Goal: Task Accomplishment & Management: Manage account settings

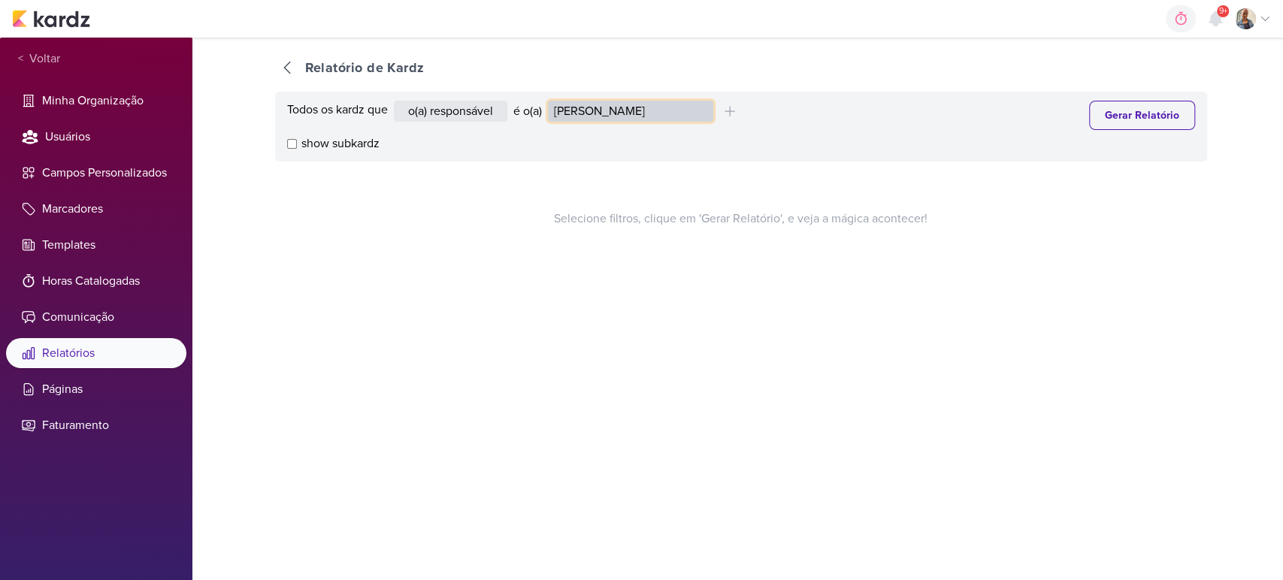
click at [677, 110] on select "Alessandra Gomes Aline Gimenez Graciano Caroline Traven De Andrade Distribuição…" at bounding box center [630, 111] width 165 height 21
select select "1395"
click at [551, 101] on select "Alessandra Gomes Aline Gimenez Graciano Caroline Traven De Andrade Distribuição…" at bounding box center [630, 111] width 165 height 21
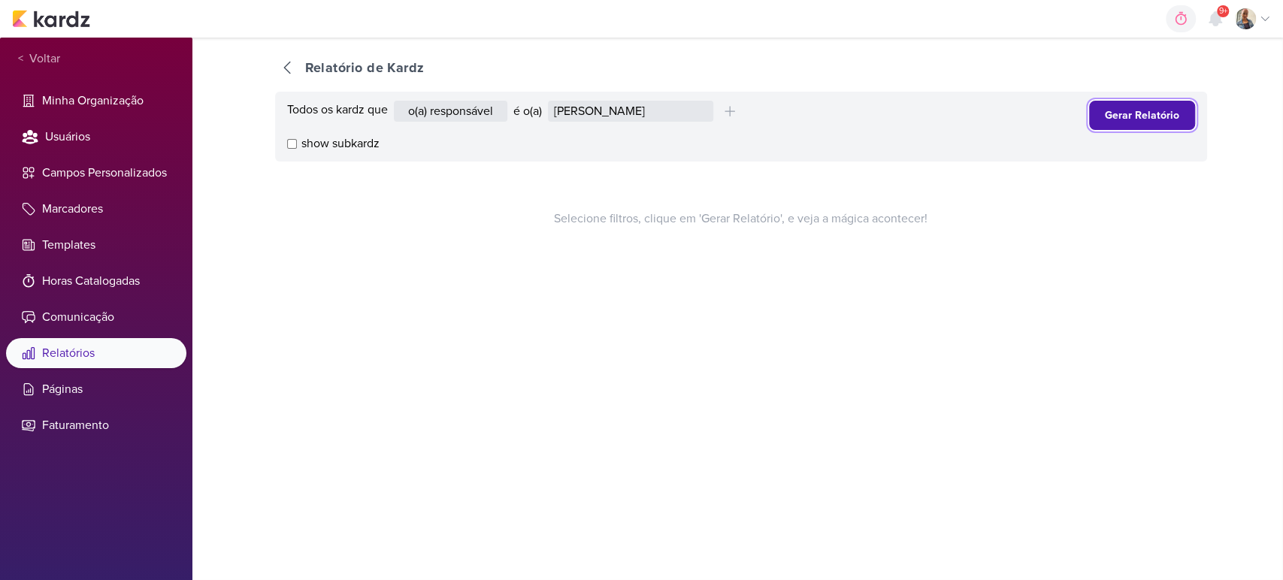
click at [1125, 127] on button "Gerar Relatório" at bounding box center [1142, 115] width 106 height 29
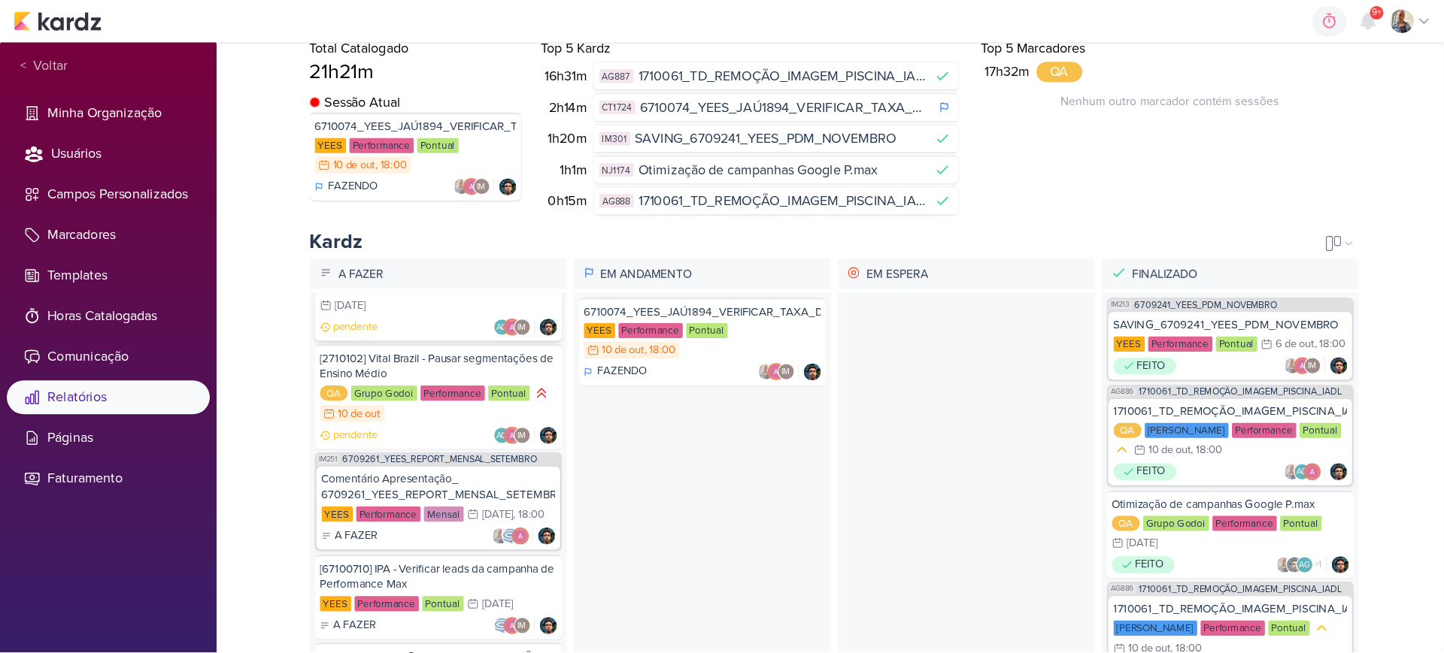
scroll to position [83, 0]
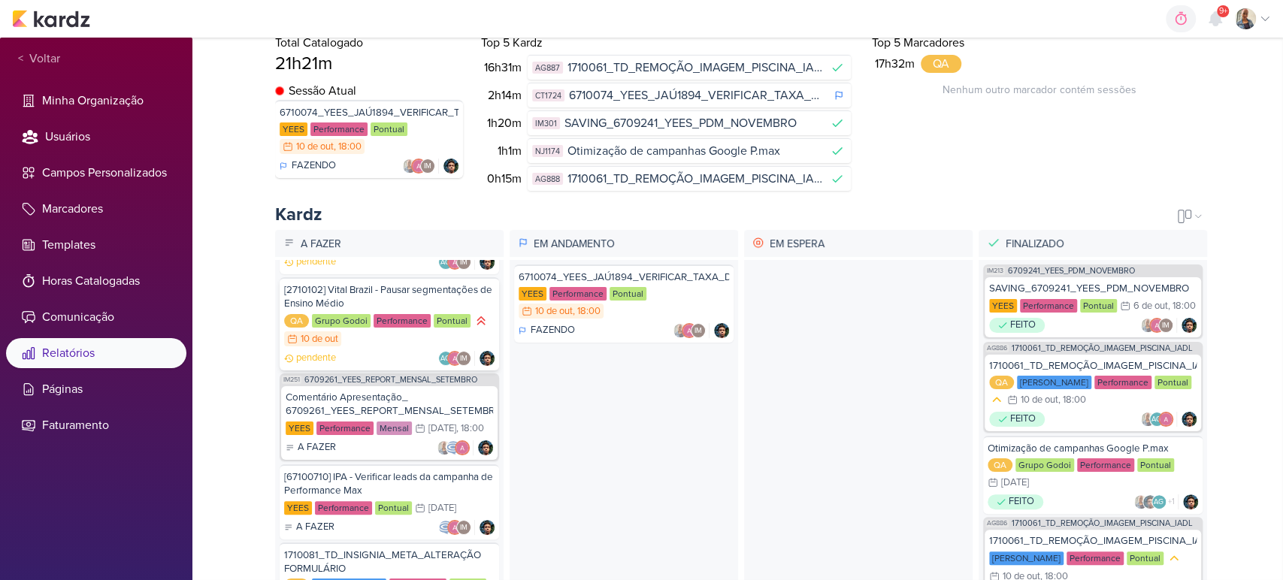
click at [378, 293] on div "[2710102] Vital Brazil - Pausar segmentações de Ensino Médio" at bounding box center [389, 296] width 211 height 27
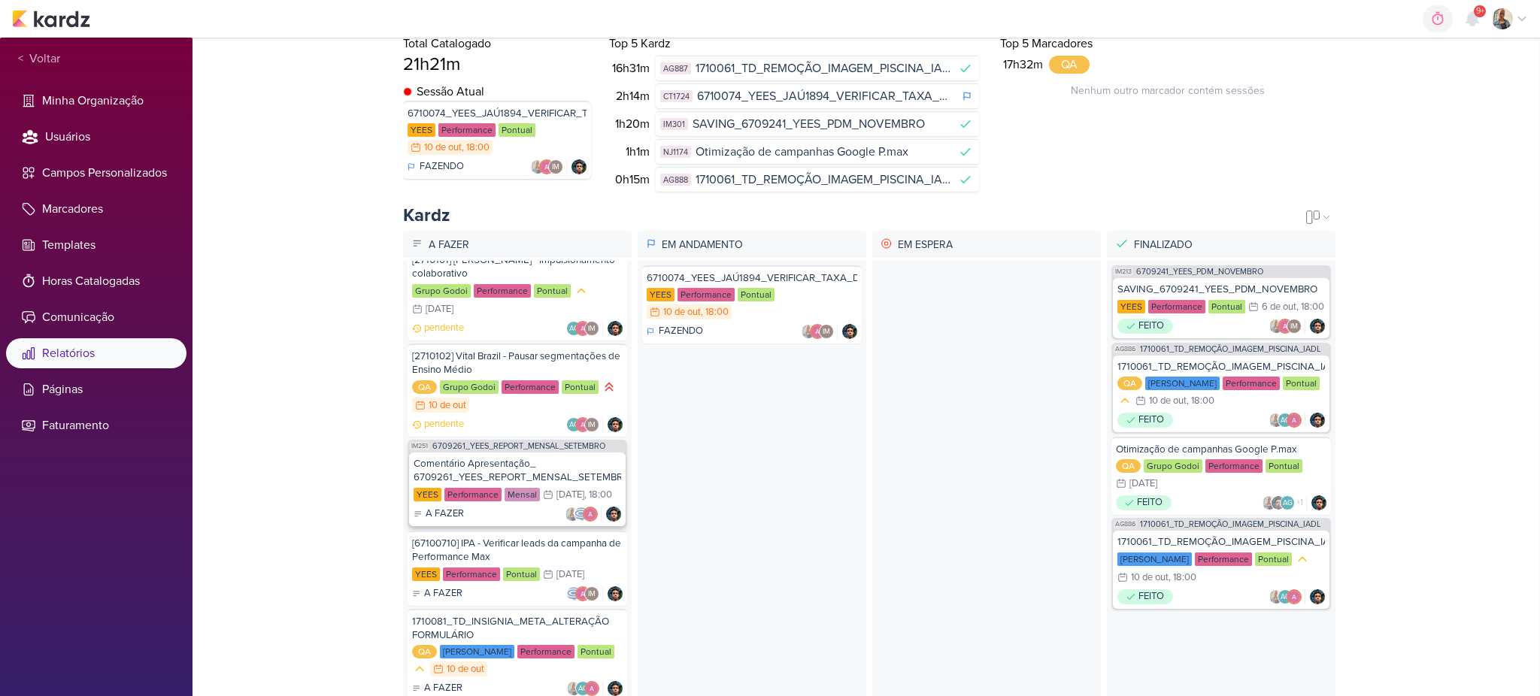
scroll to position [0, 0]
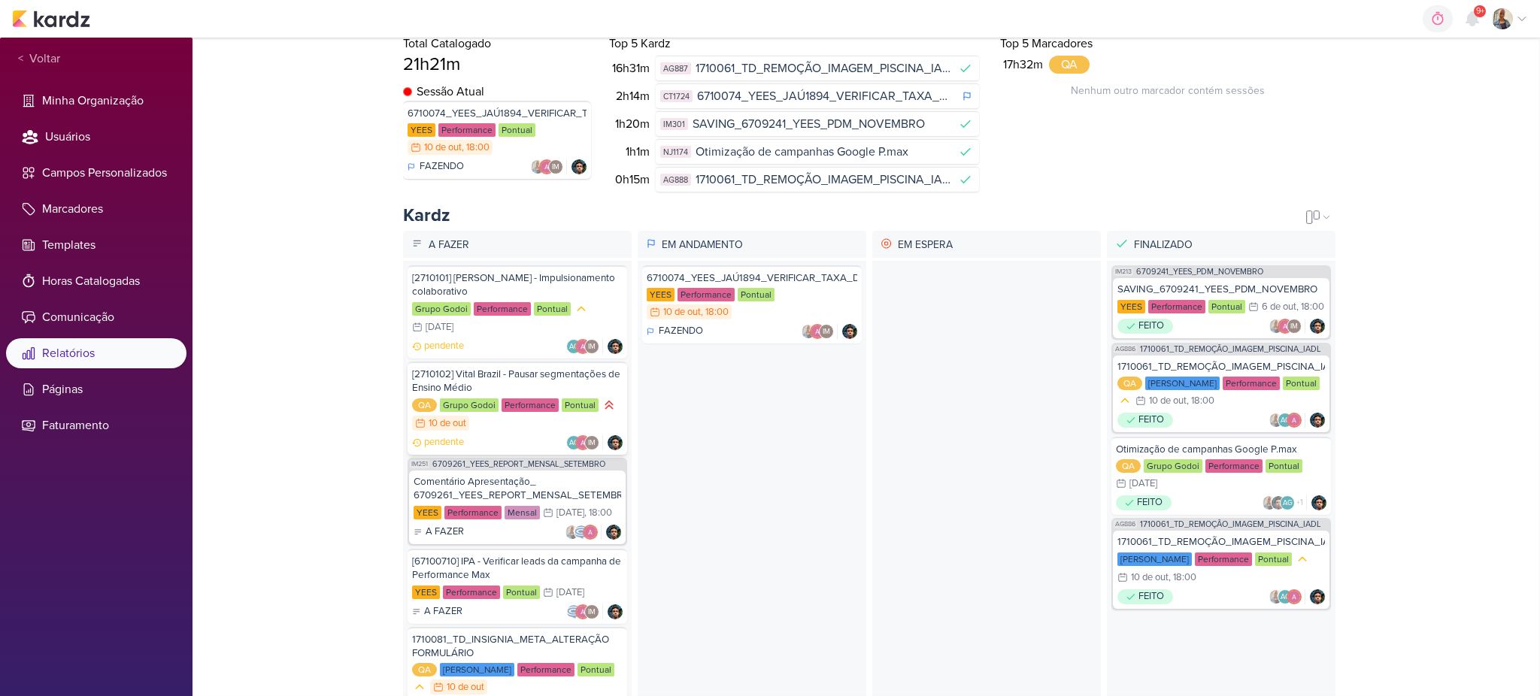
click at [478, 370] on div "[2710102] Vital Brazil - Pausar segmentações de Ensino Médio" at bounding box center [517, 381] width 211 height 27
click at [513, 377] on div "[2710102] Vital Brazil - Pausar segmentações de Ensino Médio" at bounding box center [517, 381] width 211 height 27
click at [504, 369] on div "[2710102] Vital Brazil - Pausar segmentações de Ensino Médio" at bounding box center [517, 381] width 211 height 27
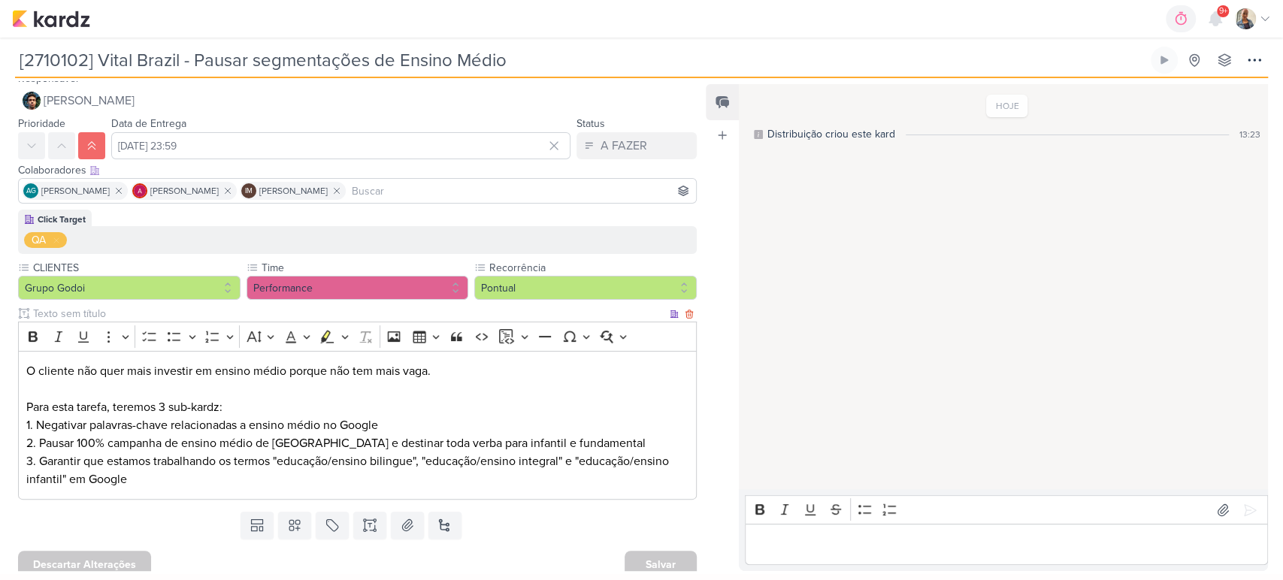
scroll to position [22, 0]
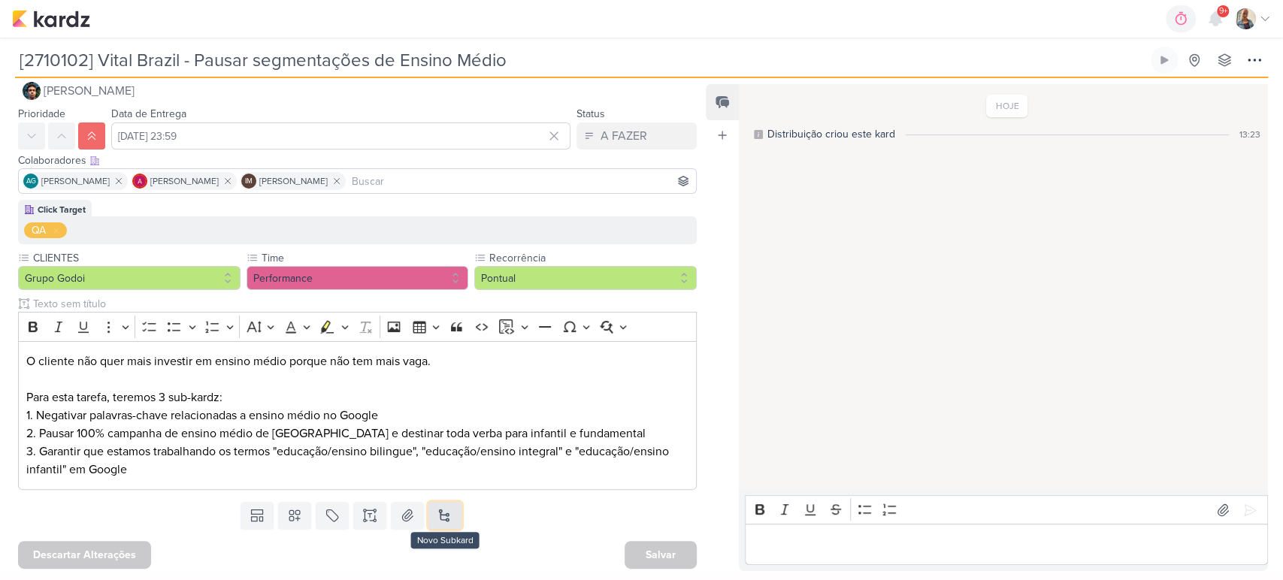
click at [444, 514] on button at bounding box center [445, 515] width 33 height 27
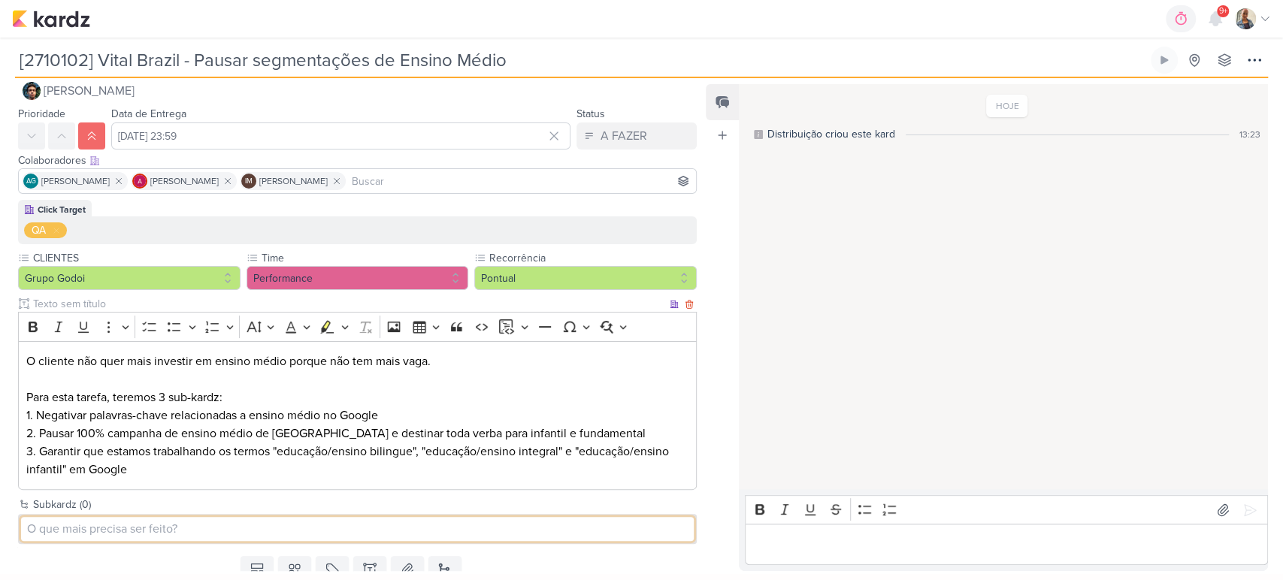
scroll to position [76, 0]
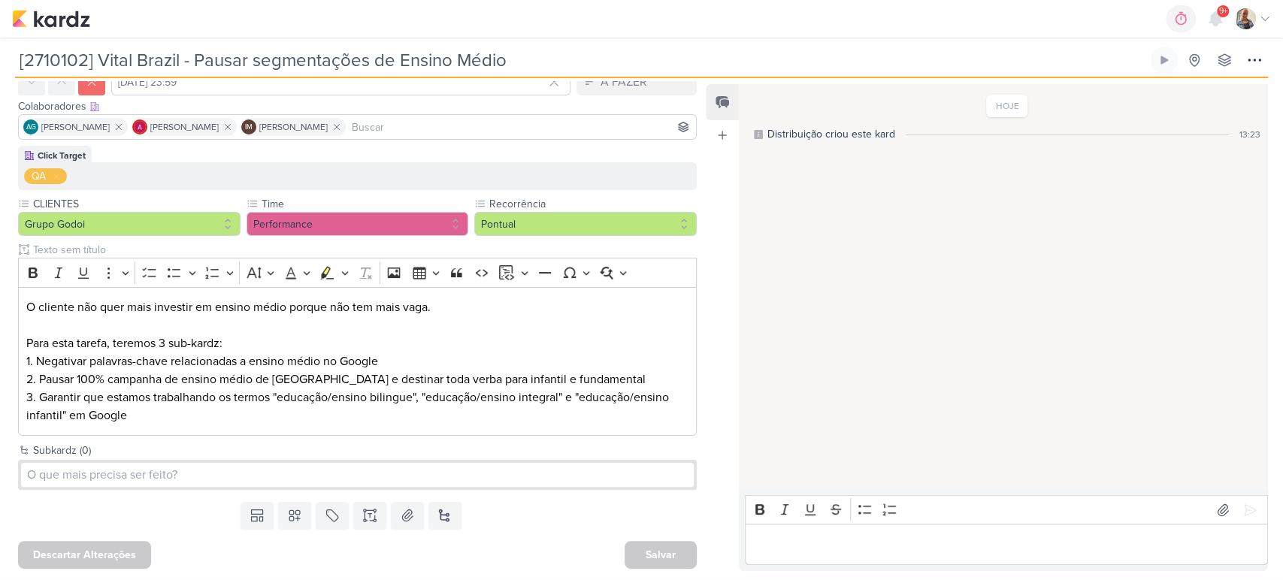
click at [76, 68] on input "[2710102] Vital Brazil - Pausar segmentações de Ensino Médio" at bounding box center [581, 60] width 1133 height 27
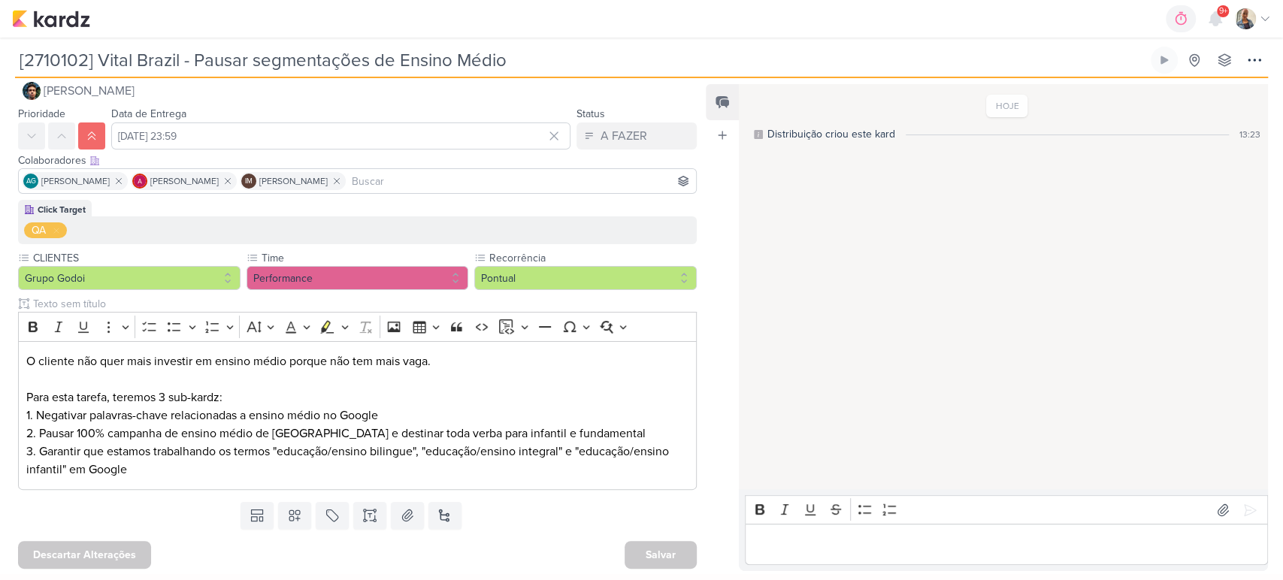
drag, startPoint x: 94, startPoint y: 67, endPoint x: 14, endPoint y: 84, distance: 81.6
click at [14, 84] on div "[2710102] Vital Brazil - Pausar segmentações de Ensino Médio Criado por Distrib…" at bounding box center [641, 306] width 1283 height 537
click at [441, 516] on button at bounding box center [445, 515] width 33 height 27
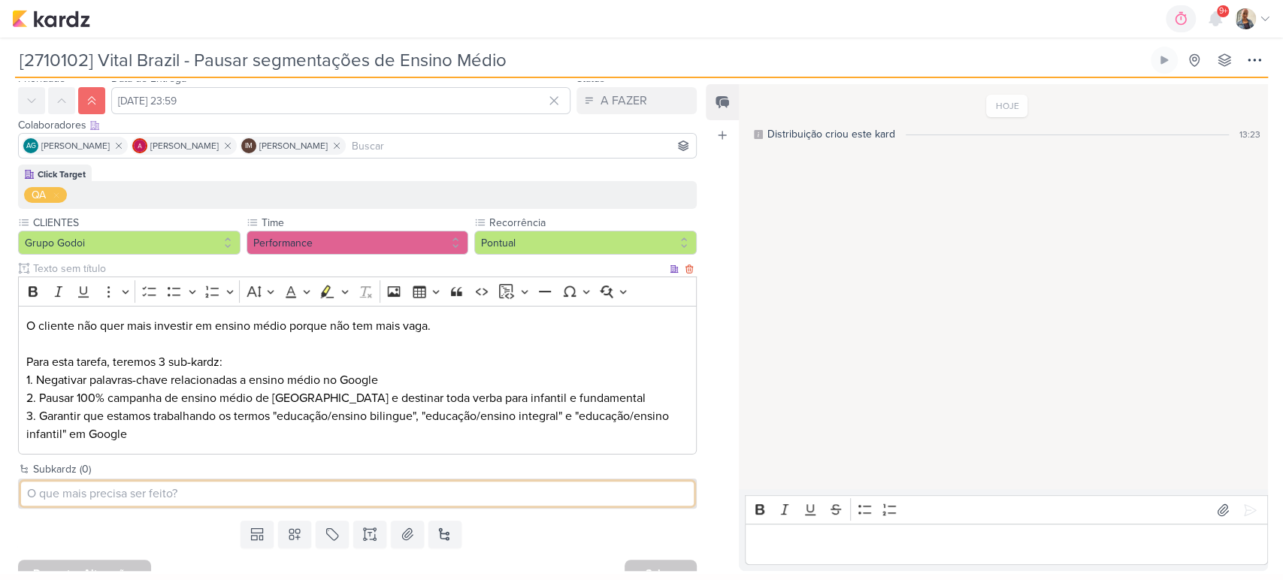
scroll to position [76, 0]
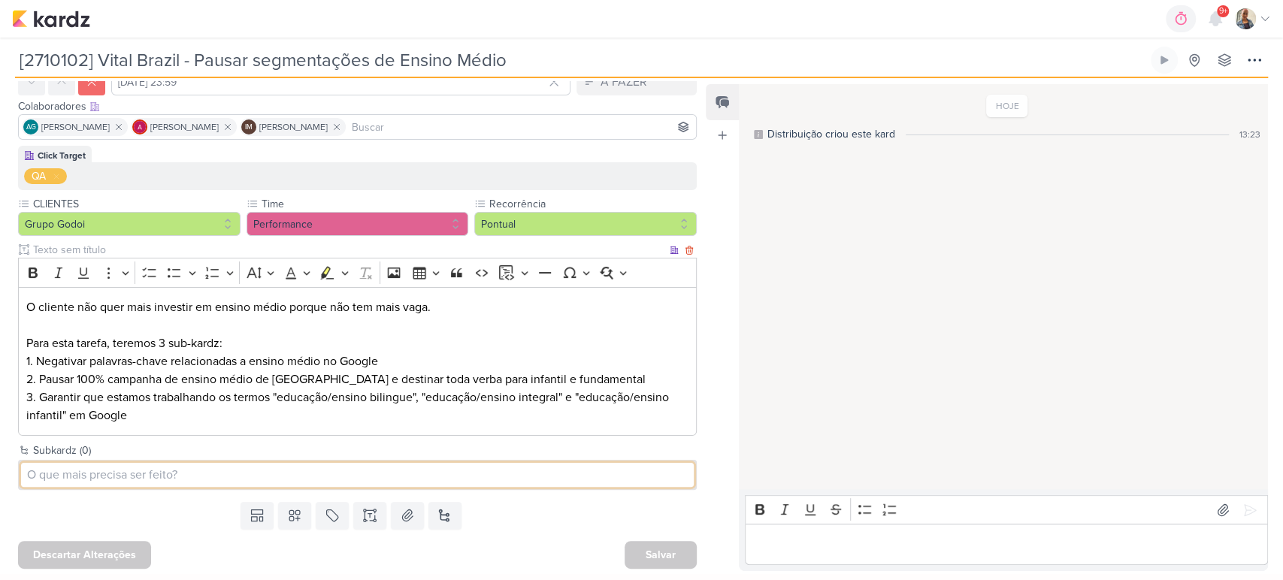
paste input "[2710102]"
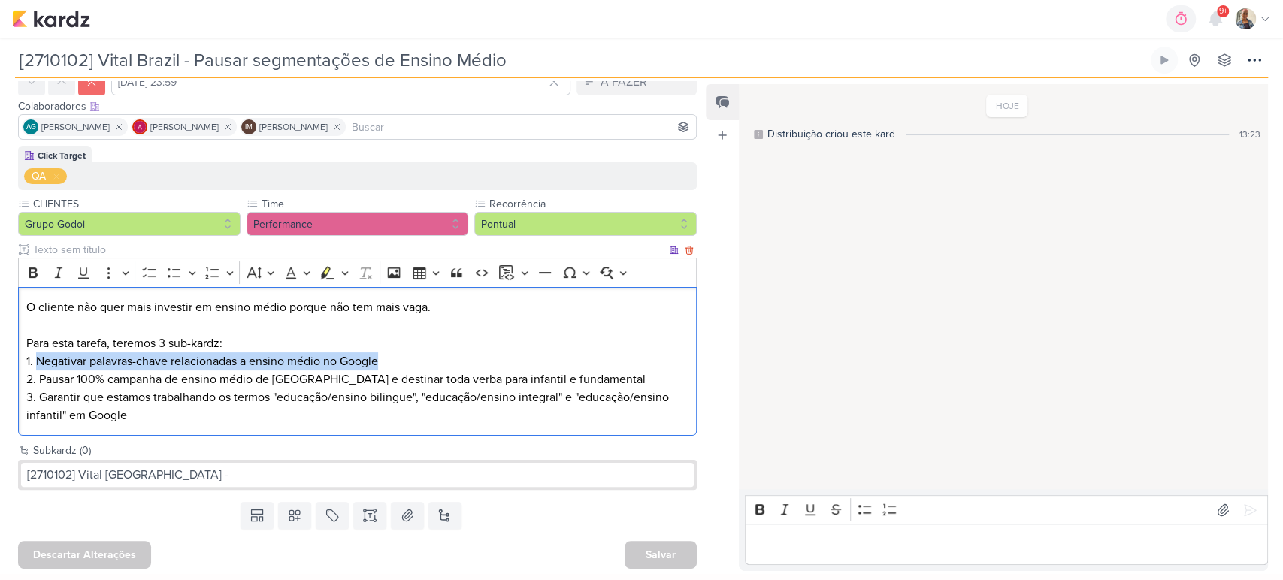
drag, startPoint x: 38, startPoint y: 356, endPoint x: 383, endPoint y: 363, distance: 345.9
click at [383, 363] on p "Para esta tarefa, teremos 3 sub-kardz: 1. Negativar palavras-chave relacionadas…" at bounding box center [357, 380] width 663 height 90
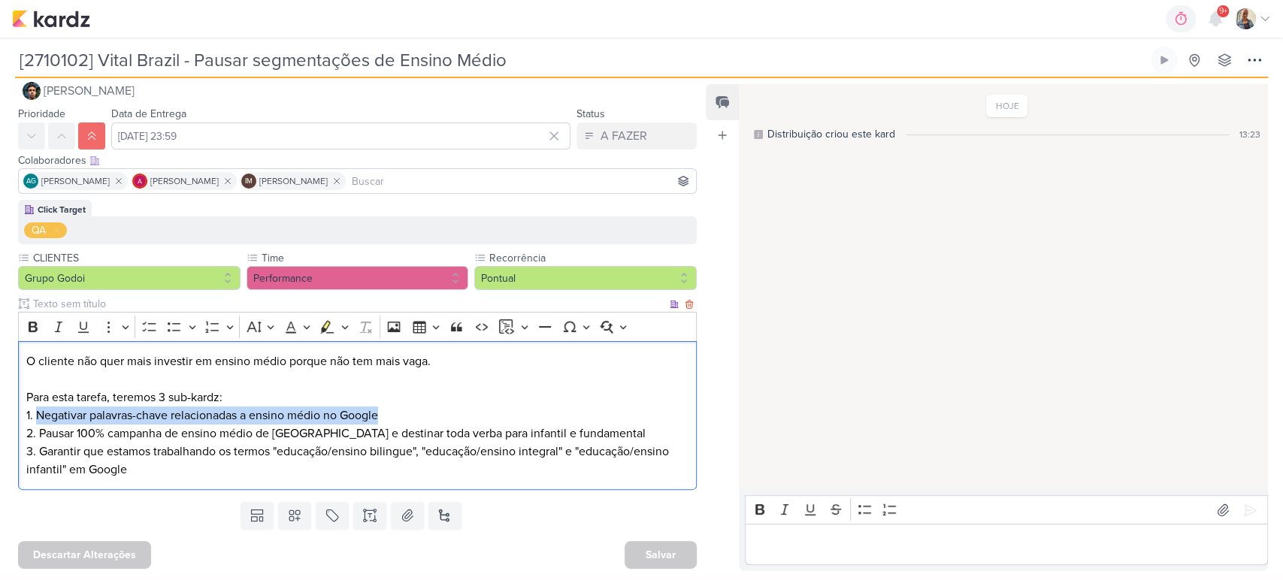
copy p "Negativar palavras-chave relacionadas a ensino médio no Google"
click at [453, 519] on button at bounding box center [445, 515] width 33 height 27
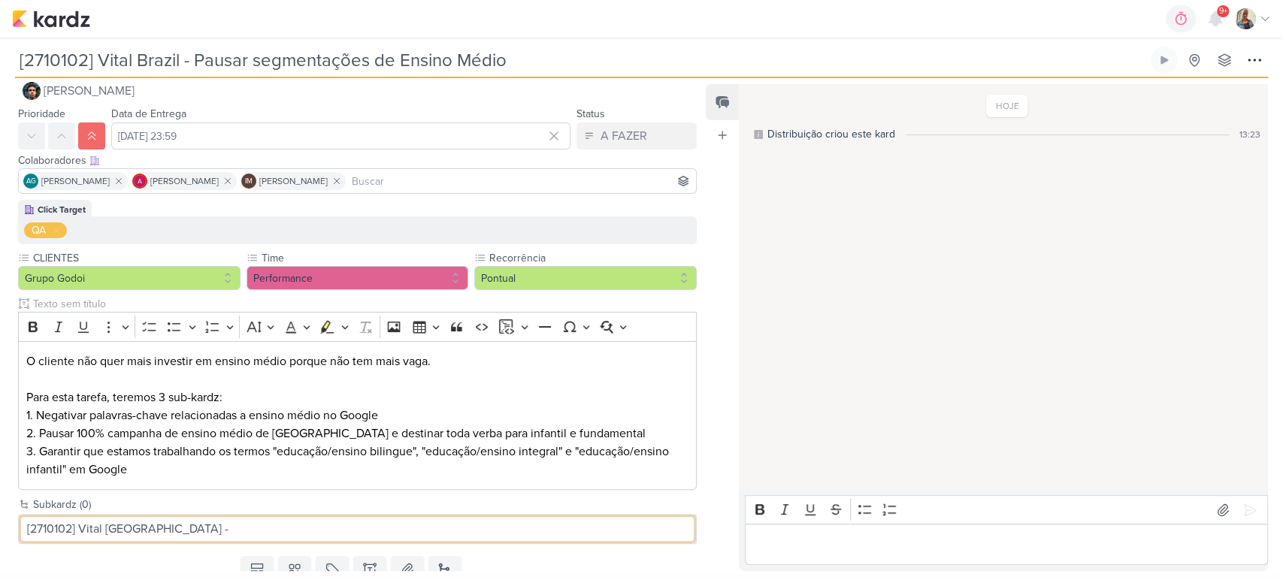
paste input "Negativar palavras-chave relacionadas a ensino médio no Google"
type input "[2710102] Vital Brazil - Negativar palavras-chave relacionadas a ensino médio n…"
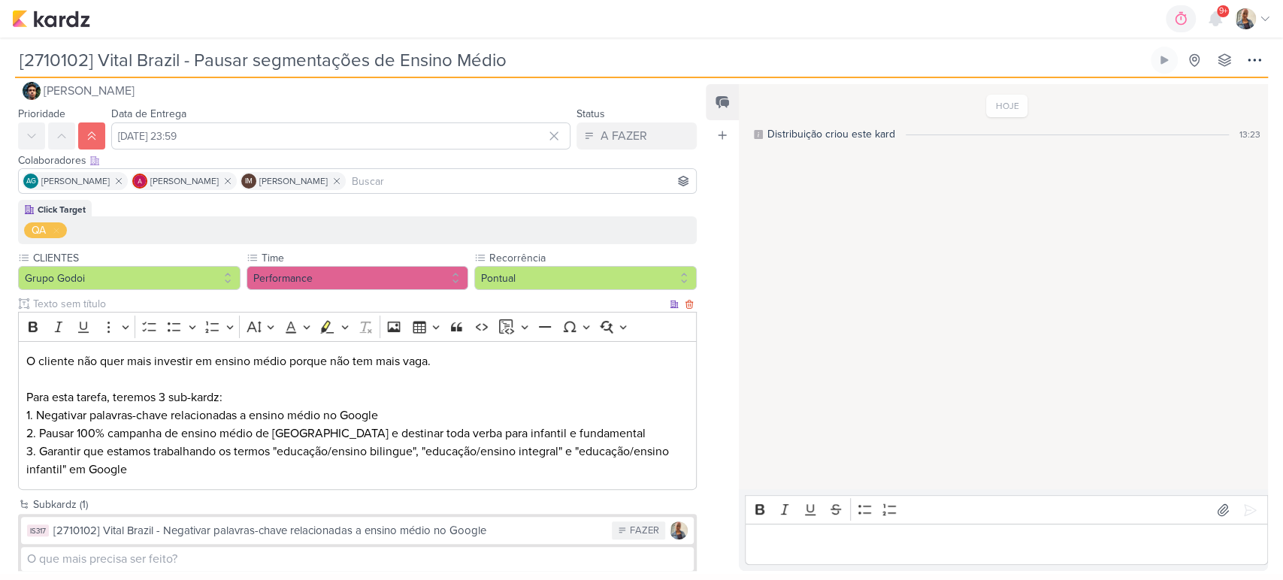
scroll to position [105, 0]
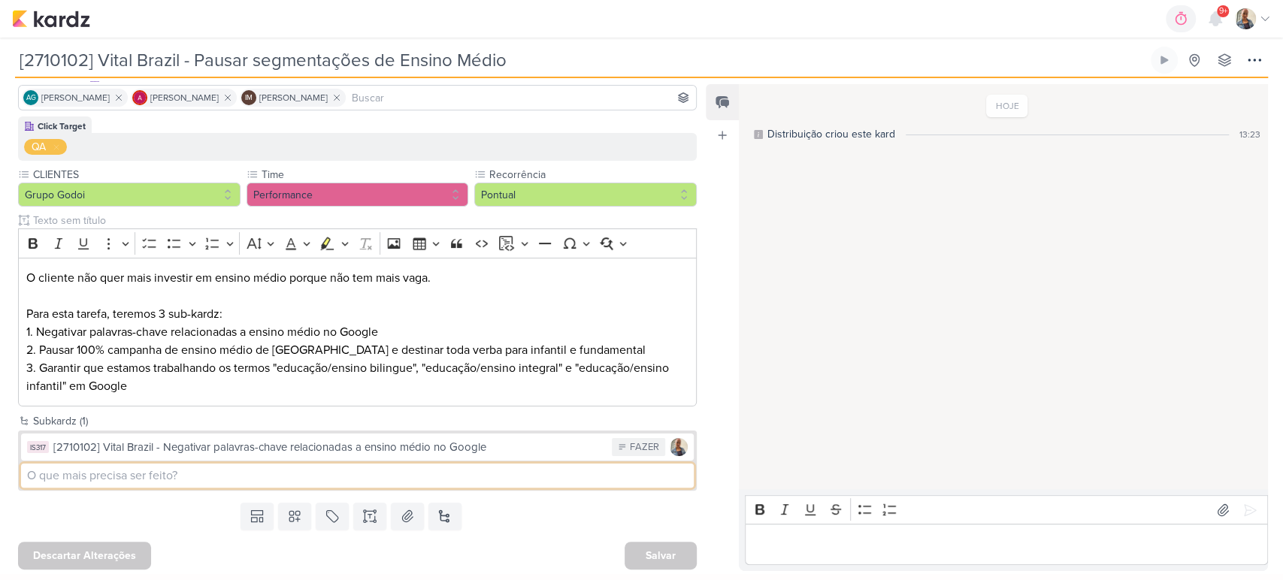
click at [150, 480] on input at bounding box center [357, 476] width 673 height 24
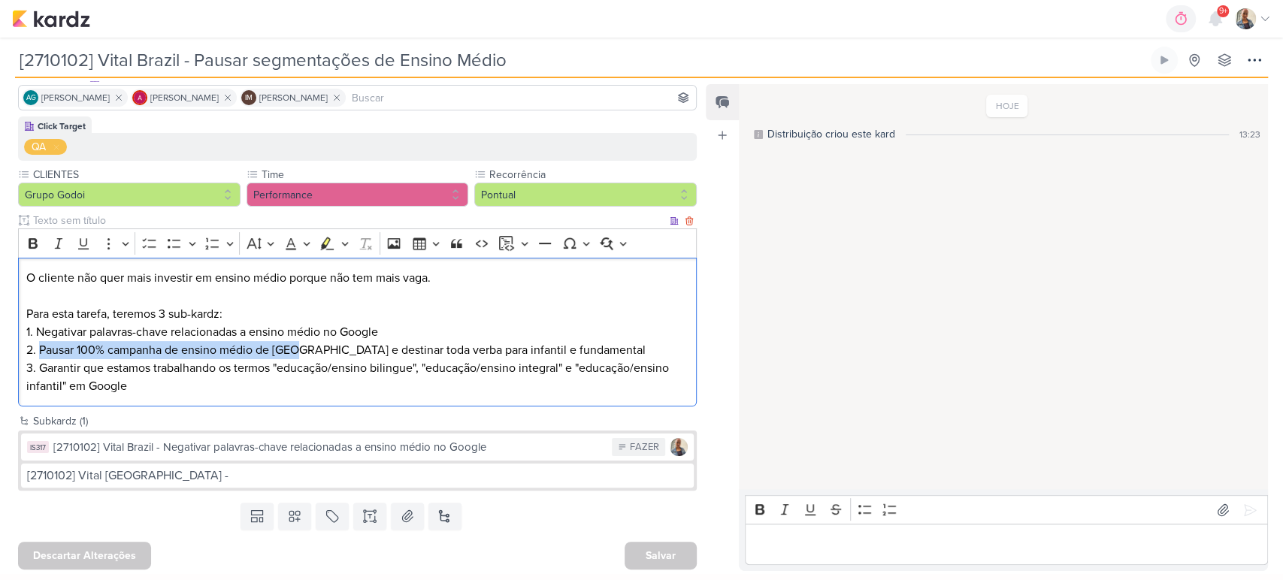
drag, startPoint x: 41, startPoint y: 347, endPoint x: 300, endPoint y: 346, distance: 258.6
click at [300, 346] on p "Para esta tarefa, teremos 3 sub-kardz: 1. Negativar palavras-chave relacionadas…" at bounding box center [357, 350] width 663 height 90
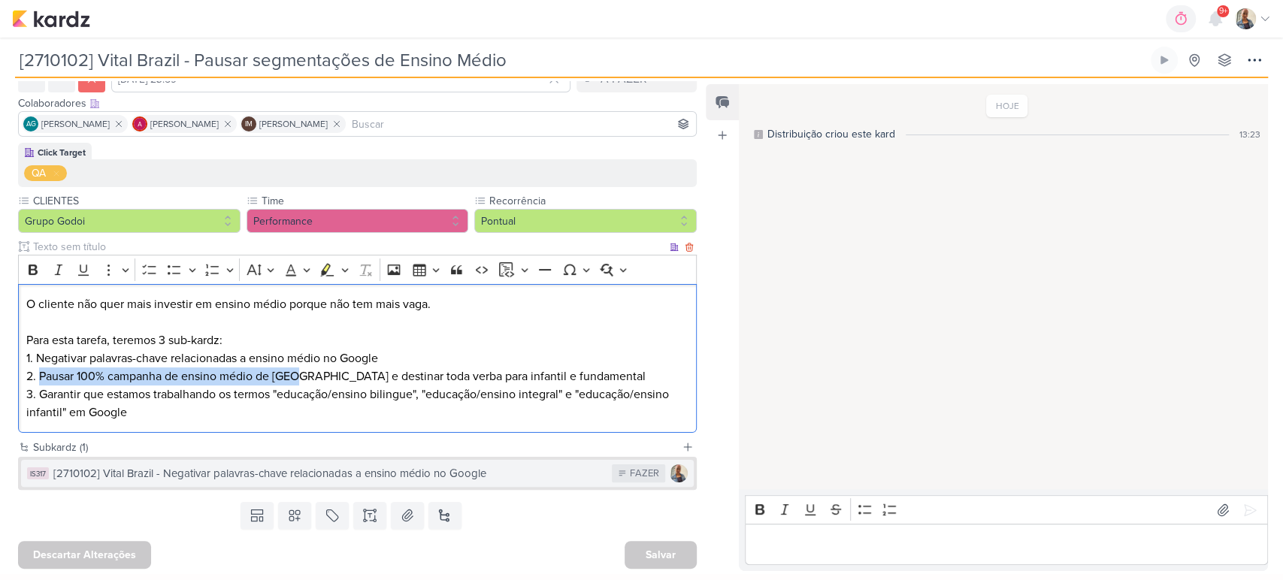
copy p "Pausar 100% campanha de ensino médio de Meta"
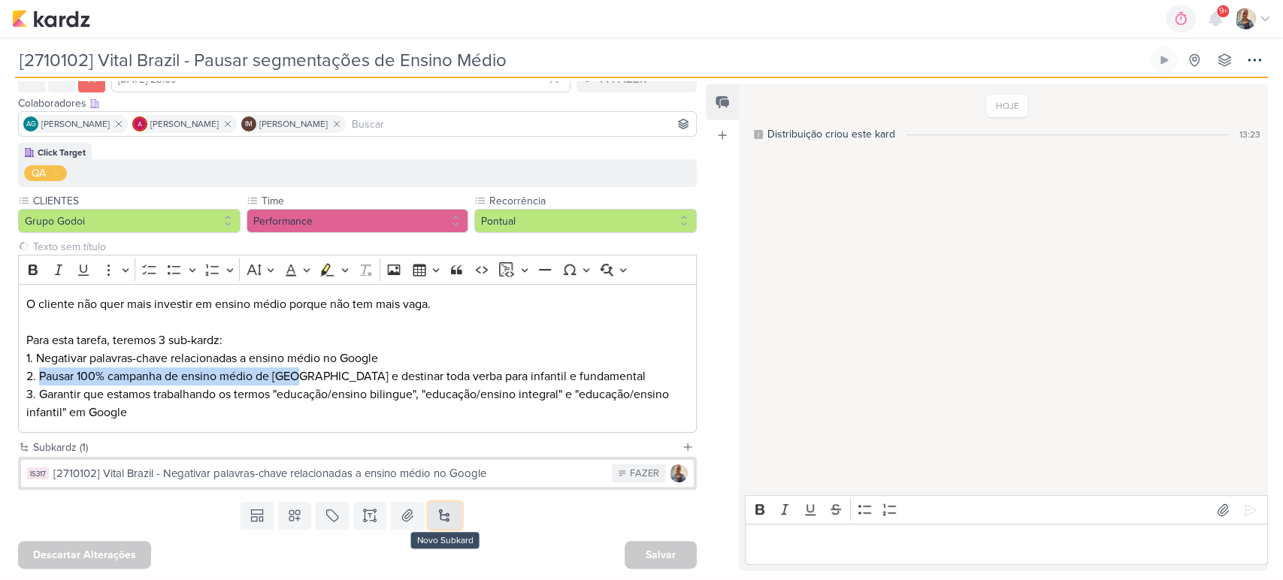
click at [442, 515] on button at bounding box center [445, 515] width 33 height 27
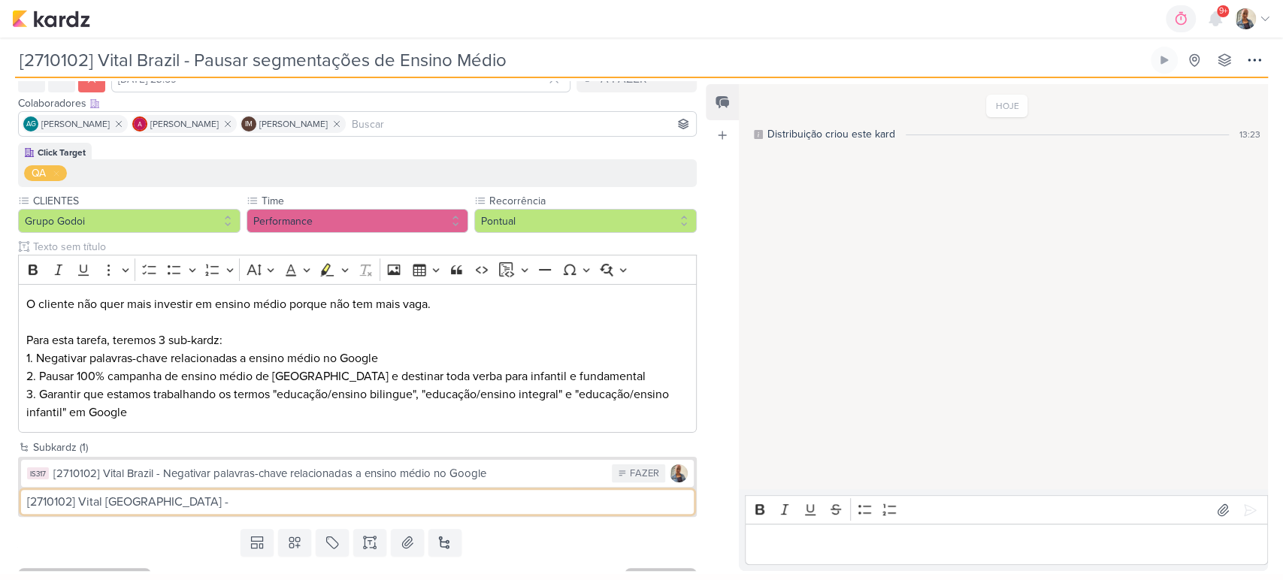
paste input "Pausar 100% campanha de ensino médio de Meta"
type input "[2710102] Vital Brazil - Pausar 100% campanha de ensino médio de Meta"
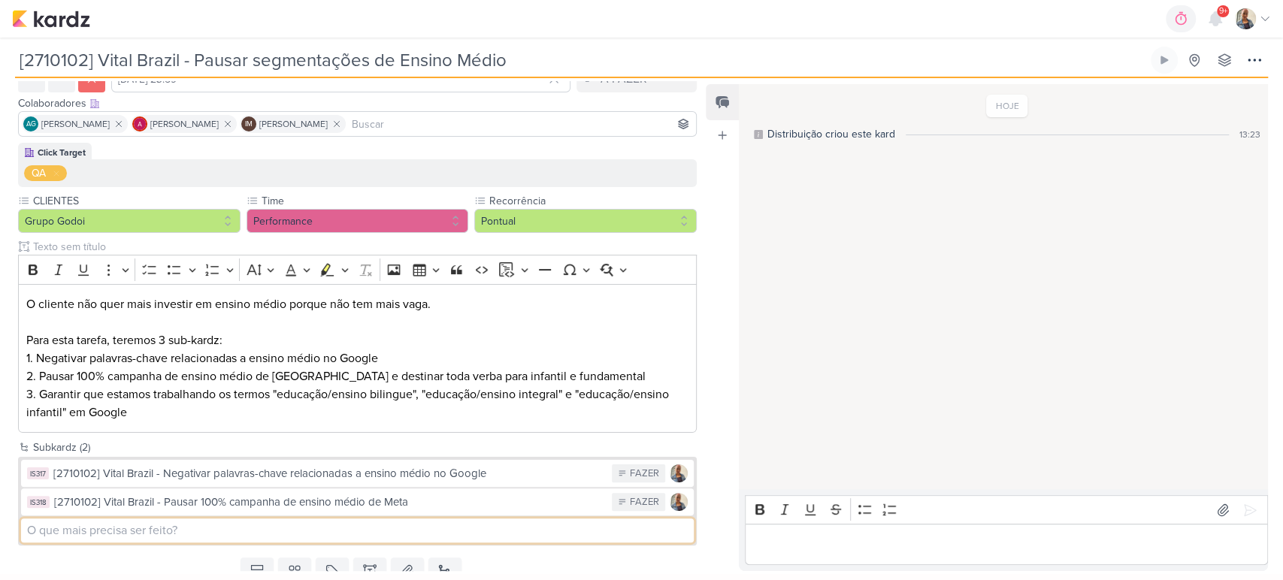
click at [101, 533] on input at bounding box center [357, 531] width 673 height 24
type input "[2710102] Vital Brazil - Garantir as palavras-chaves de Educação infantil e bil…"
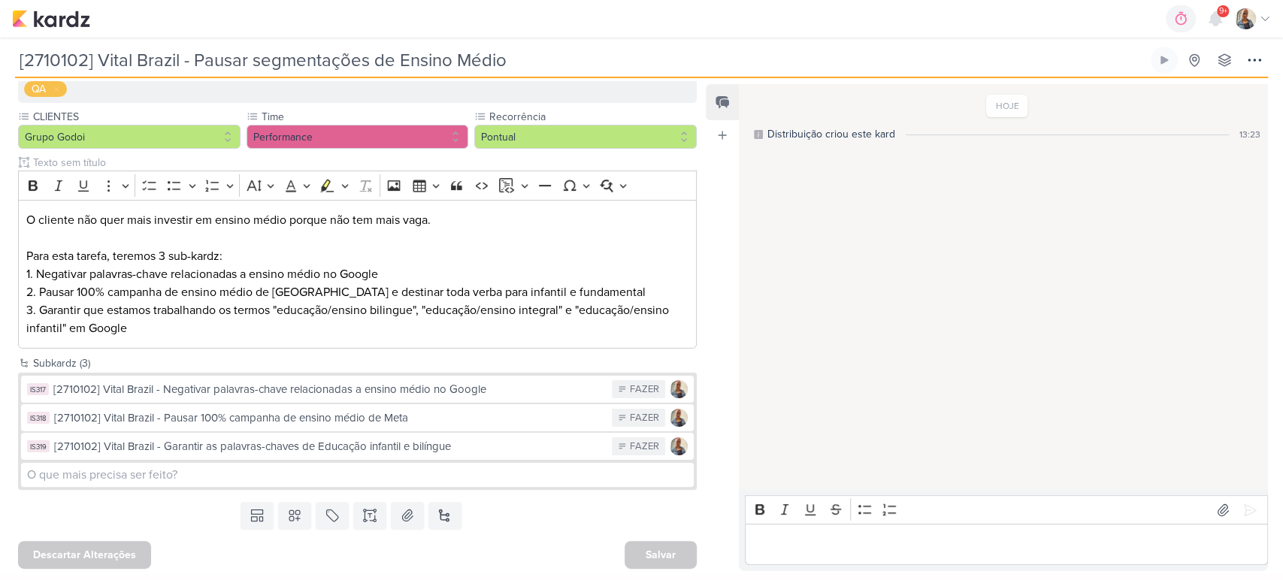
click at [609, 511] on div "Templates Campos Personalizados Marcadores Caixa De Texto Anexo Novo Subkard" at bounding box center [351, 515] width 703 height 39
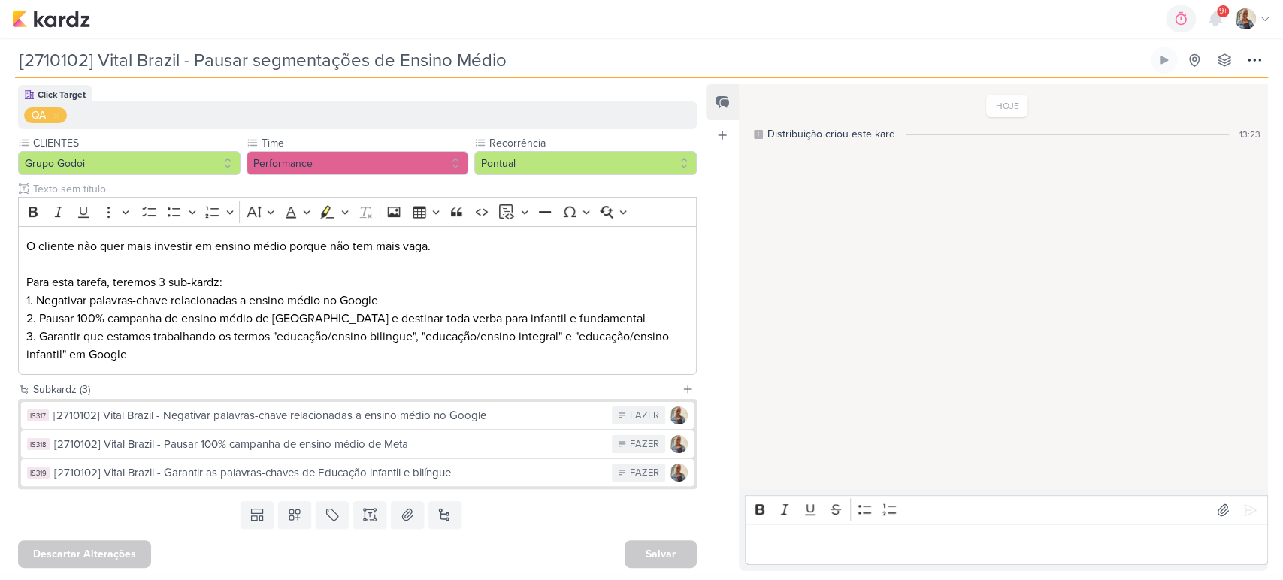
scroll to position [136, 0]
click at [659, 554] on div "Salvar" at bounding box center [661, 555] width 72 height 28
click at [616, 534] on div "Templates Campos Personalizados Marcadores Caixa De Texto Anexo Novo Subkard" at bounding box center [351, 515] width 703 height 39
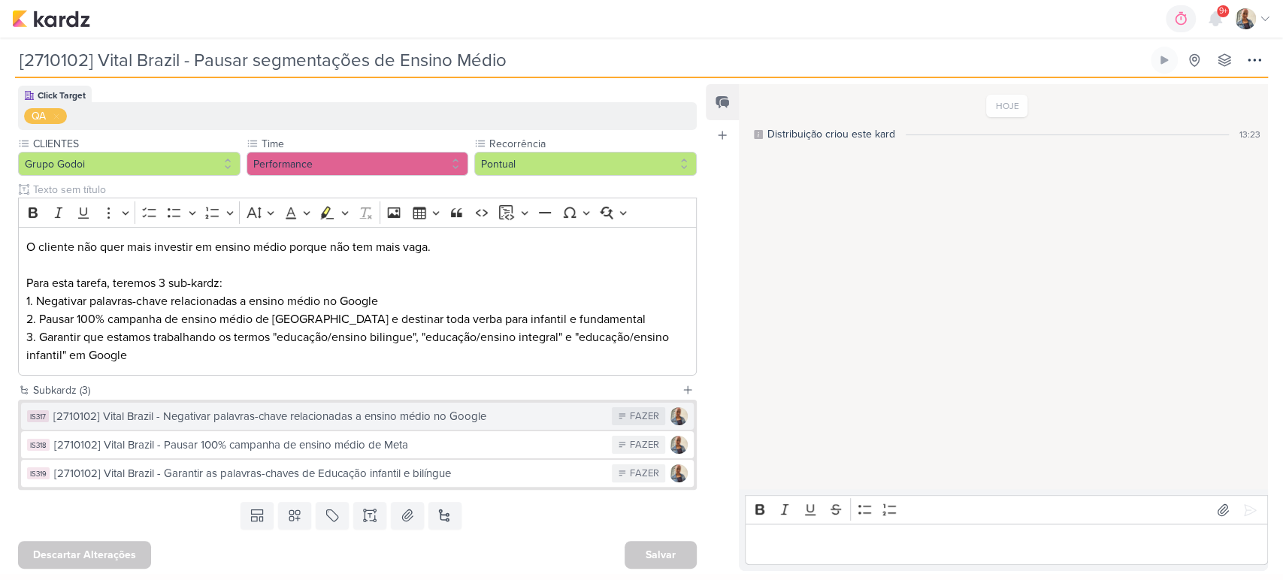
click at [214, 420] on div "[2710102] Vital Brazil - Negativar palavras-chave relacionadas a ensino médio n…" at bounding box center [328, 416] width 551 height 17
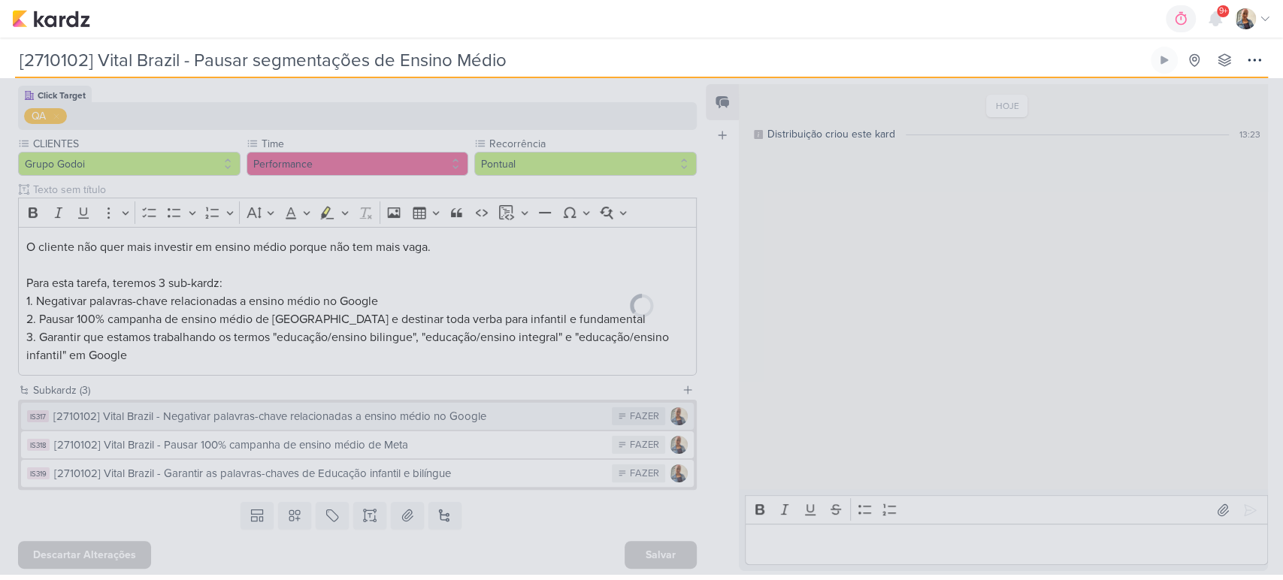
type input "[2710102] Vital Brazil - Negativar palavras-chave relacionadas a ensino médio n…"
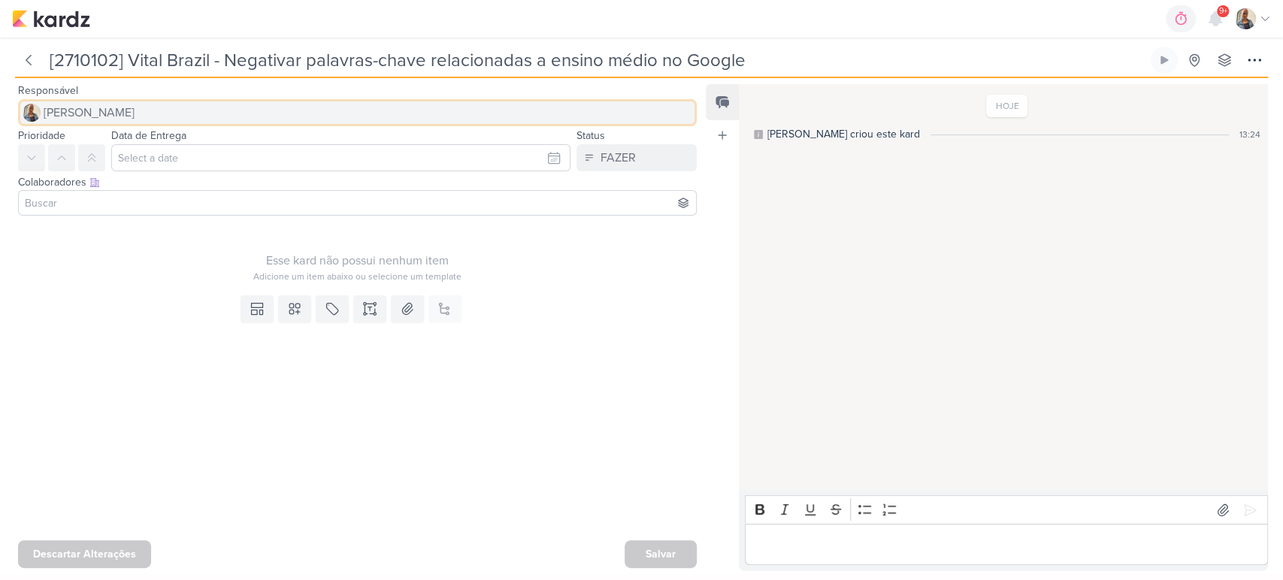
click at [162, 111] on button "[PERSON_NAME]" at bounding box center [357, 112] width 679 height 27
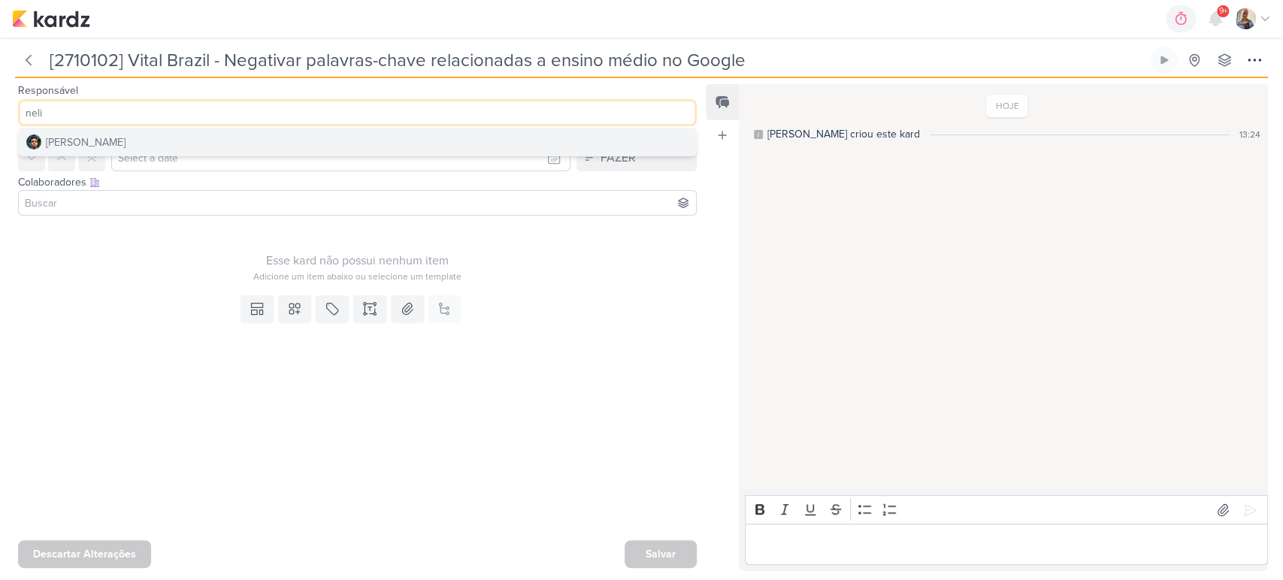
type input "neli"
click at [139, 147] on button "[PERSON_NAME]" at bounding box center [357, 142] width 677 height 27
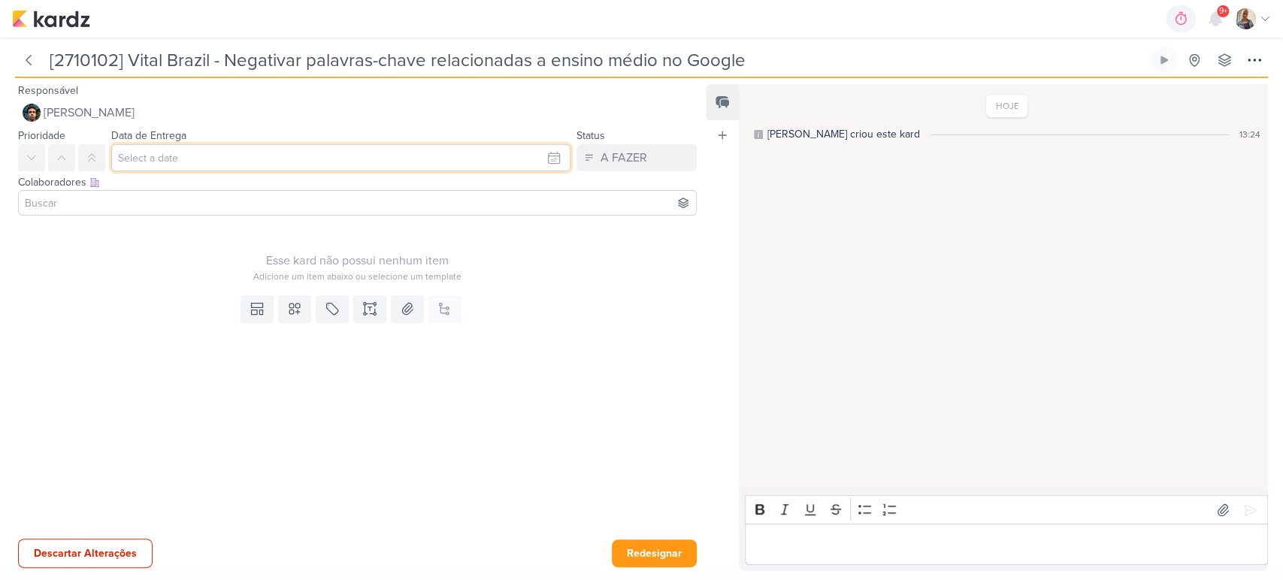
click at [150, 144] on input "text" at bounding box center [340, 157] width 459 height 27
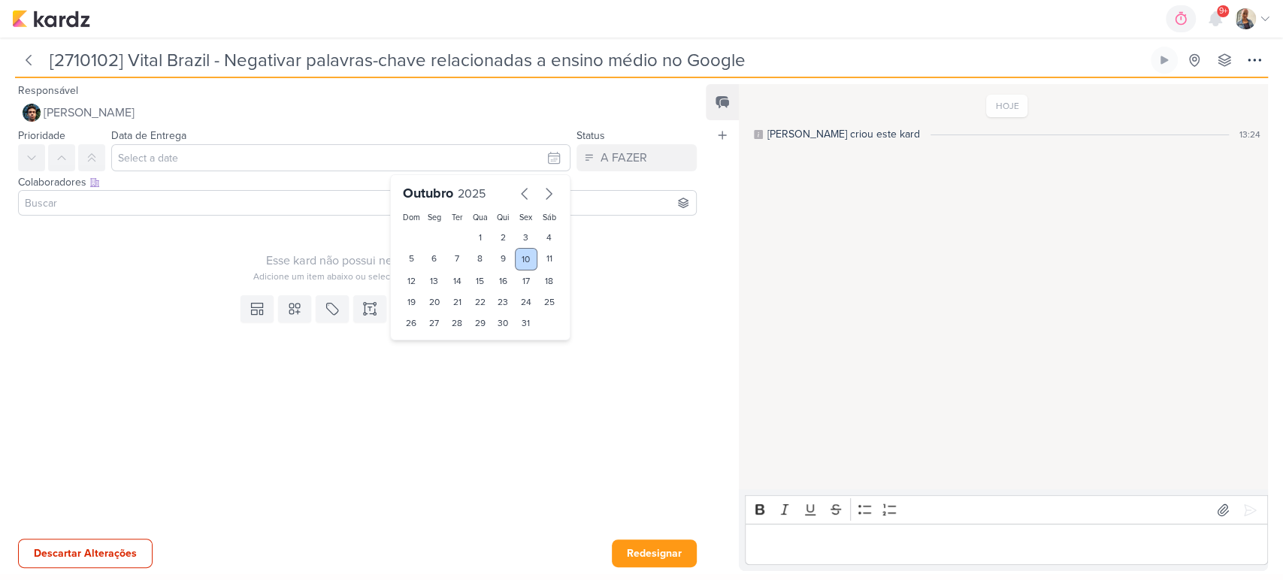
click at [520, 256] on div "10" at bounding box center [526, 259] width 23 height 23
type input "[DATE] 23:59"
click at [94, 150] on button at bounding box center [91, 157] width 27 height 27
click at [197, 191] on div at bounding box center [357, 203] width 679 height 26
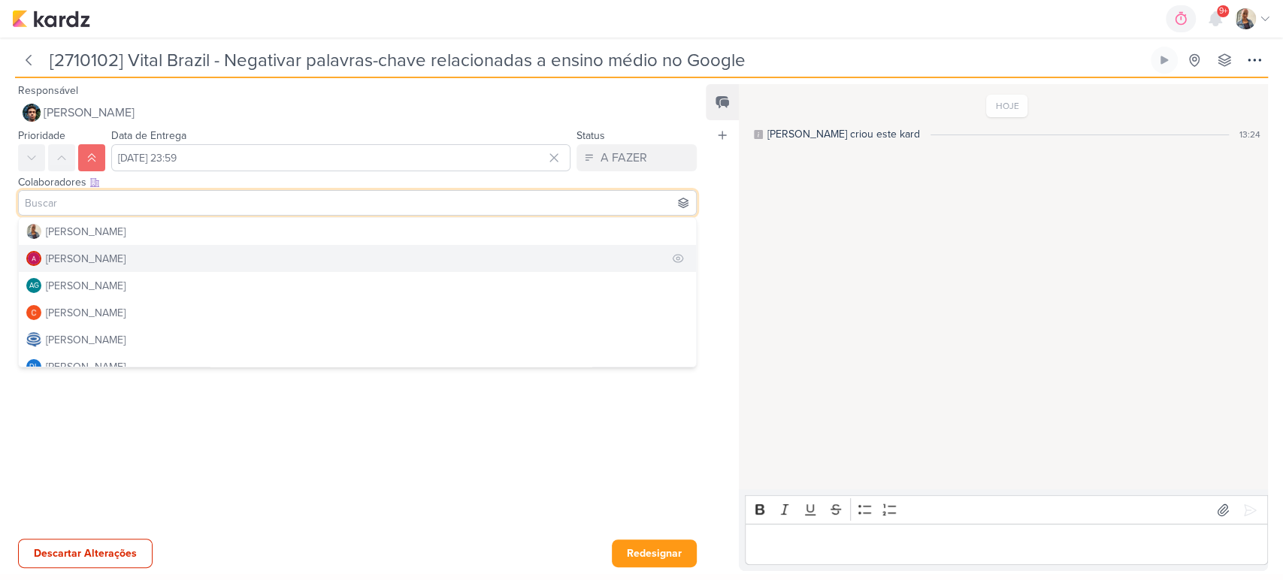
click at [102, 247] on button "[PERSON_NAME]" at bounding box center [357, 258] width 677 height 27
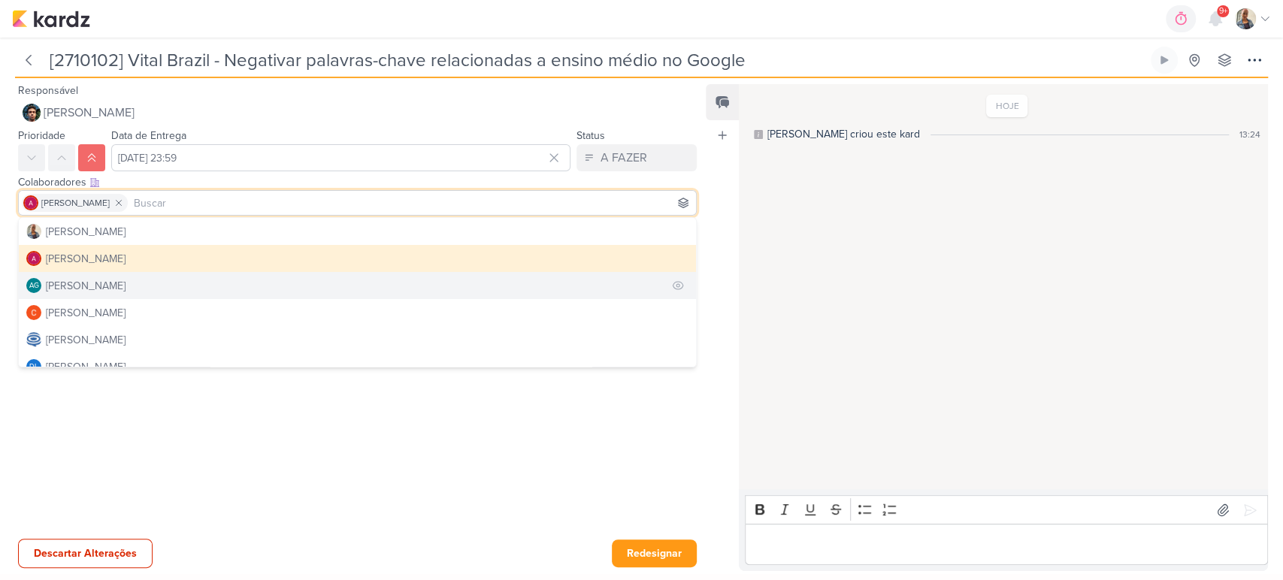
click at [99, 289] on div "[PERSON_NAME]" at bounding box center [86, 286] width 80 height 16
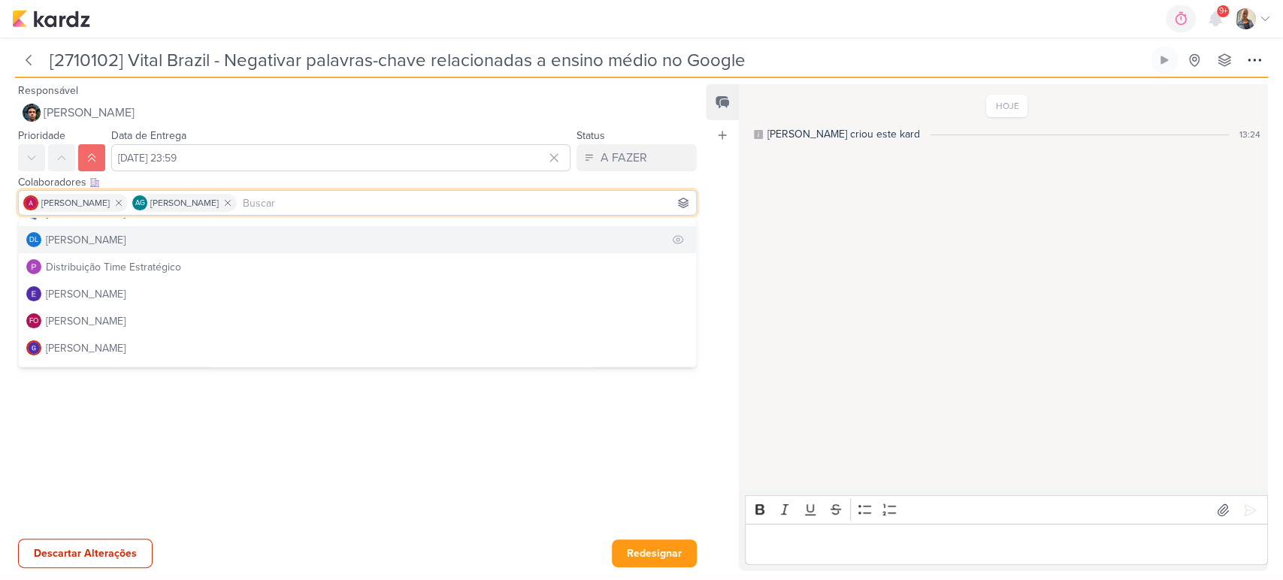
scroll to position [167, 0]
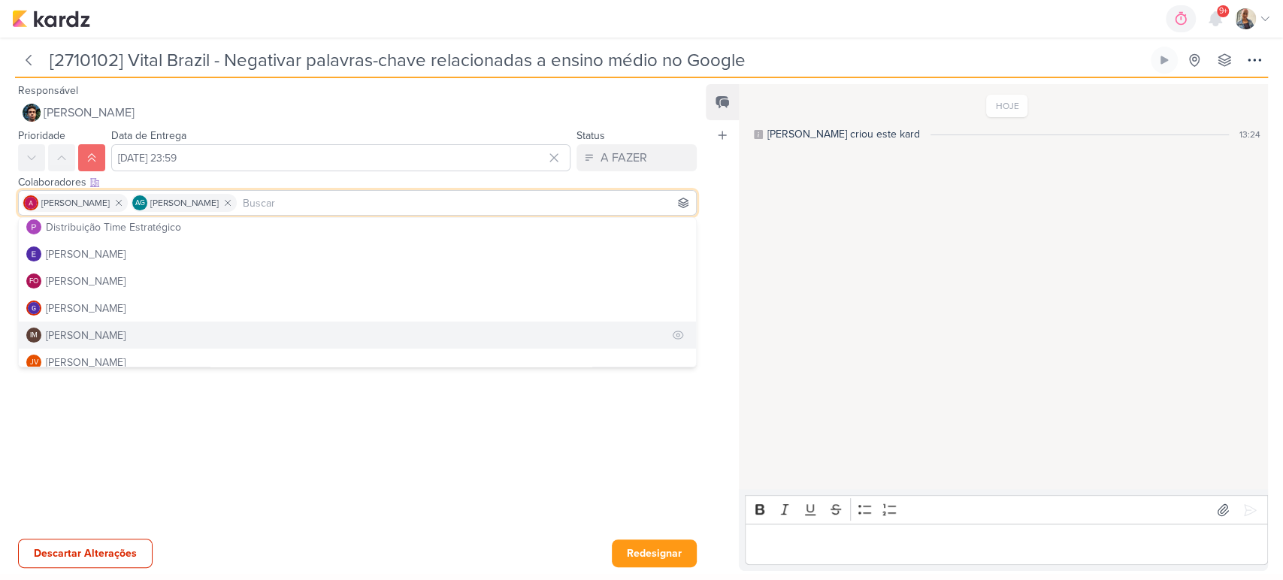
click at [99, 328] on div "[PERSON_NAME]" at bounding box center [86, 336] width 80 height 16
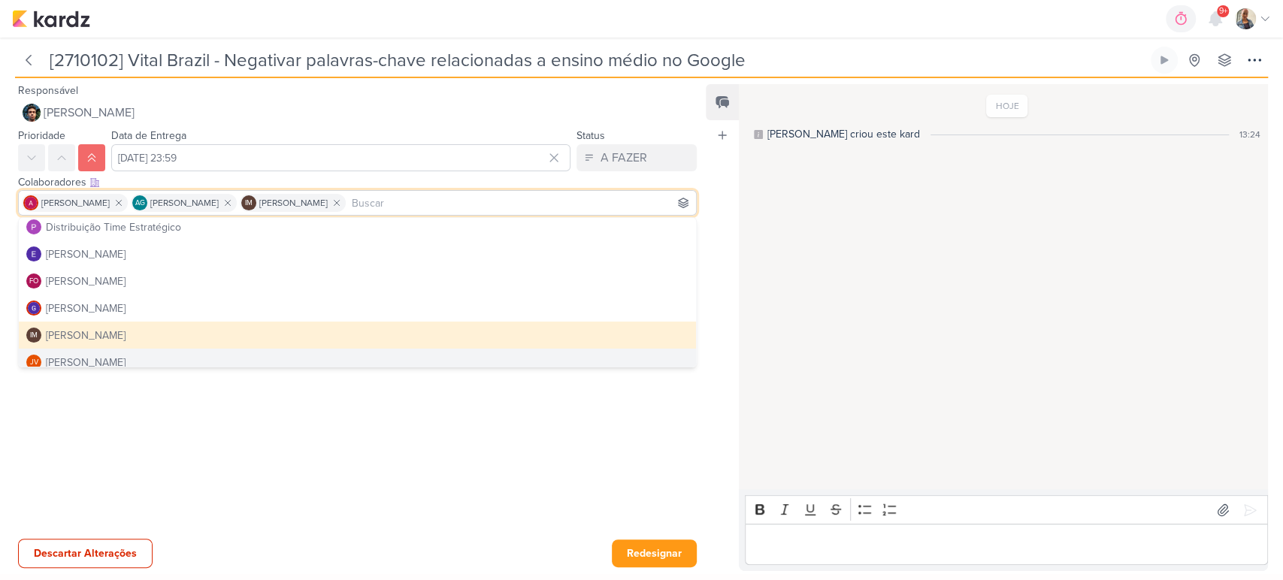
click at [196, 429] on div at bounding box center [351, 446] width 703 height 174
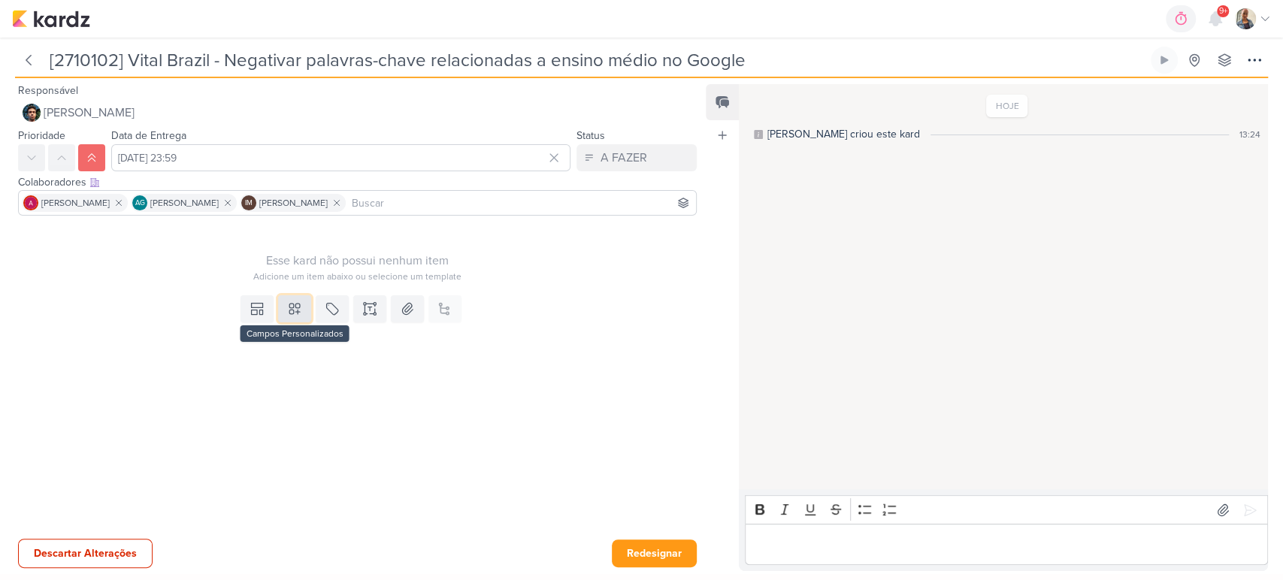
click at [290, 311] on icon at bounding box center [295, 309] width 11 height 11
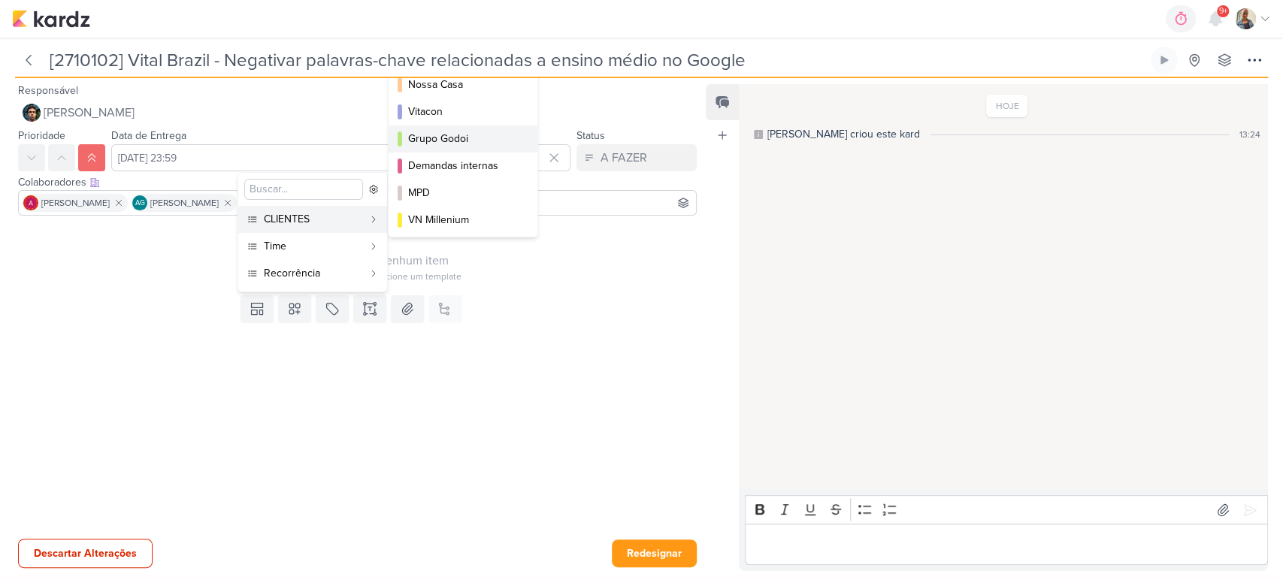
click at [457, 144] on div "Grupo Godoi" at bounding box center [463, 139] width 111 height 16
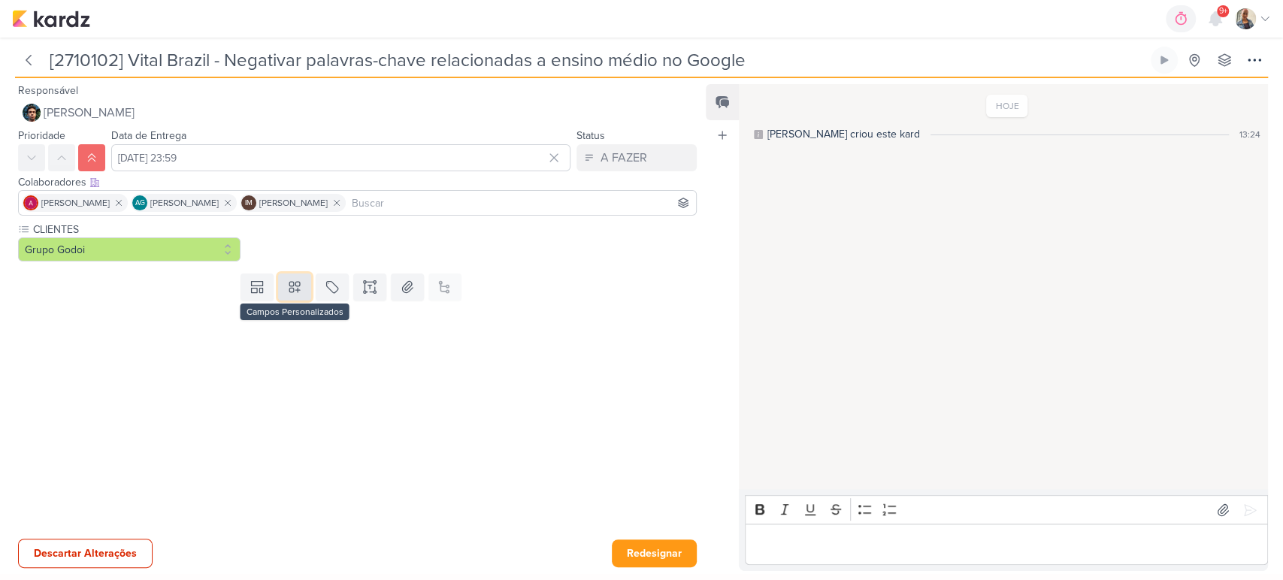
click at [290, 292] on icon at bounding box center [295, 287] width 11 height 11
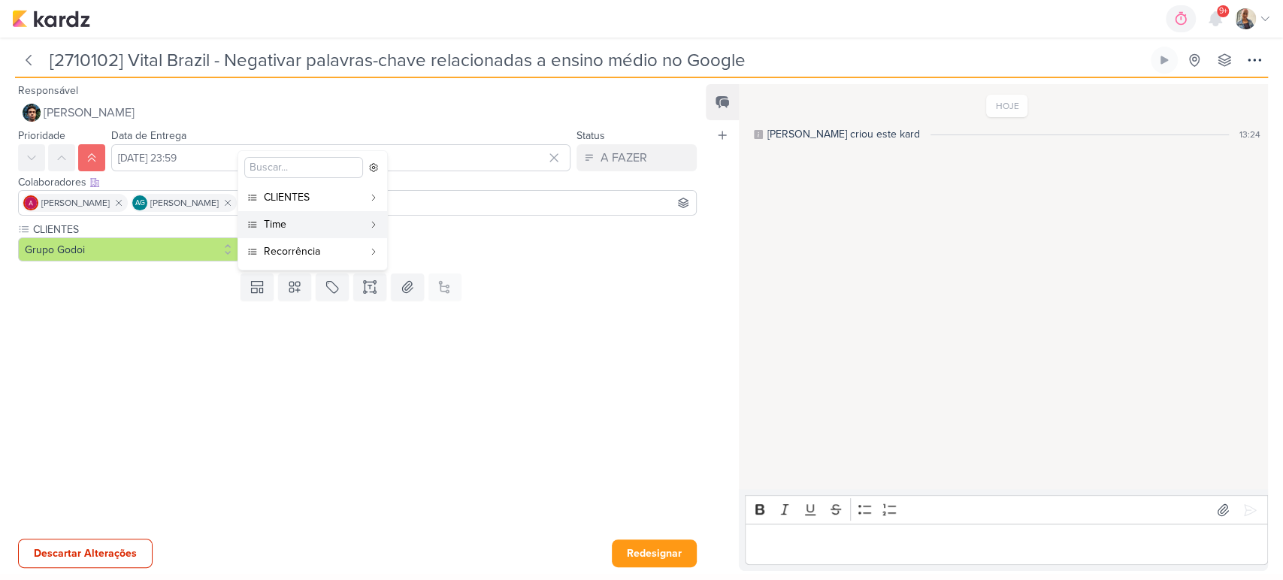
click at [629, 341] on div at bounding box center [351, 420] width 703 height 226
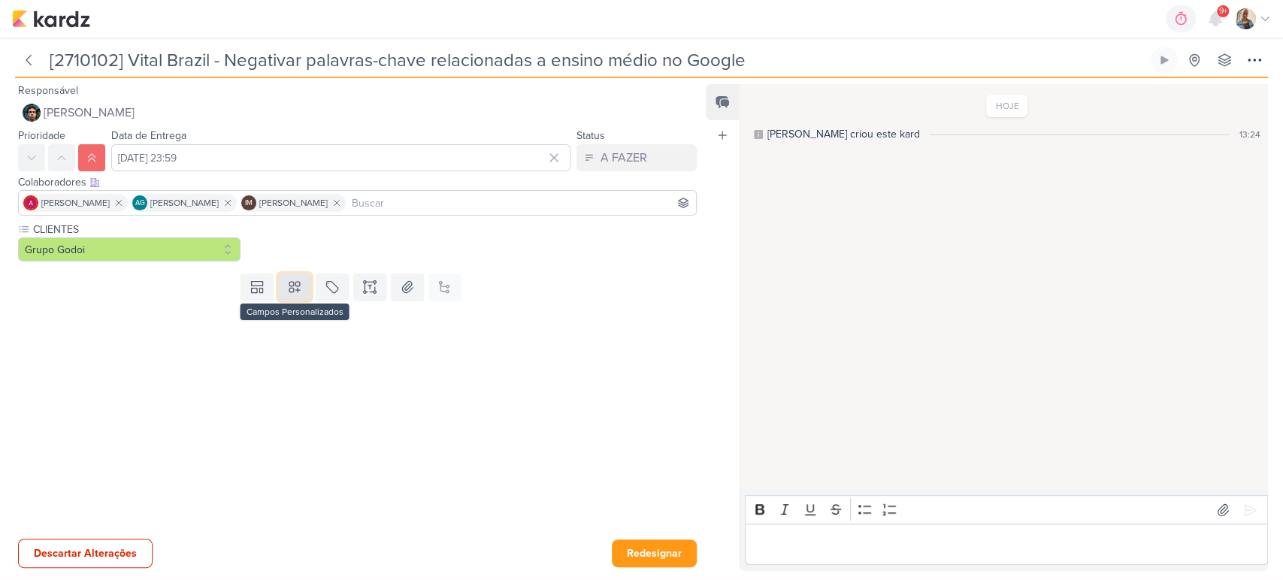
click at [301, 291] on button at bounding box center [294, 287] width 33 height 27
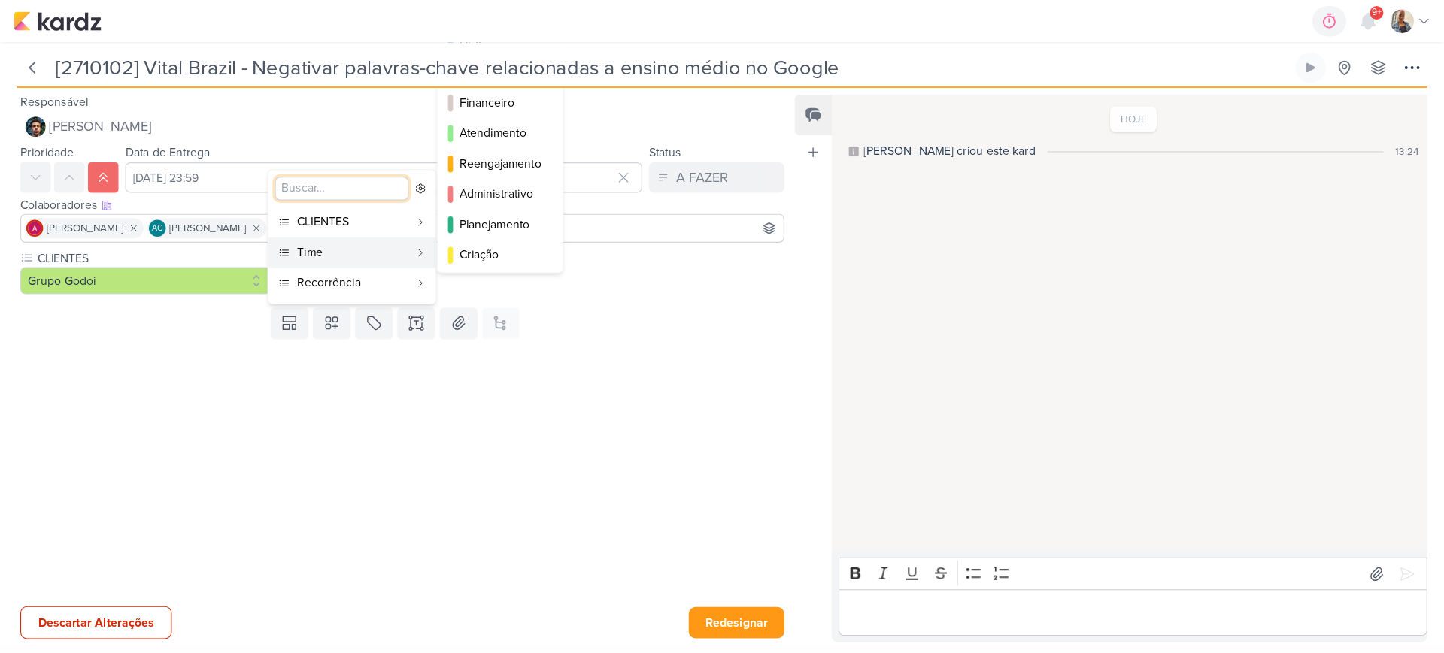
scroll to position [0, 0]
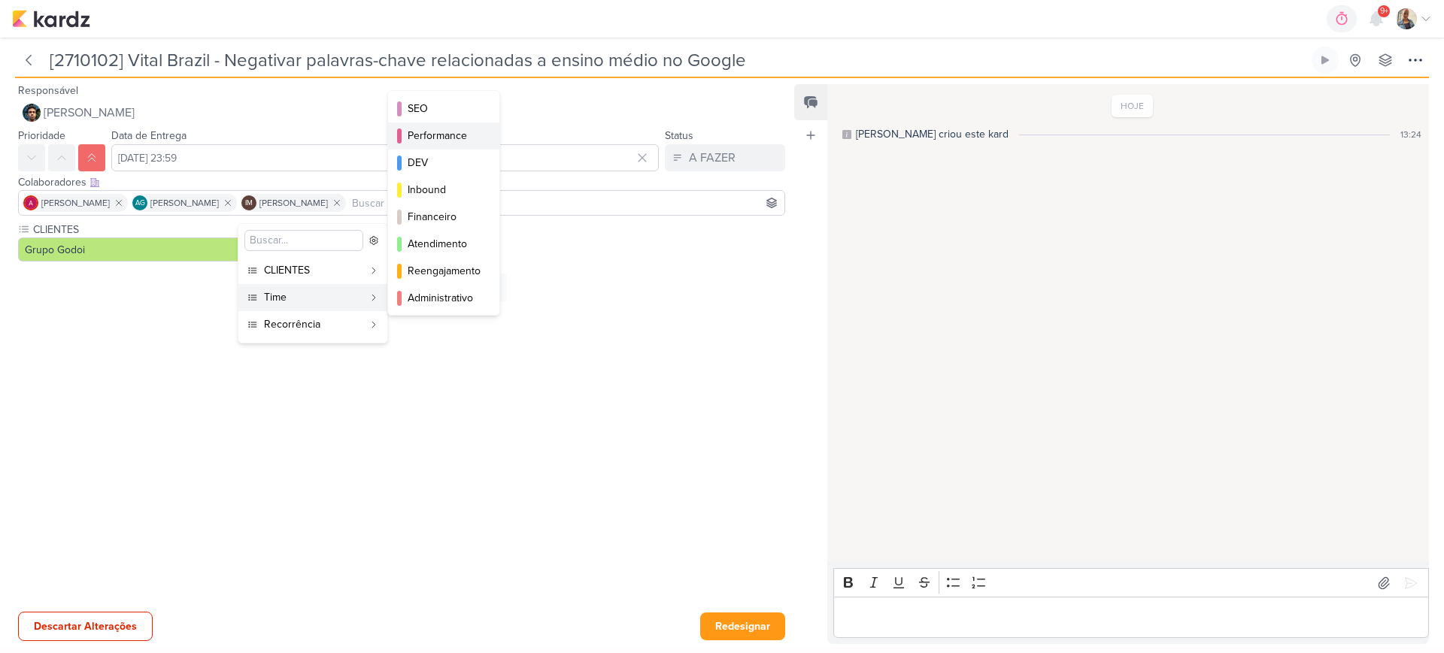
click at [447, 139] on div "Performance" at bounding box center [445, 136] width 74 height 16
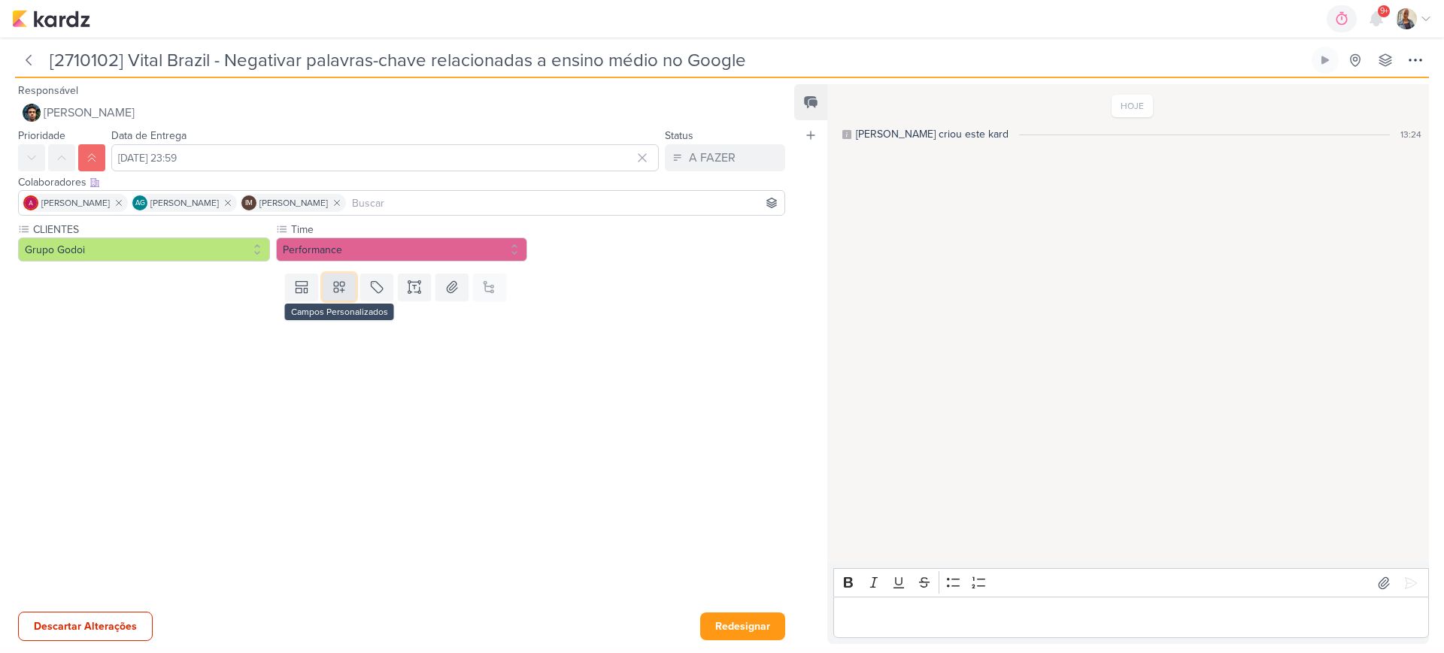
click at [337, 286] on icon at bounding box center [339, 287] width 15 height 15
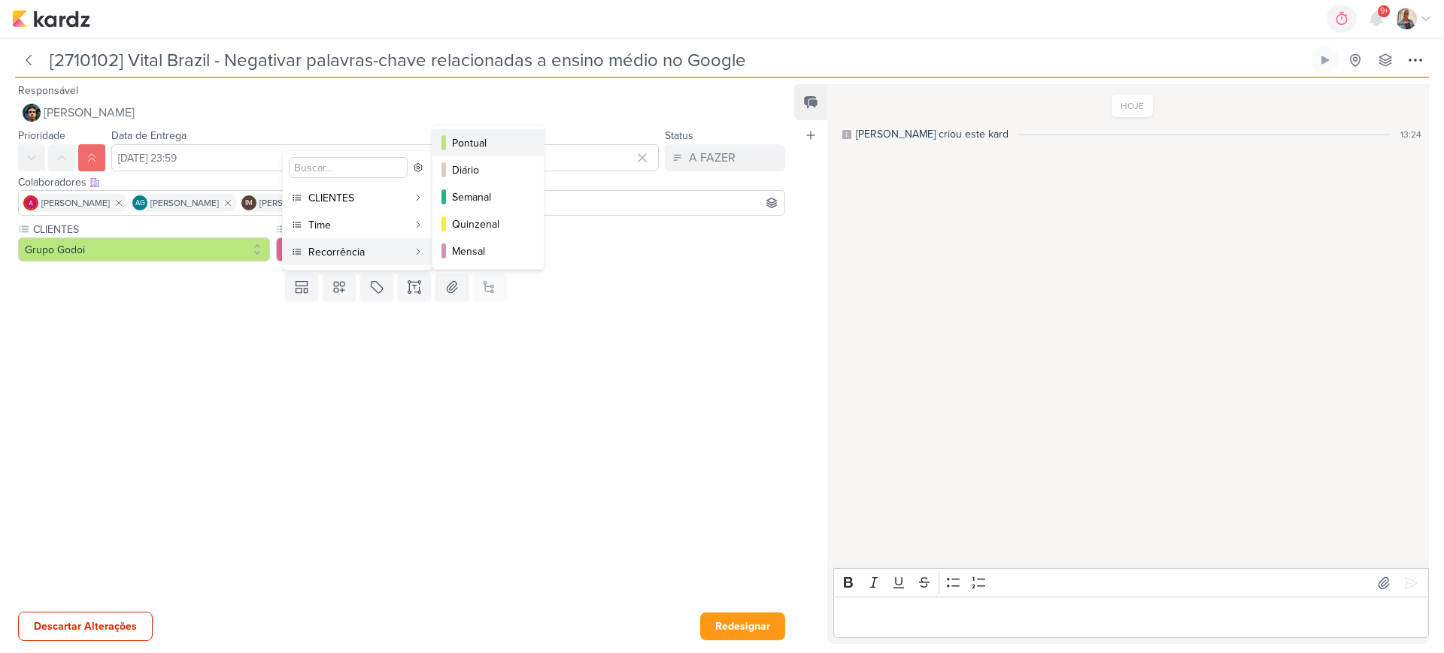
click at [490, 145] on div "Pontual" at bounding box center [489, 143] width 74 height 16
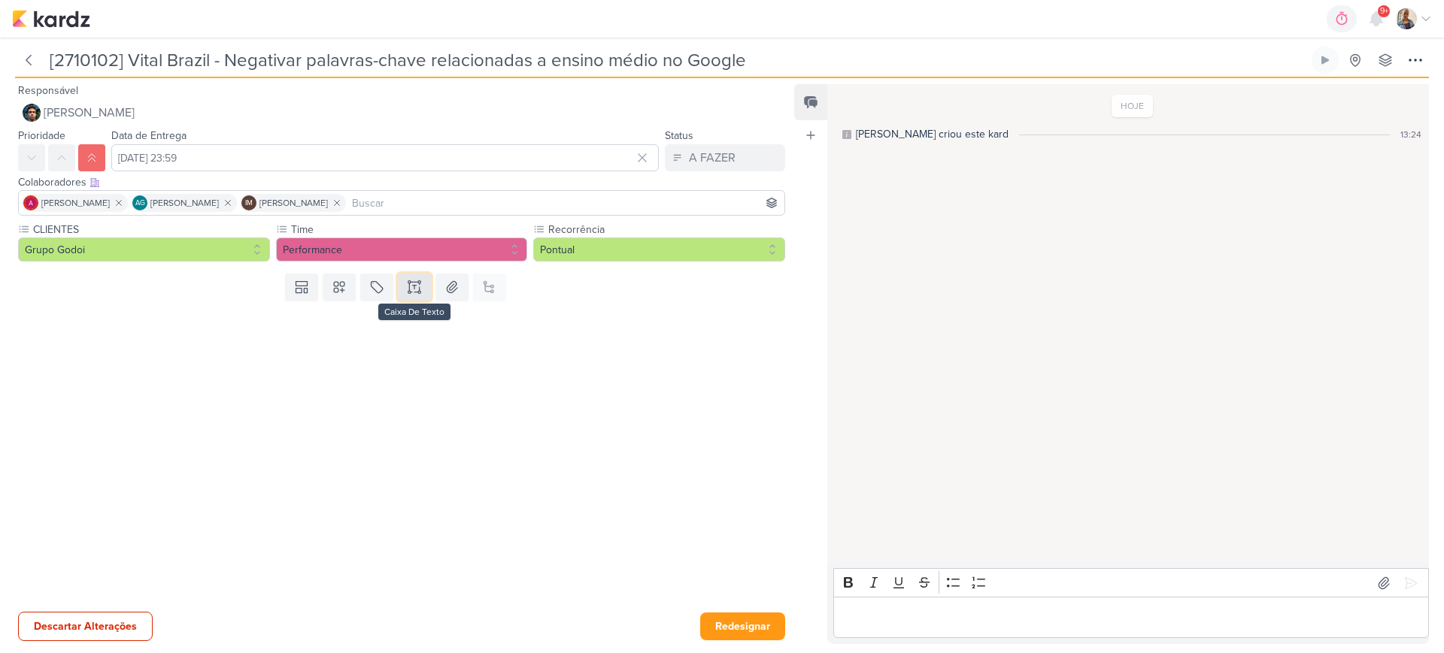
click at [407, 283] on icon at bounding box center [414, 287] width 15 height 15
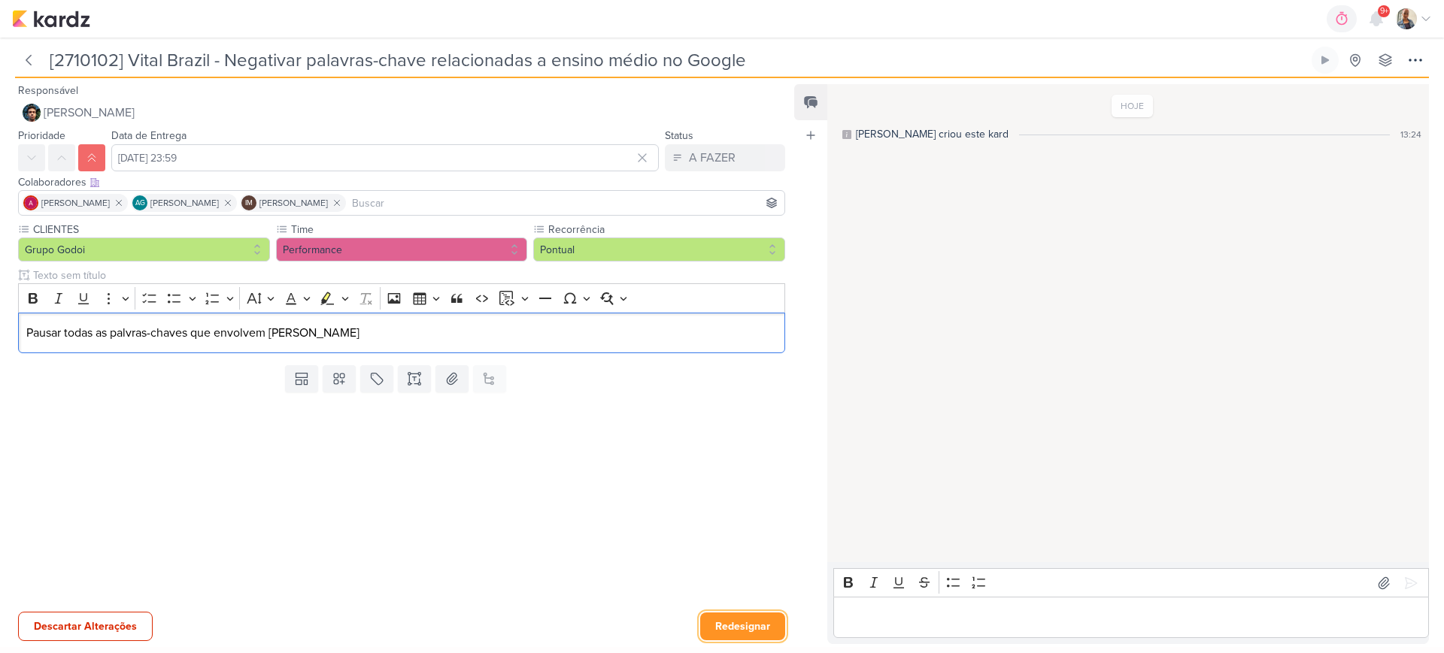
click at [725, 580] on button "Redesignar" at bounding box center [742, 627] width 85 height 28
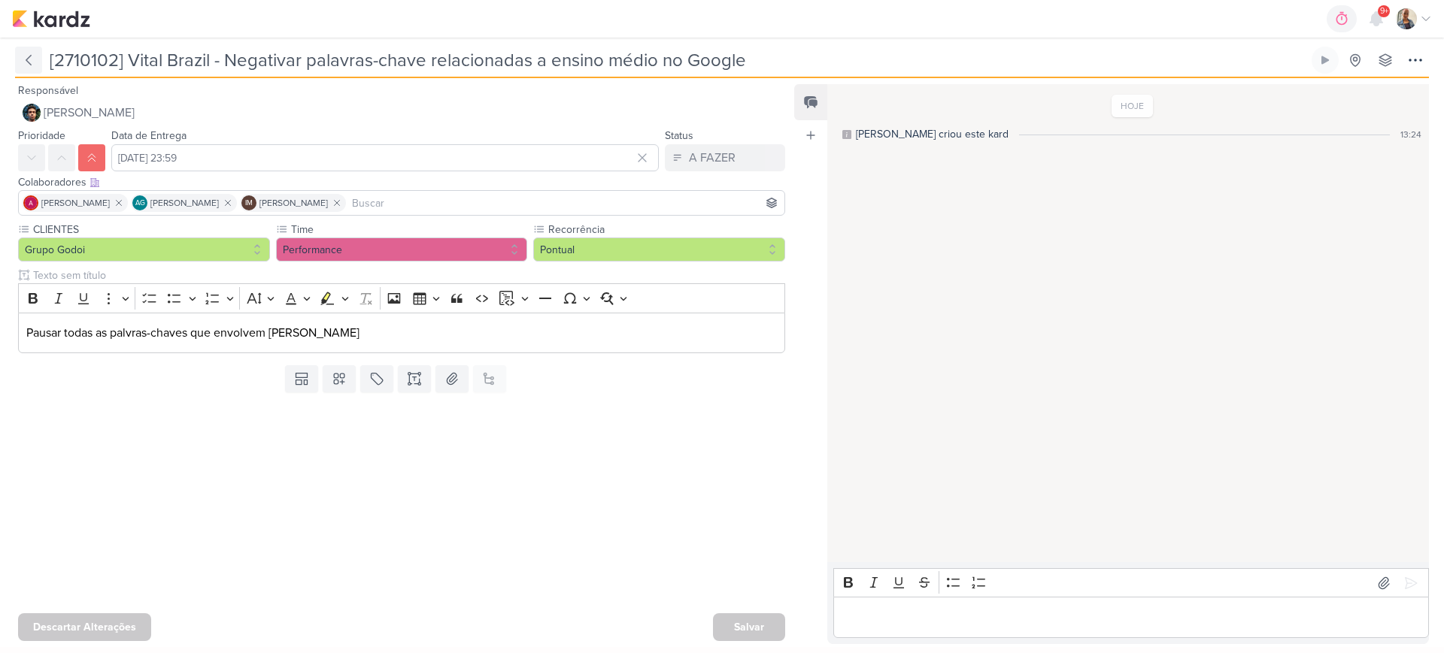
click at [24, 61] on icon at bounding box center [28, 60] width 15 height 15
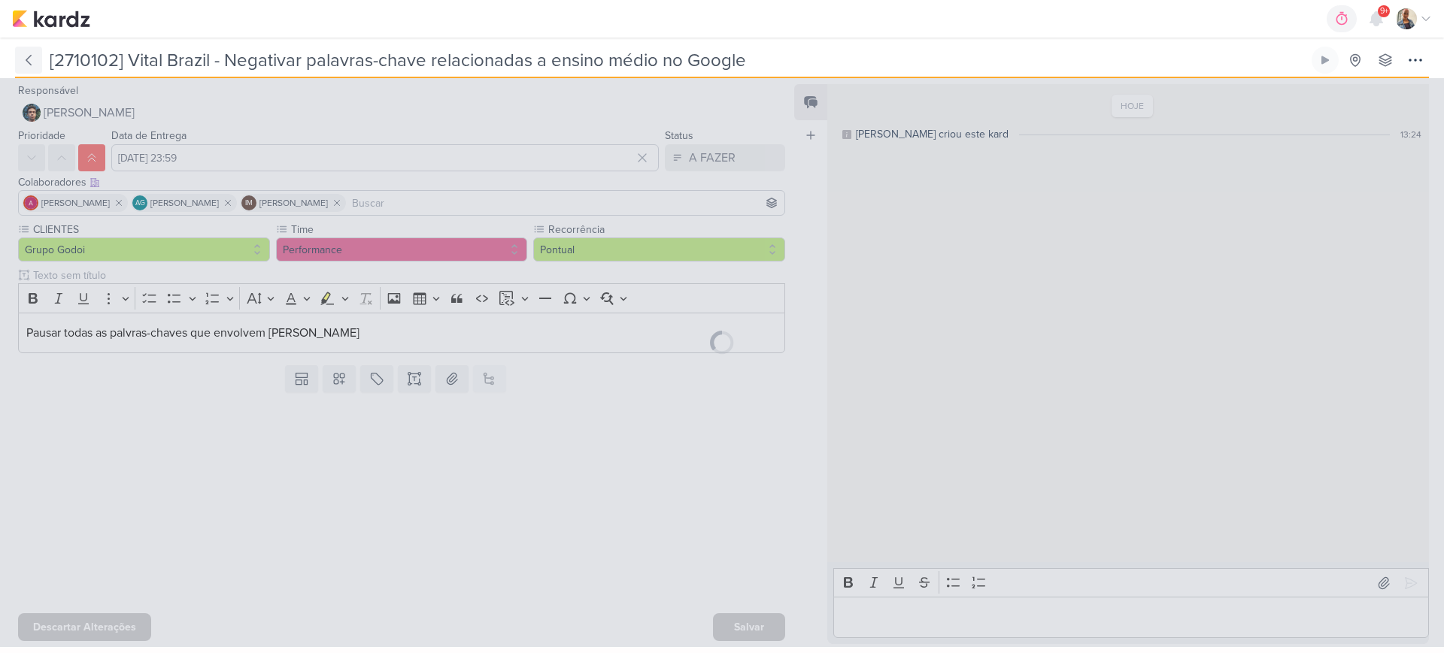
type input "[2710102] Vital Brazil - Pausar segmentações de Ensino Médio"
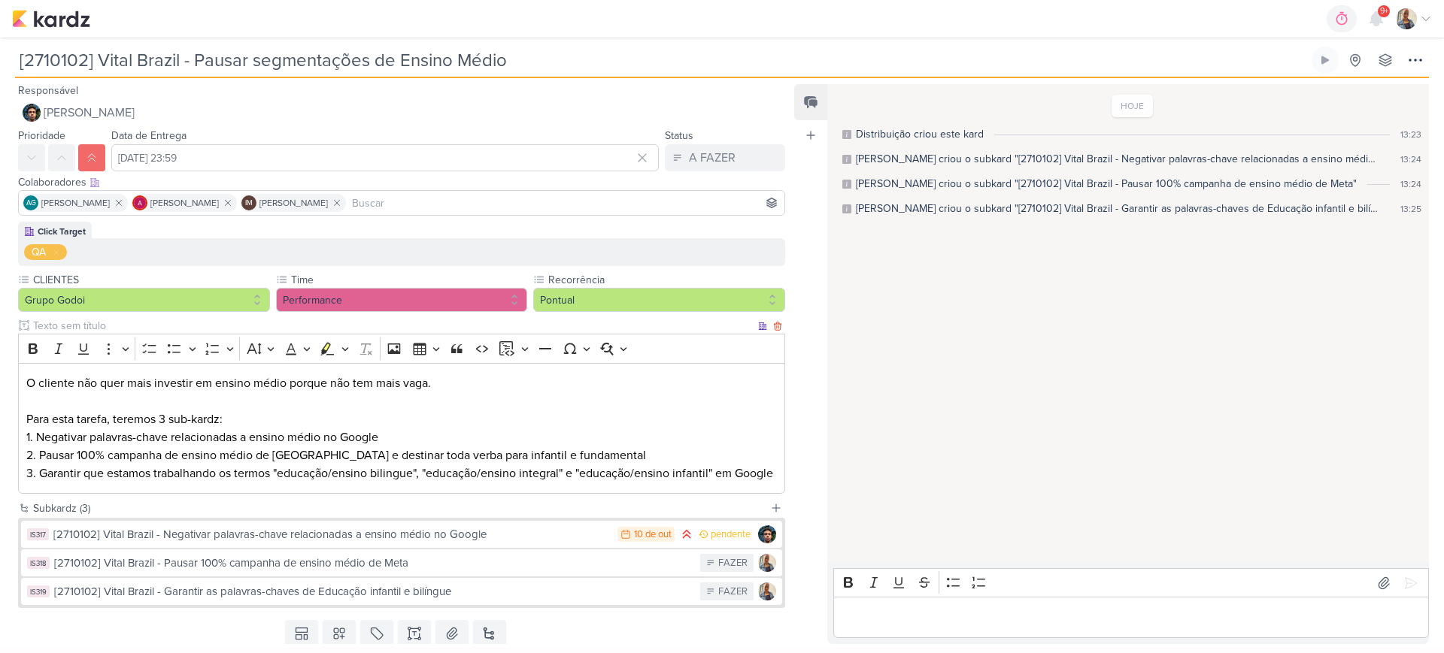
scroll to position [64, 0]
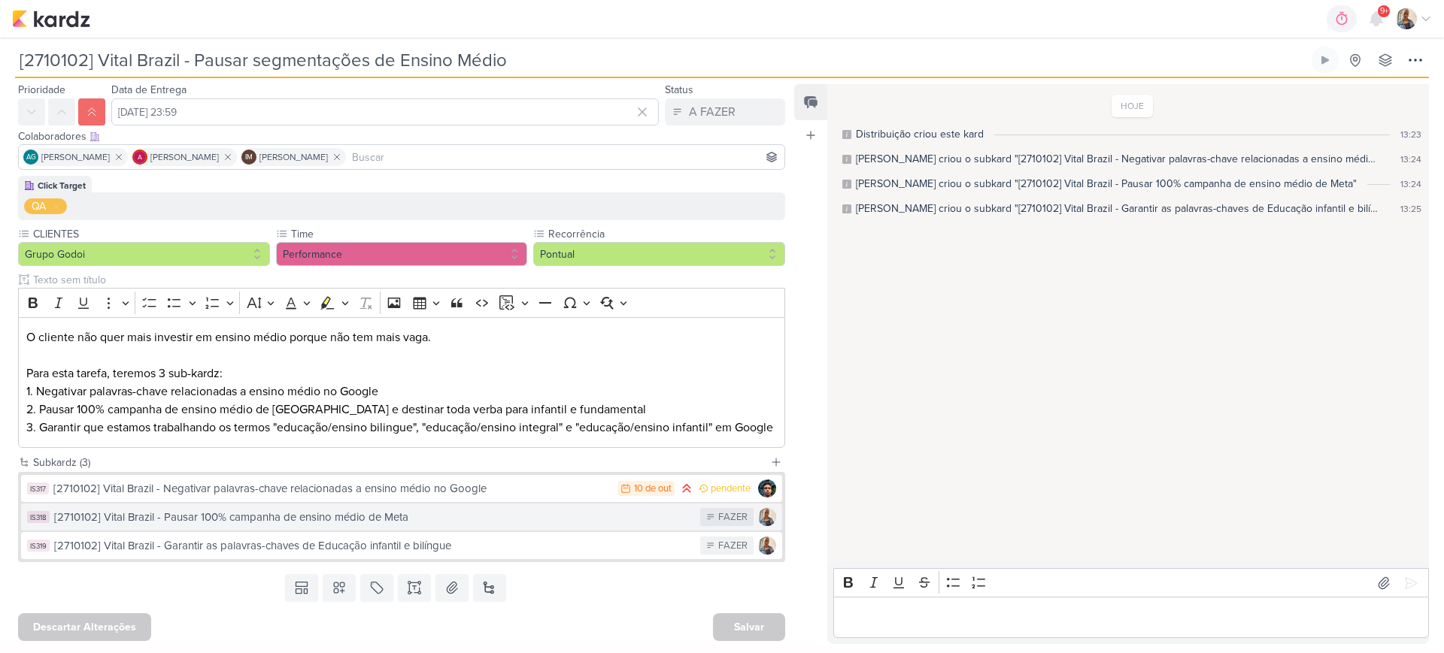
click at [259, 525] on div "[2710102] Vital Brazil - Pausar 100% campanha de ensino médio de Meta" at bounding box center [373, 517] width 638 height 17
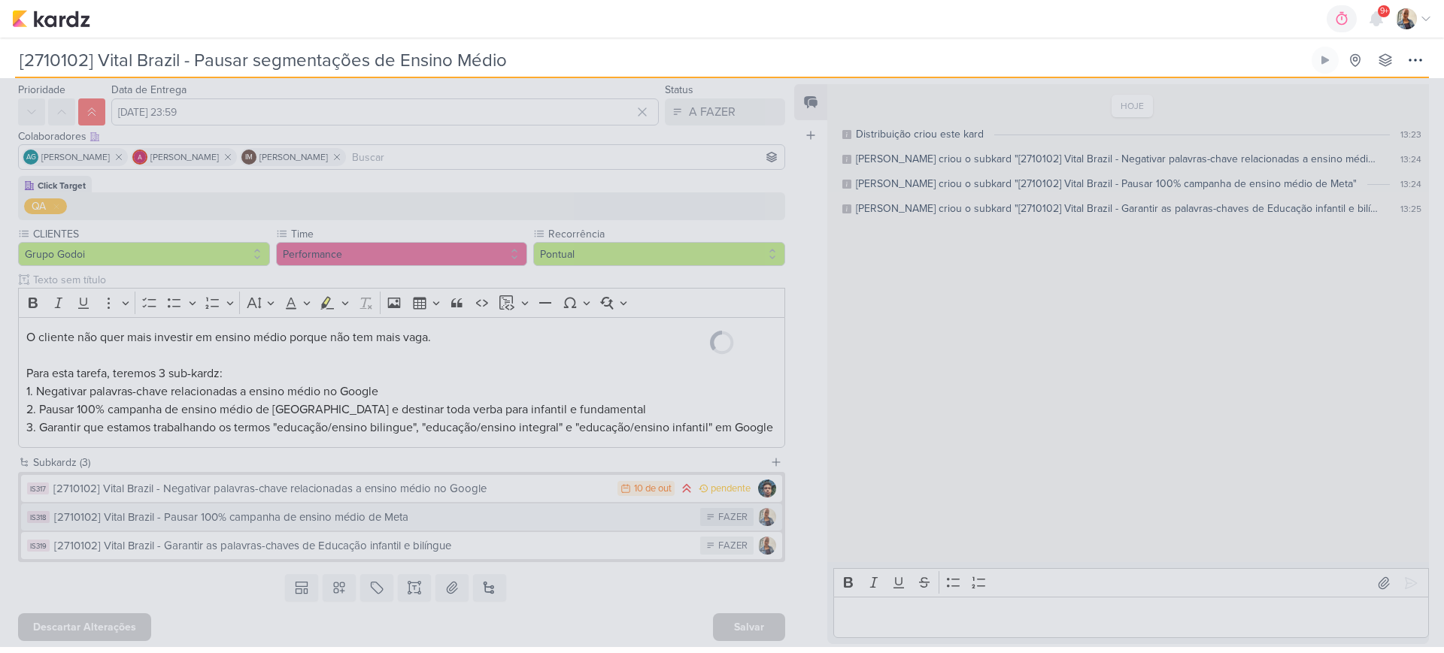
type input "[2710102] Vital Brazil - Pausar 100% campanha de ensino médio de Meta"
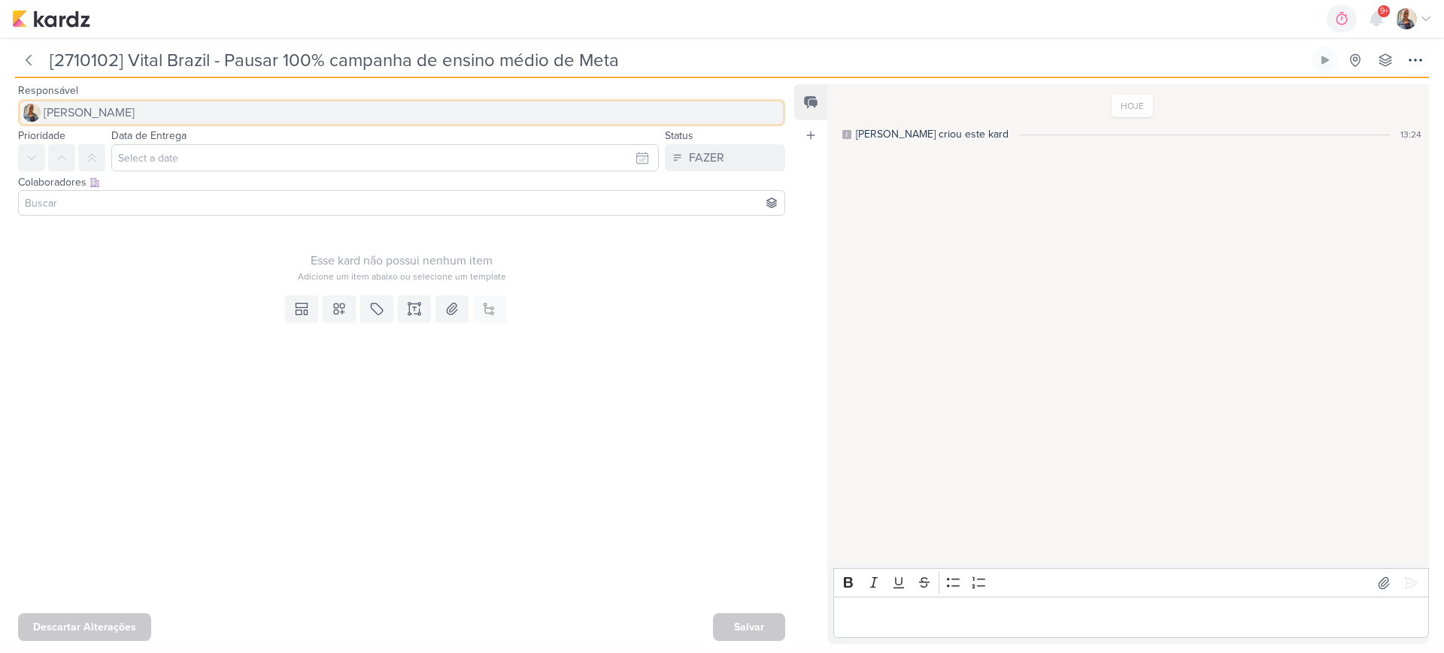
click at [96, 117] on span "[PERSON_NAME]" at bounding box center [89, 113] width 91 height 18
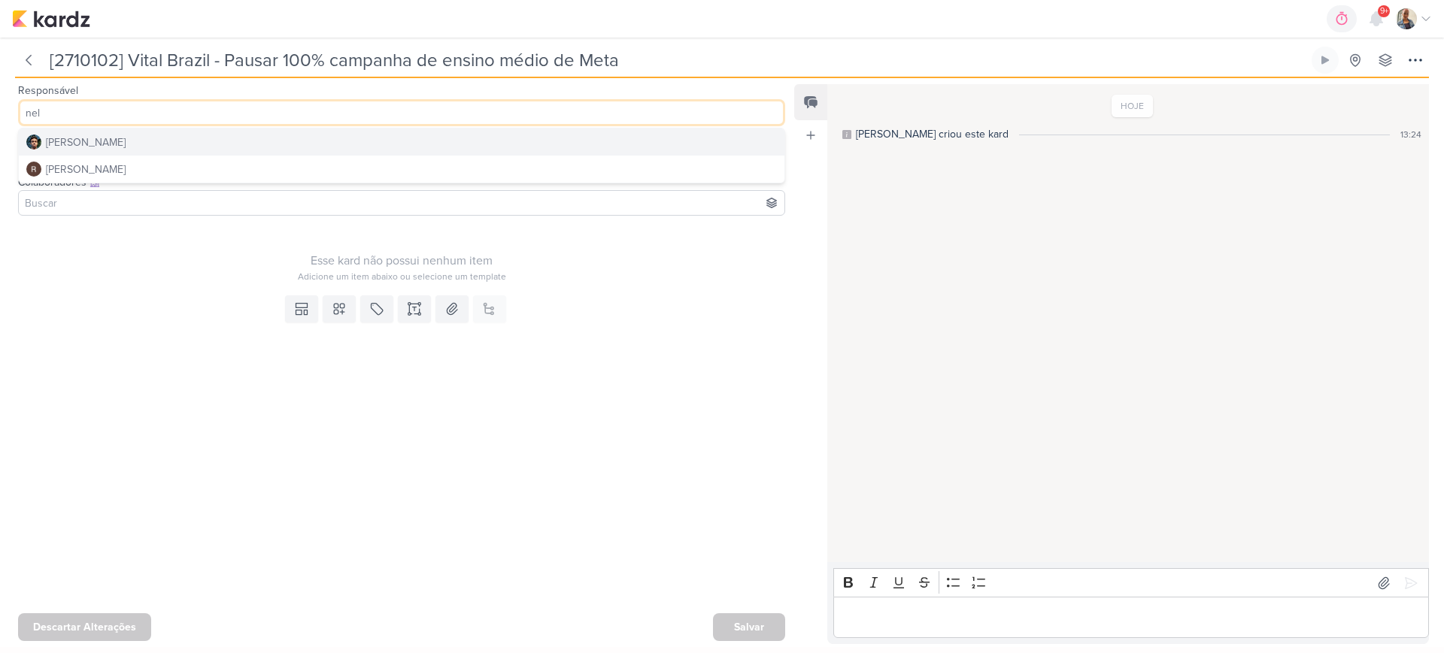
type input "nel"
click at [82, 132] on button "[PERSON_NAME]" at bounding box center [401, 142] width 765 height 27
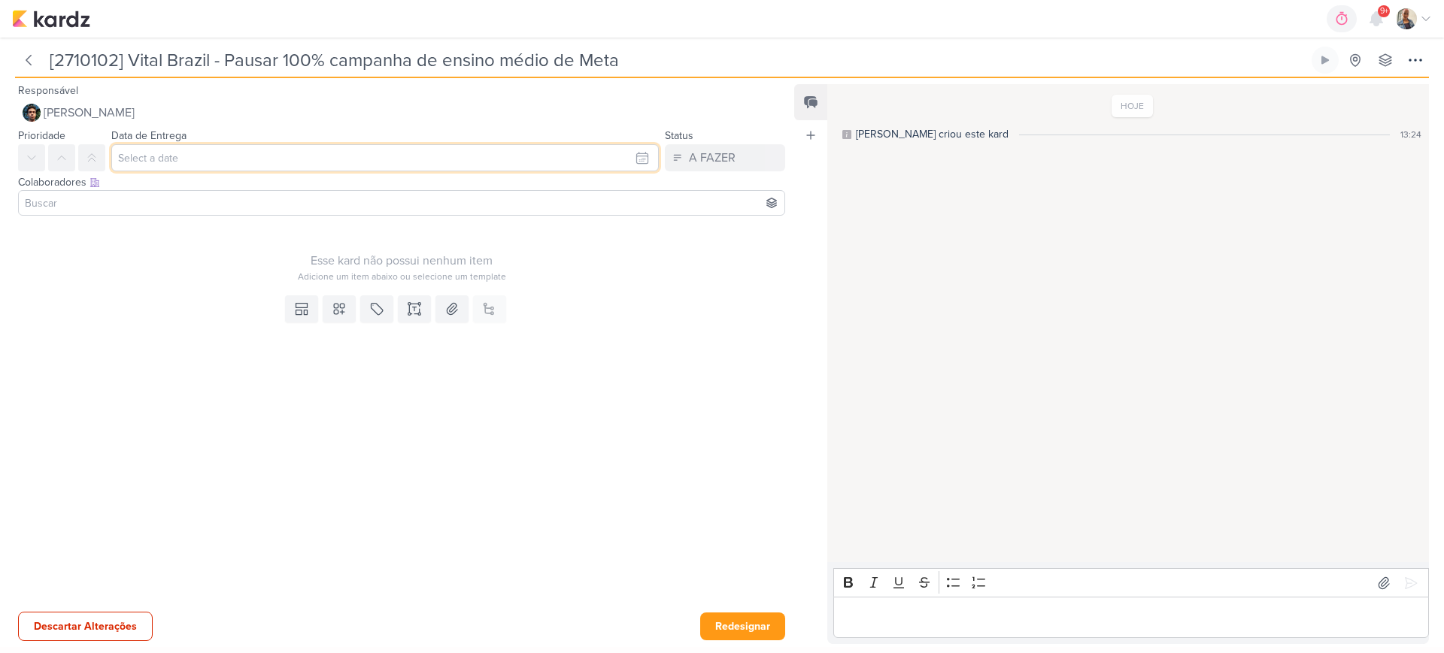
click at [139, 162] on input "text" at bounding box center [384, 157] width 547 height 27
click at [616, 257] on div "10" at bounding box center [614, 259] width 23 height 23
type input "[DATE] 23:59"
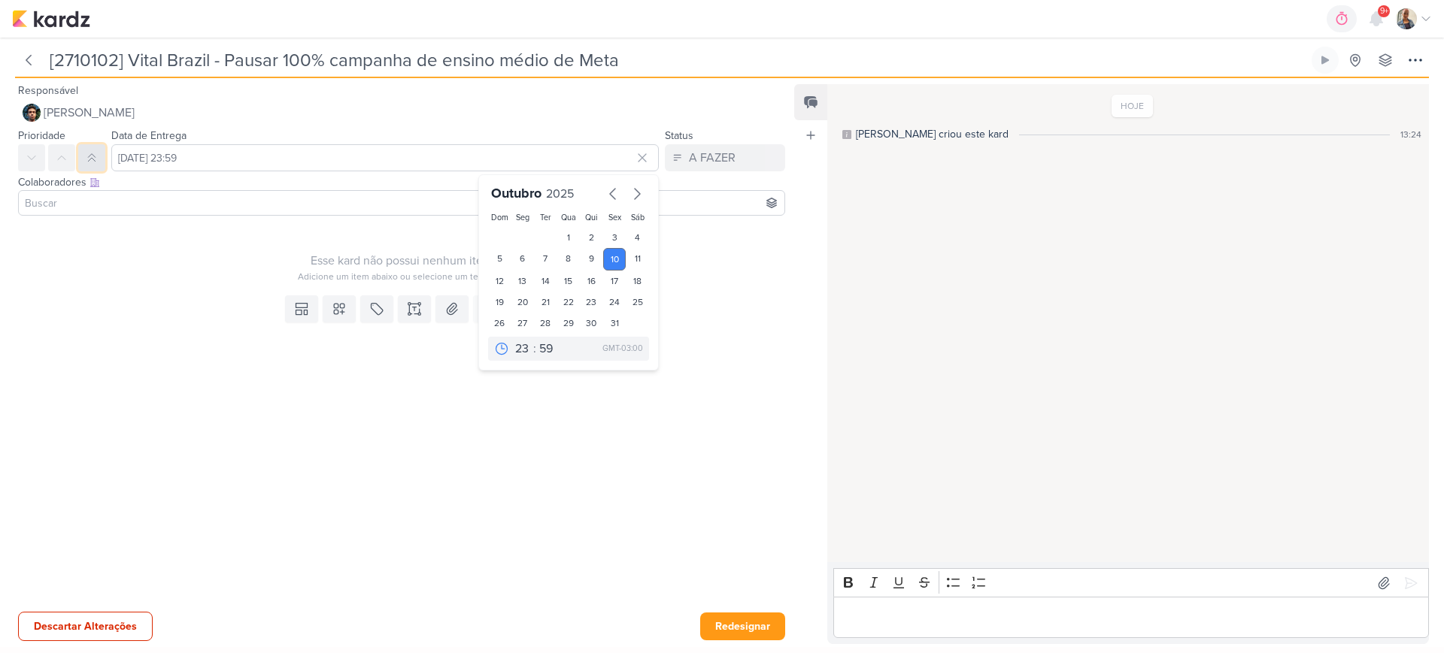
click at [92, 153] on icon at bounding box center [92, 158] width 12 height 12
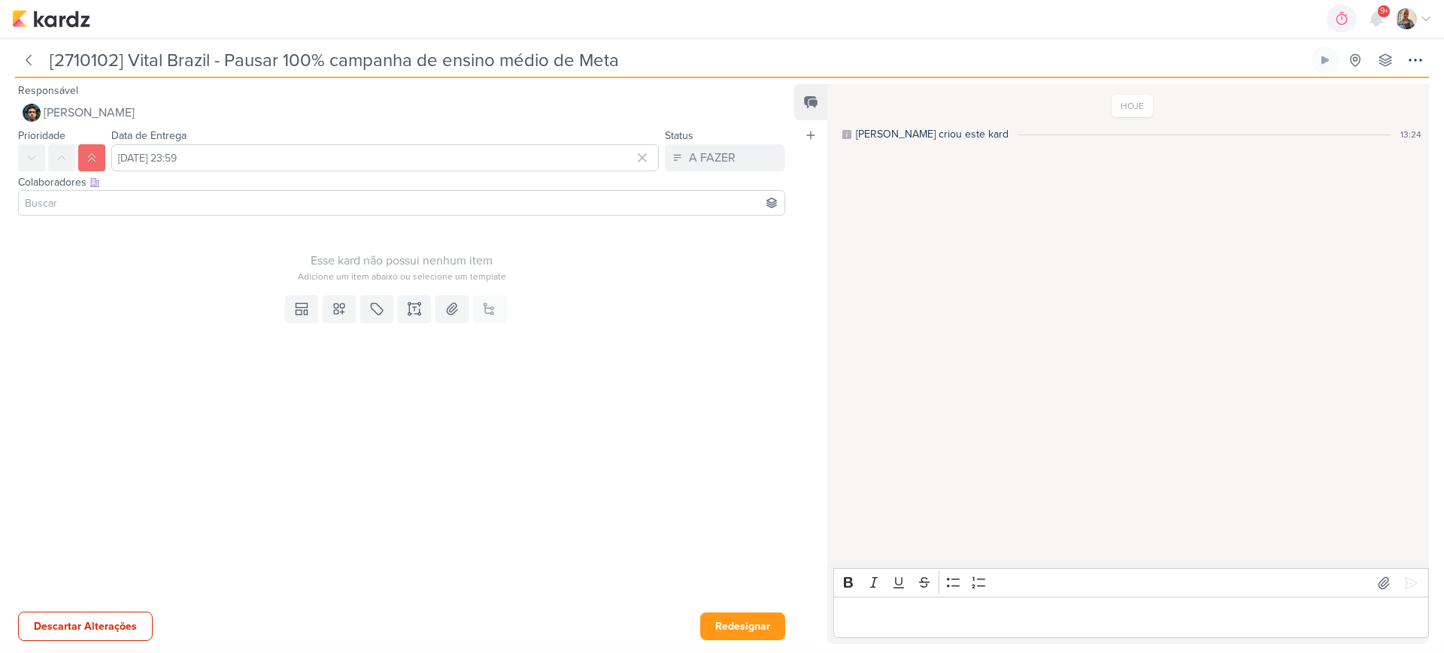
click at [116, 203] on input at bounding box center [401, 203] width 759 height 18
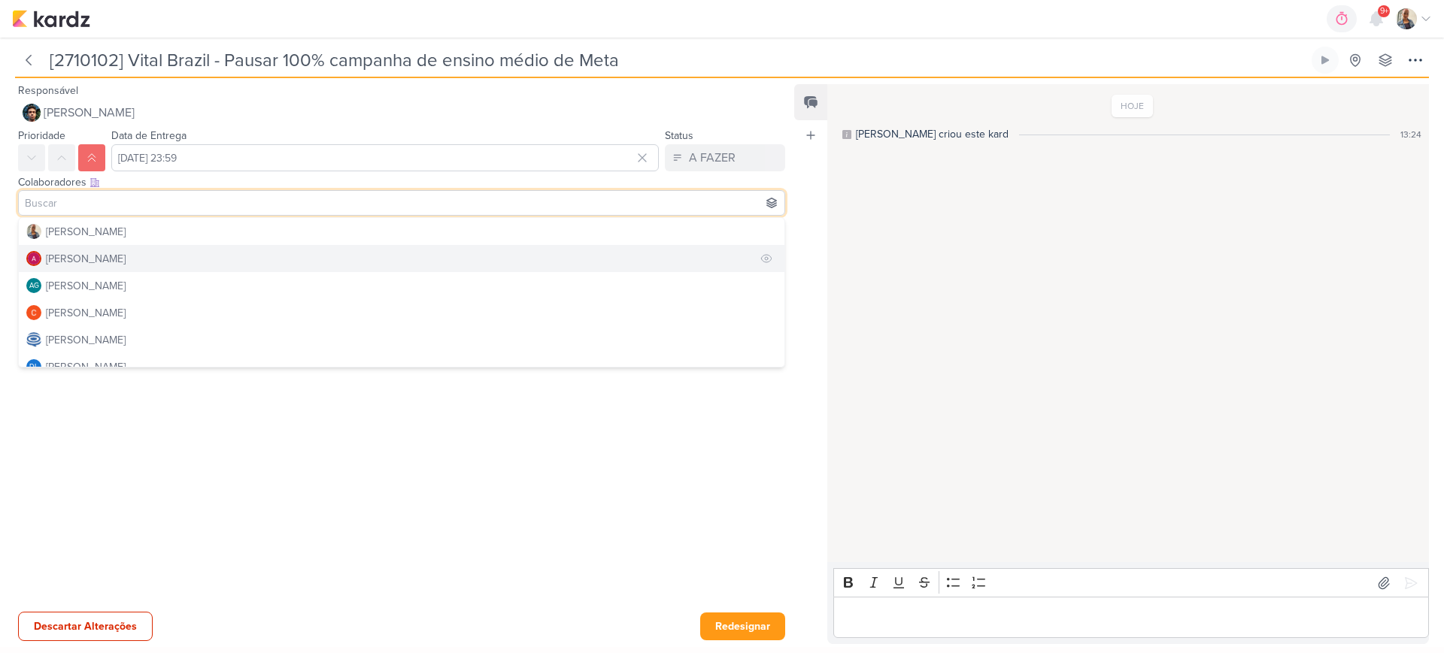
click at [125, 265] on div "[PERSON_NAME]" at bounding box center [86, 259] width 80 height 16
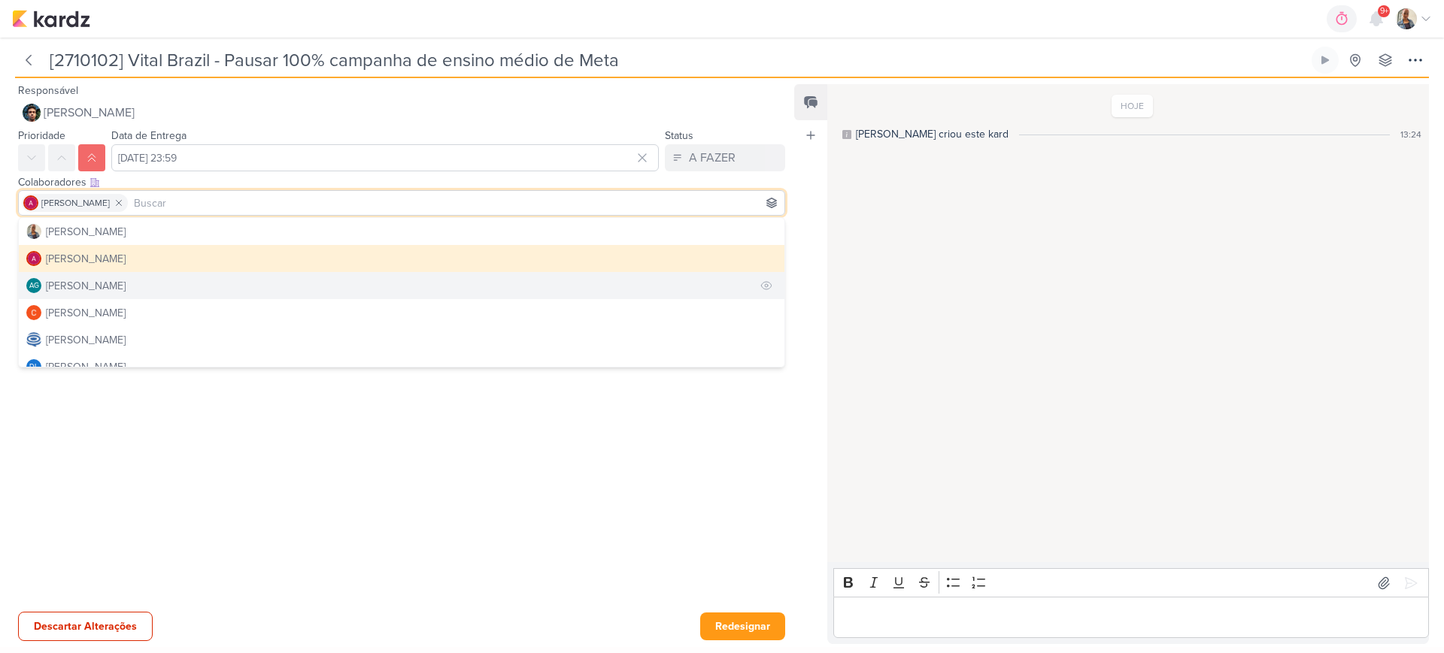
click at [119, 294] on button "AG Aline Gimenez Graciano" at bounding box center [401, 285] width 765 height 27
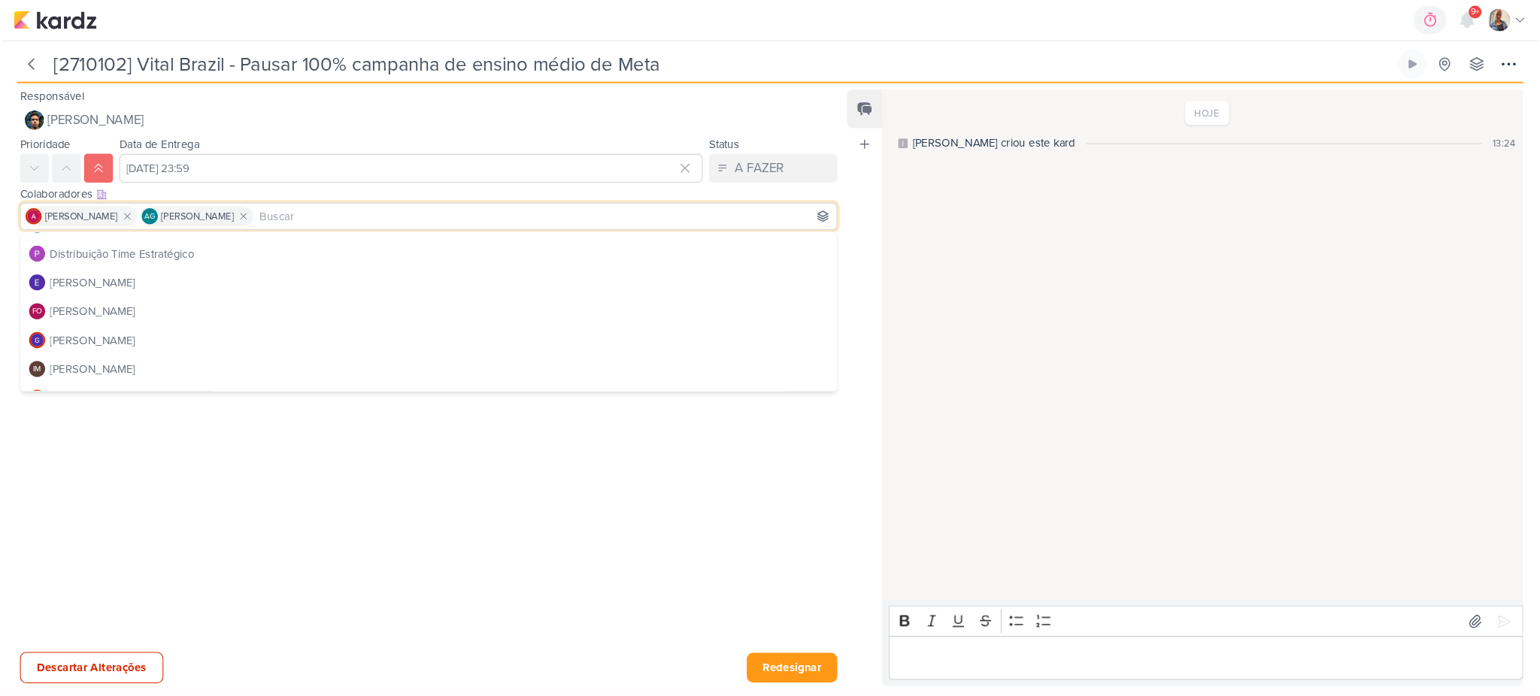
scroll to position [188, 0]
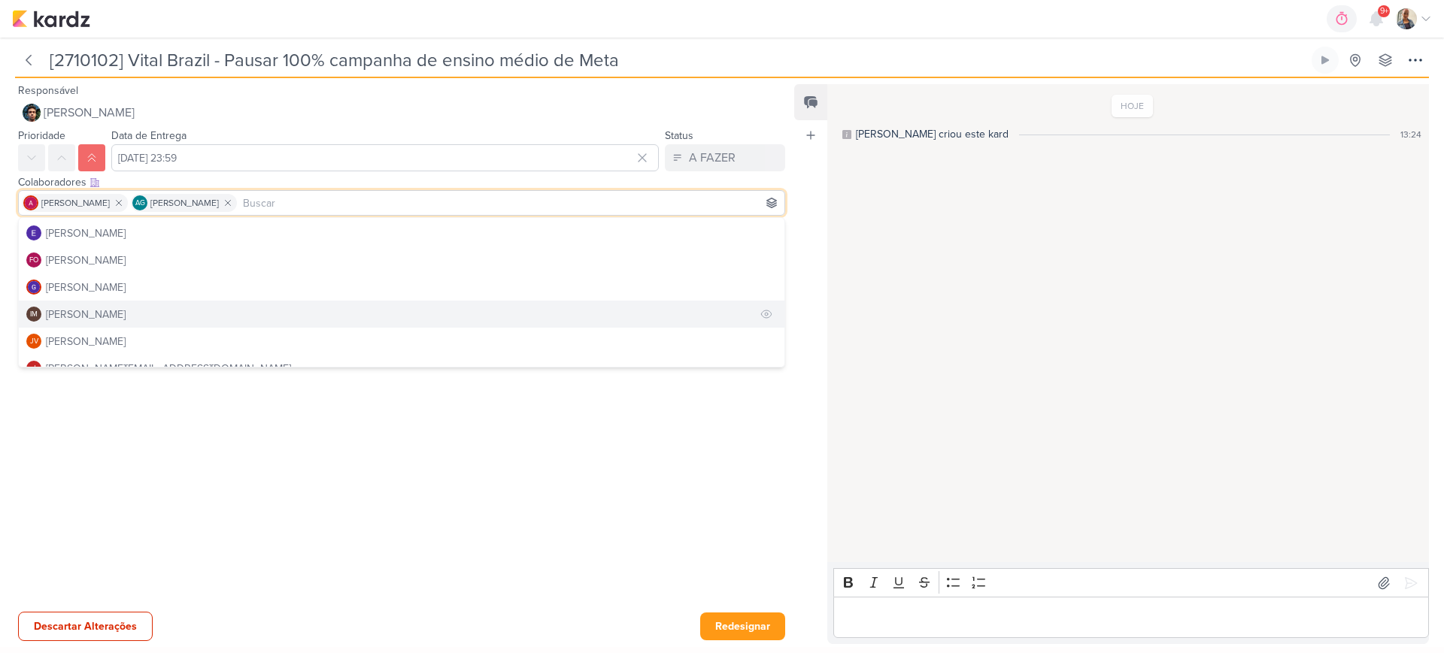
click at [126, 311] on div "[PERSON_NAME]" at bounding box center [86, 315] width 80 height 16
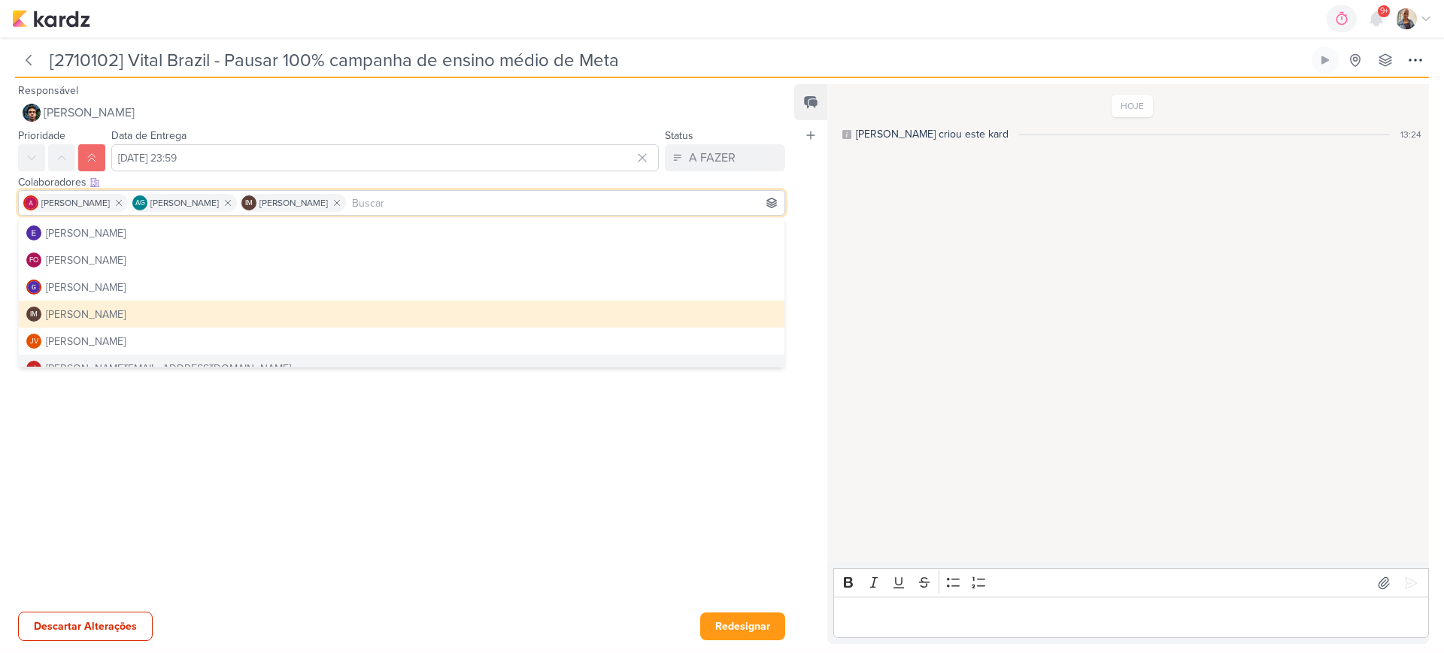
click at [217, 412] on div at bounding box center [395, 482] width 791 height 247
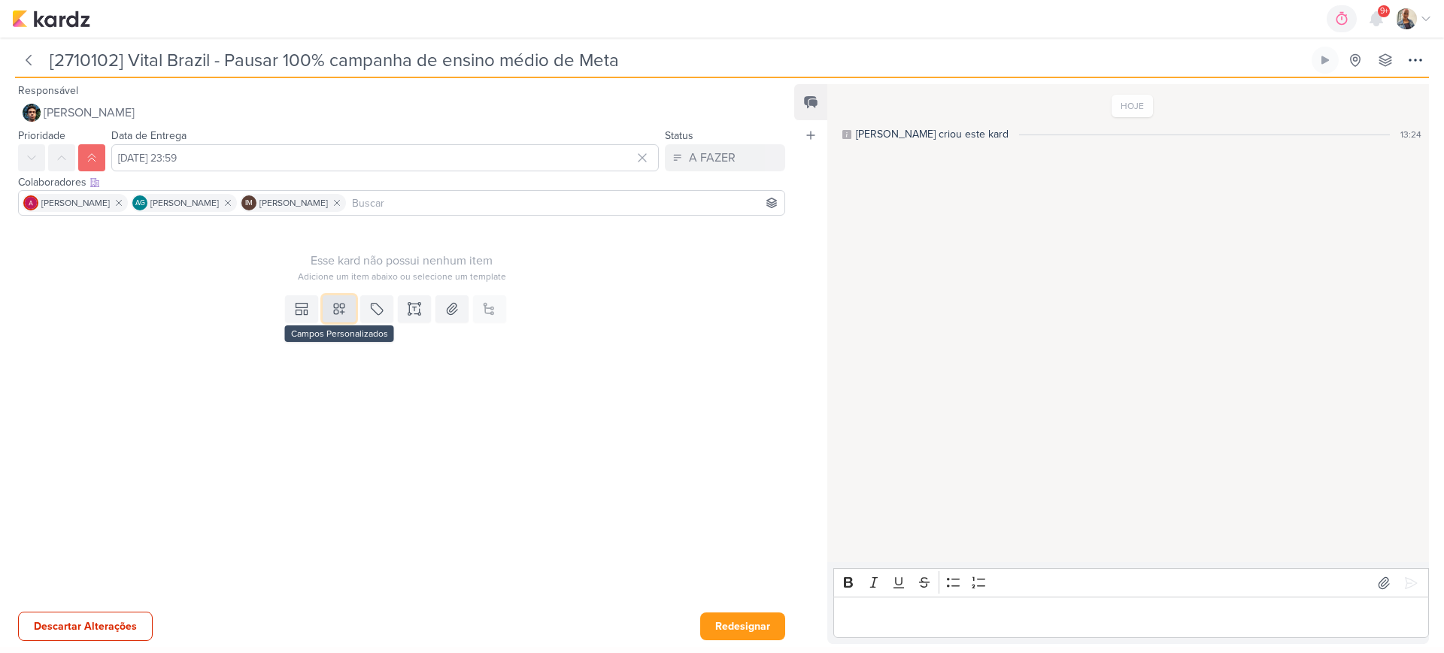
click at [335, 314] on icon at bounding box center [339, 308] width 15 height 15
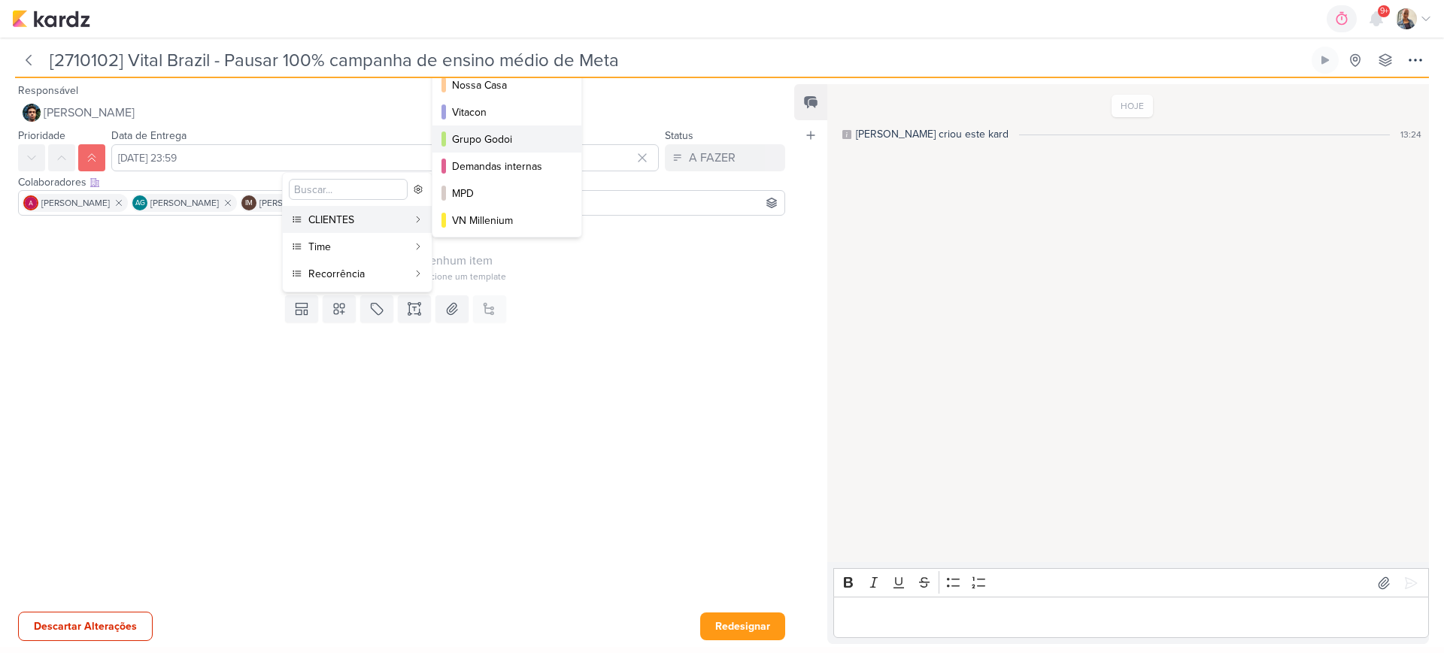
click at [506, 135] on div "Grupo Godoi" at bounding box center [507, 140] width 111 height 16
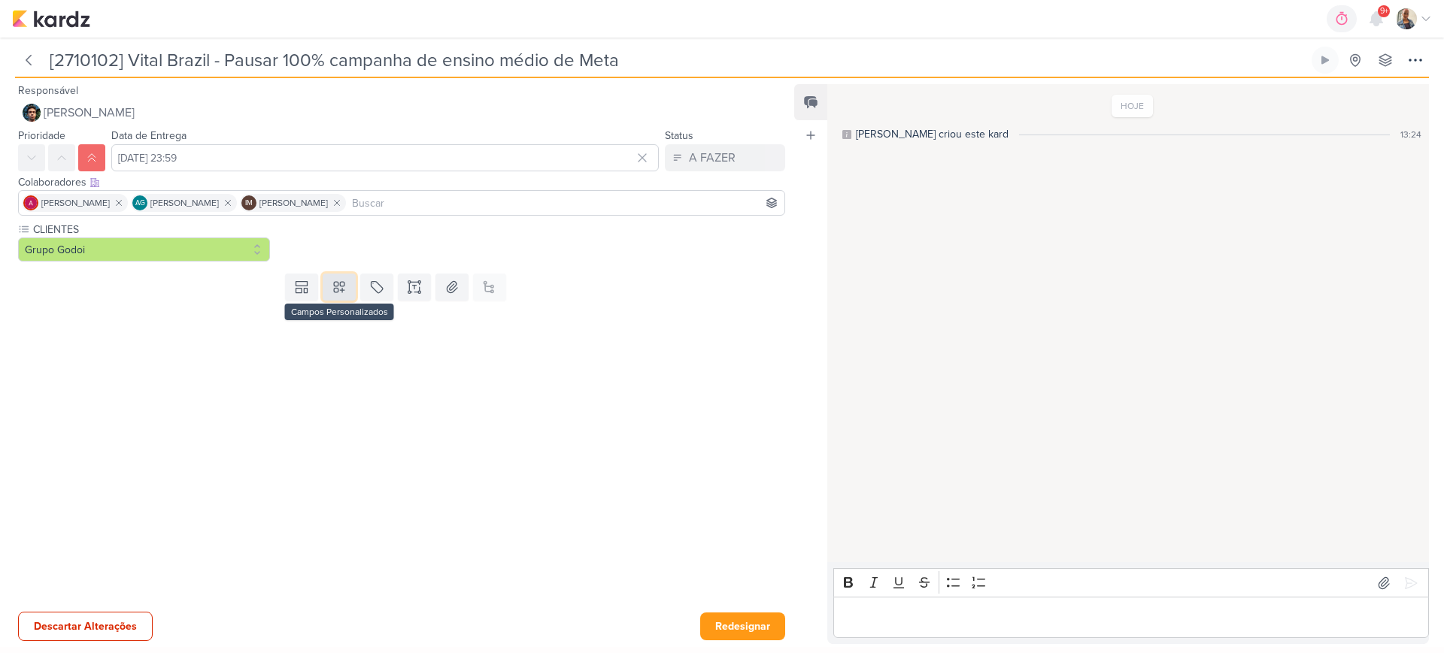
click at [341, 297] on button at bounding box center [339, 287] width 33 height 27
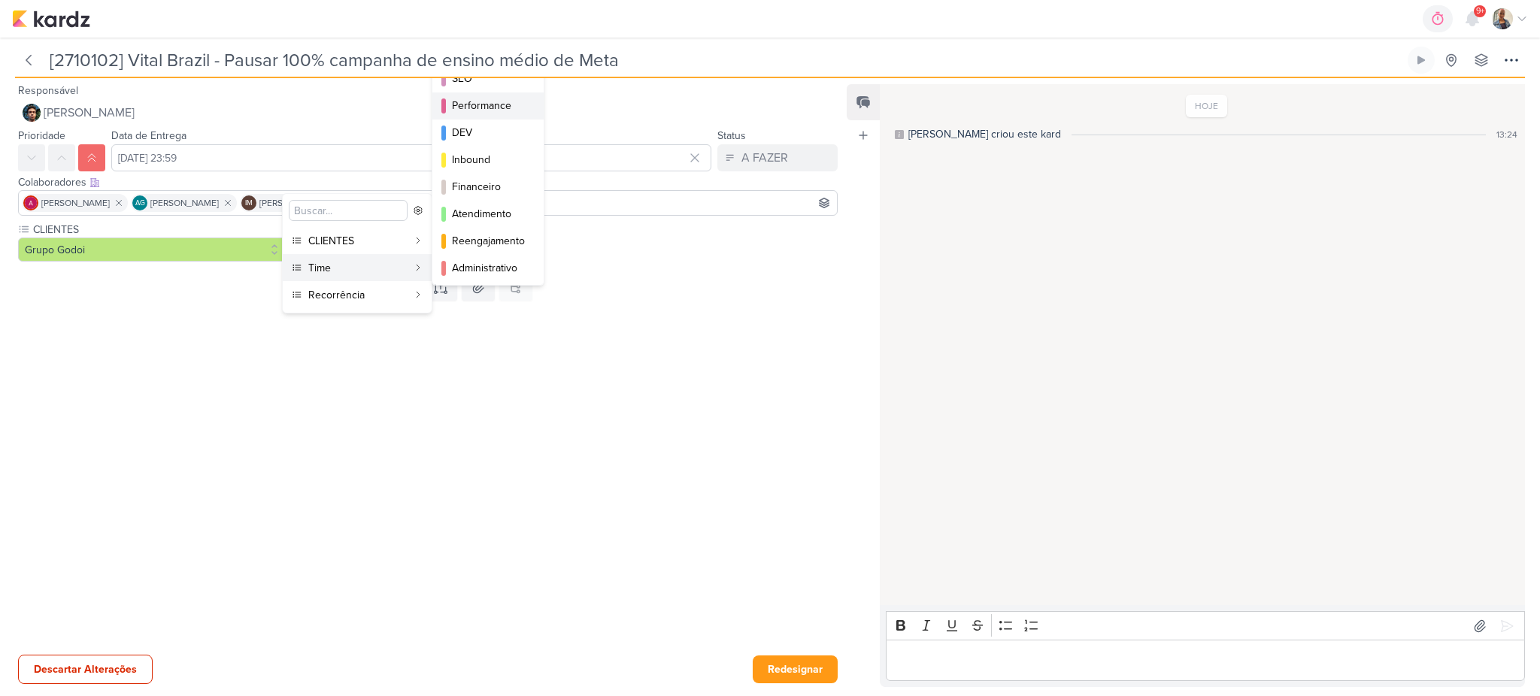
click at [473, 112] on div "Performance" at bounding box center [489, 106] width 74 height 16
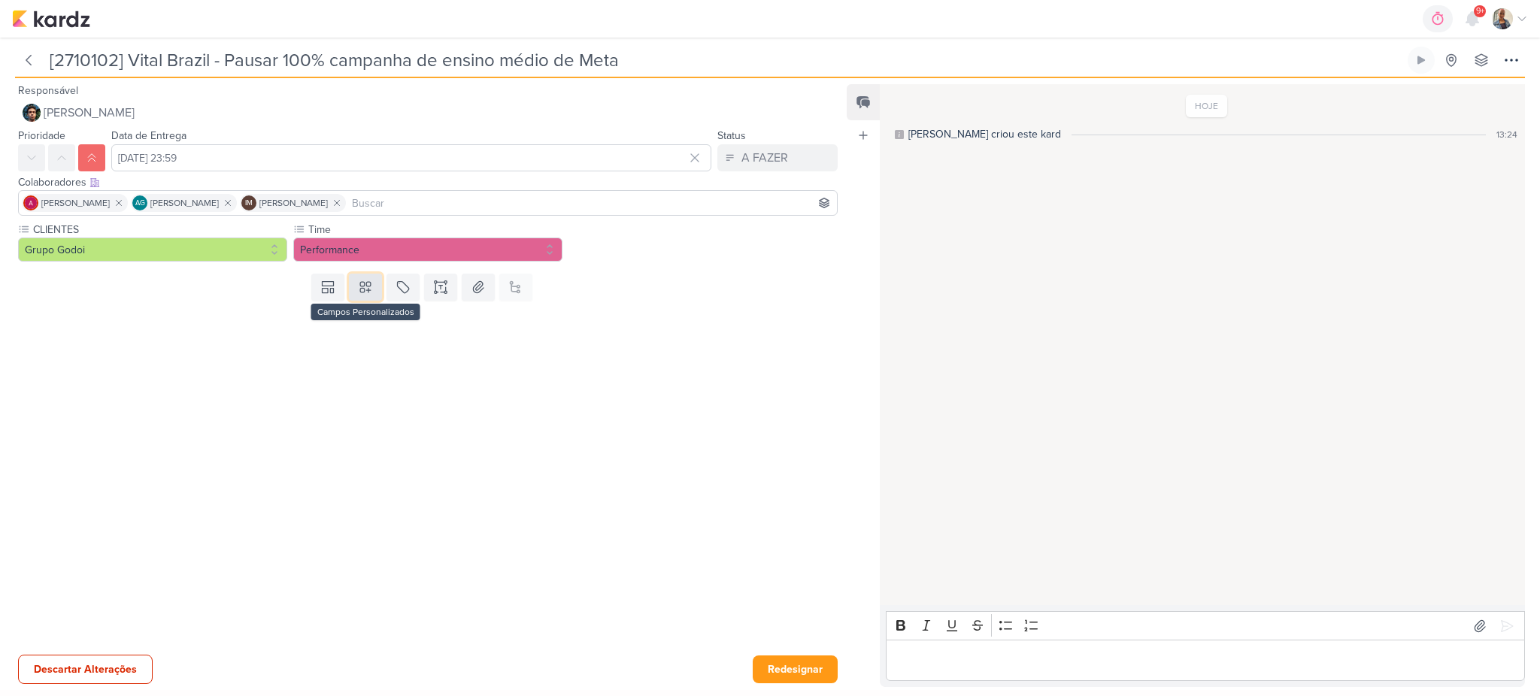
click at [367, 286] on icon at bounding box center [365, 287] width 11 height 11
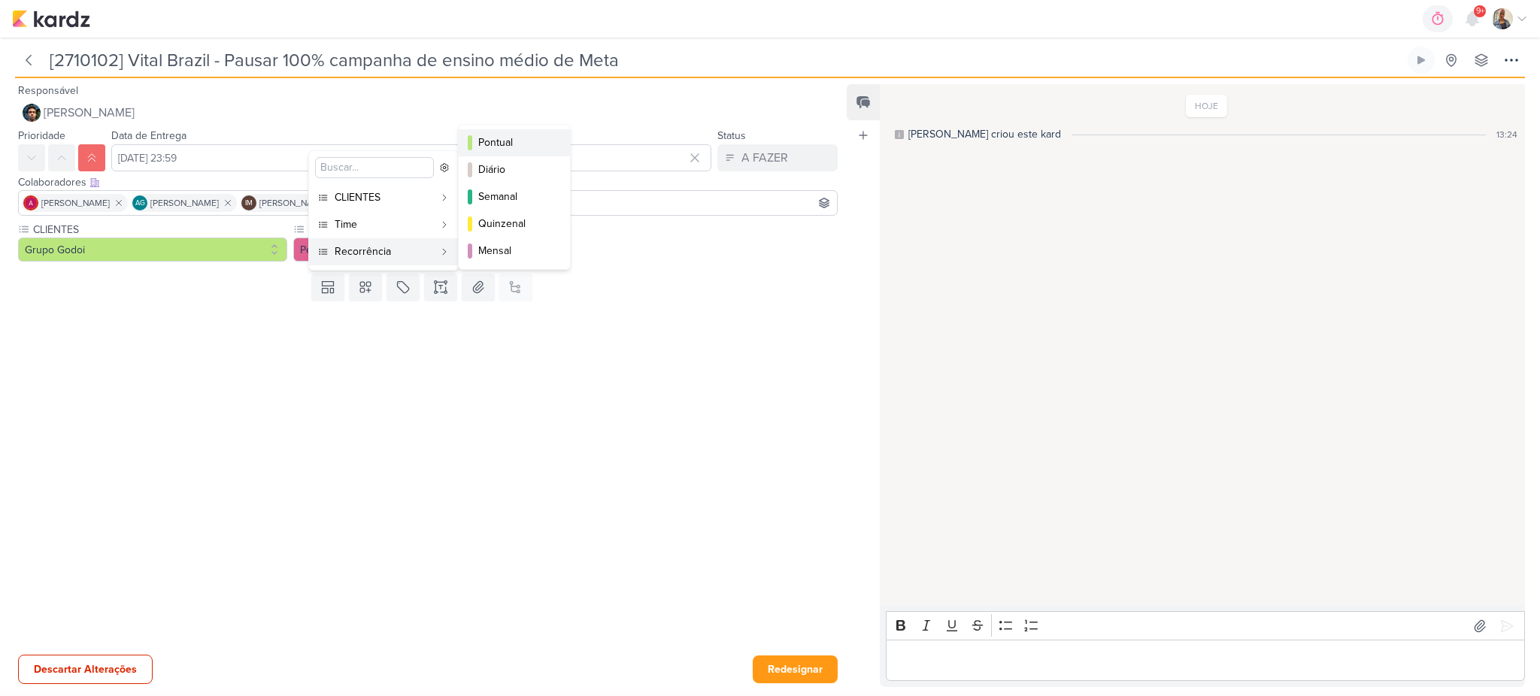
click at [516, 145] on div "Pontual" at bounding box center [515, 143] width 74 height 16
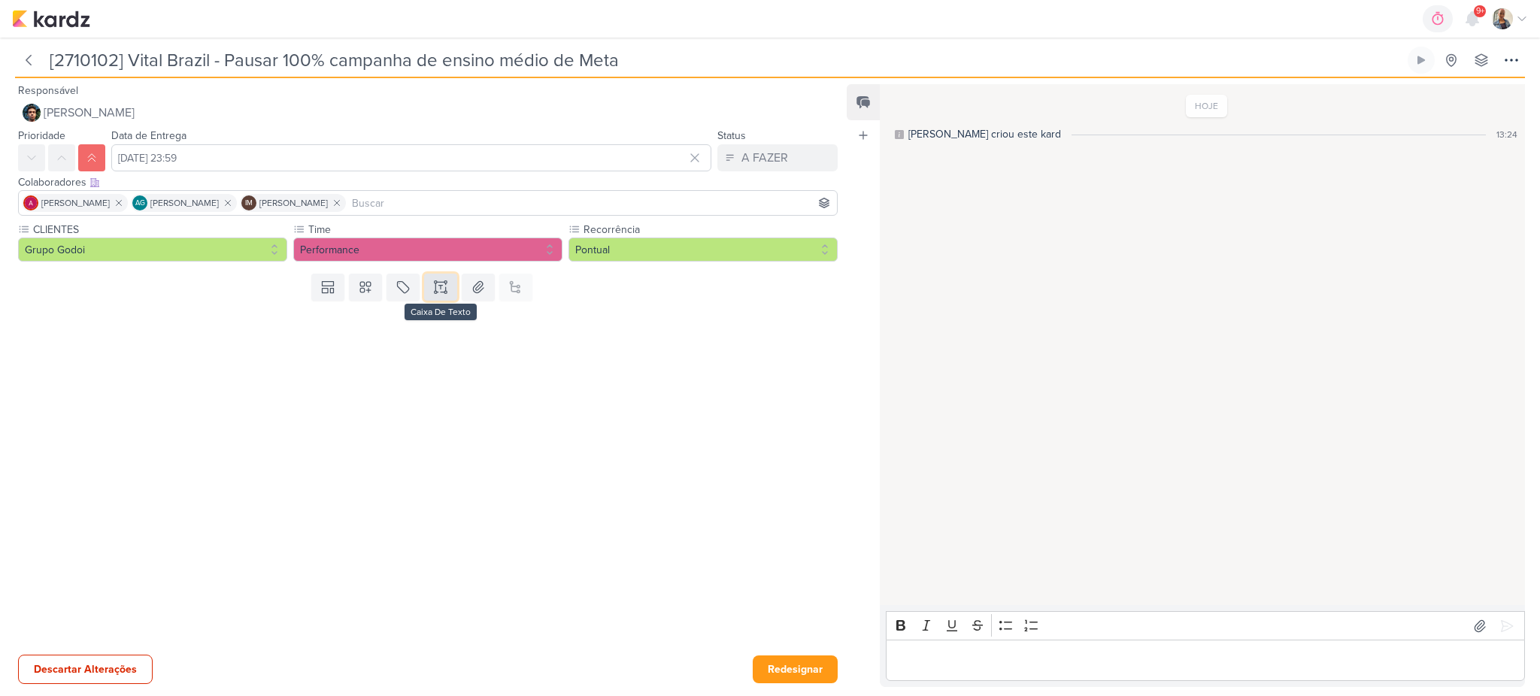
click at [435, 288] on icon at bounding box center [440, 287] width 15 height 15
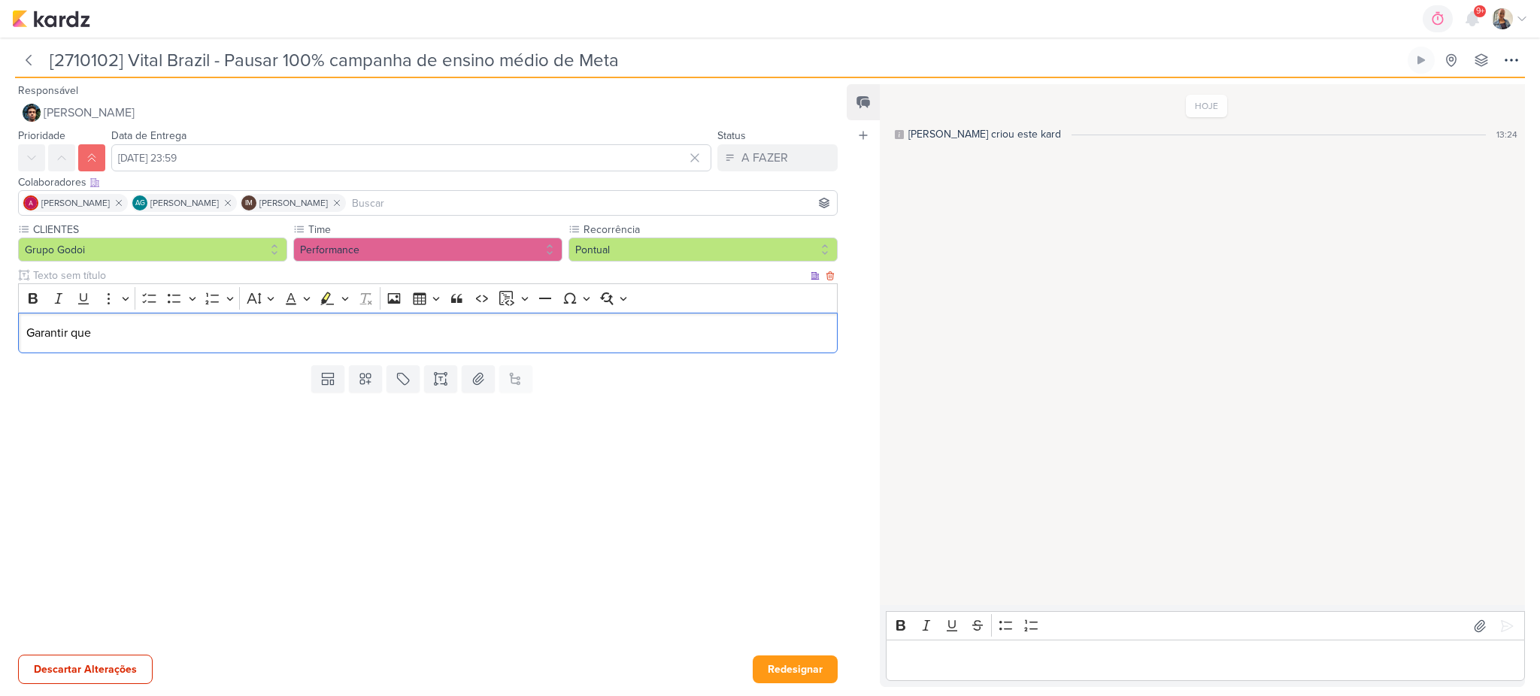
drag, startPoint x: 165, startPoint y: 333, endPoint x: 0, endPoint y: 322, distance: 165.0
click at [0, 322] on div "CLIENTES Grupo Godoi Time" at bounding box center [422, 291] width 844 height 138
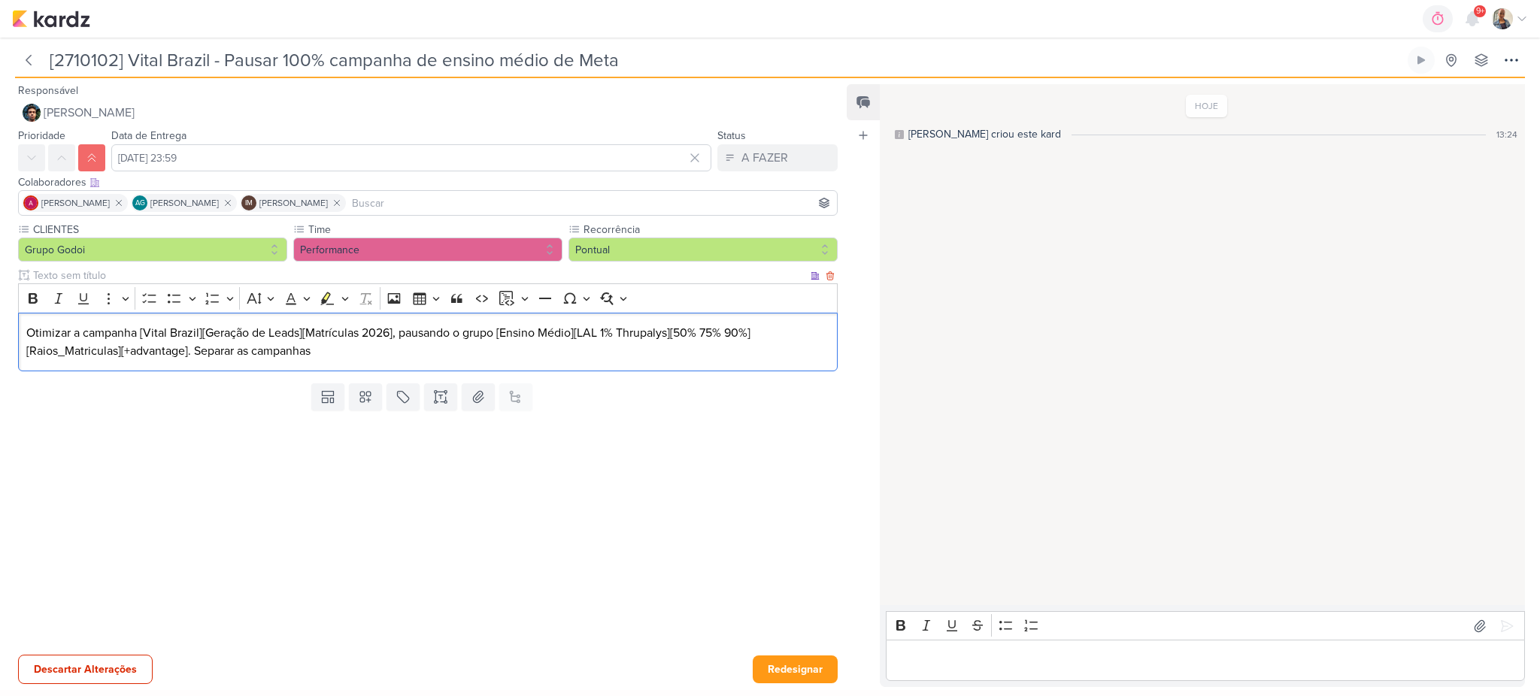
click at [25, 333] on div "Otimizar a campanha [Vital Brazil][Geração de Leads][Matrículas 2026], pausando…" at bounding box center [428, 342] width 820 height 59
click at [213, 349] on li "Otimizar a campanha [Vital Brazil][Geração de Leads][Matrículas 2026], pausando…" at bounding box center [435, 342] width 789 height 36
click at [250, 366] on li "Otimizar a campanha [Vital Brazil][Geração de Leads][Matrículas 2026], pausando…" at bounding box center [435, 351] width 789 height 54
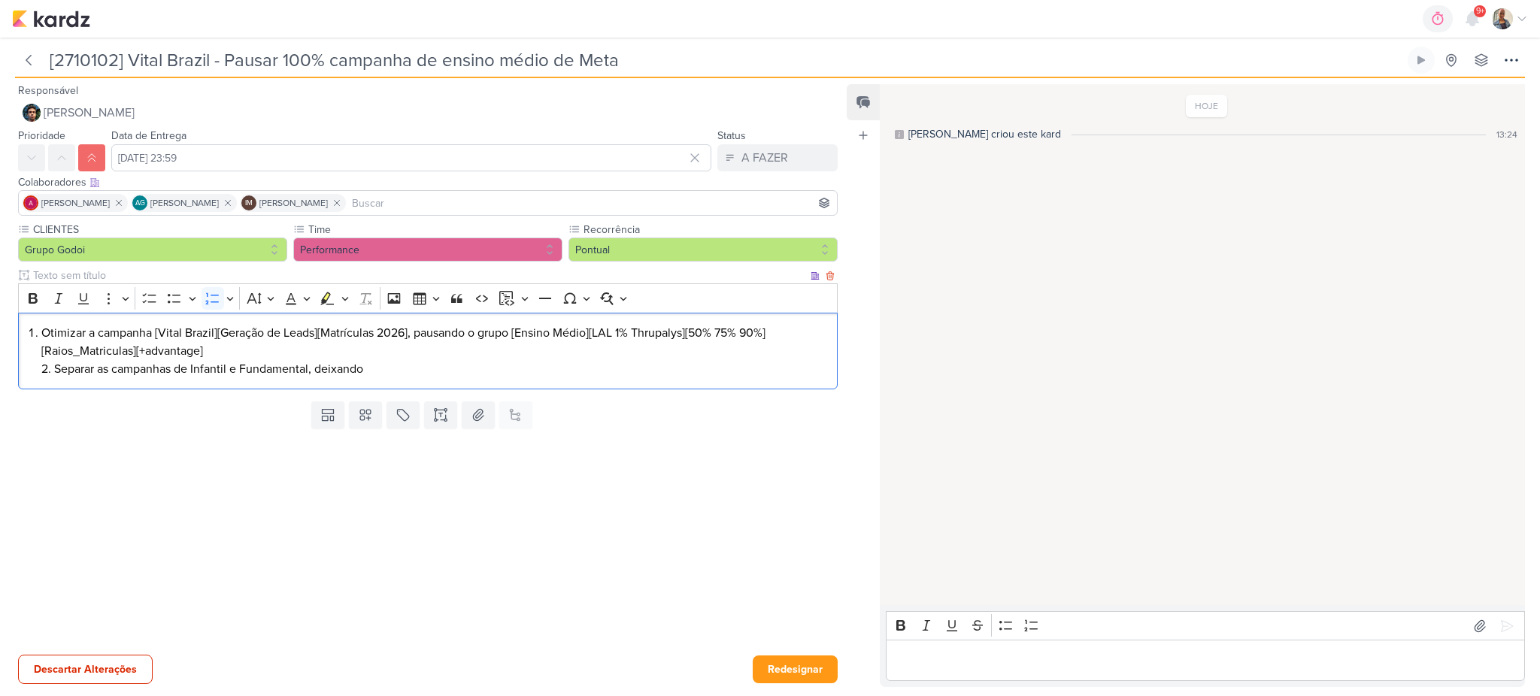
click at [231, 352] on li "Otimizar a campanha [Vital Brazil][Geração de Leads][Matrículas 2026], pausando…" at bounding box center [435, 351] width 789 height 54
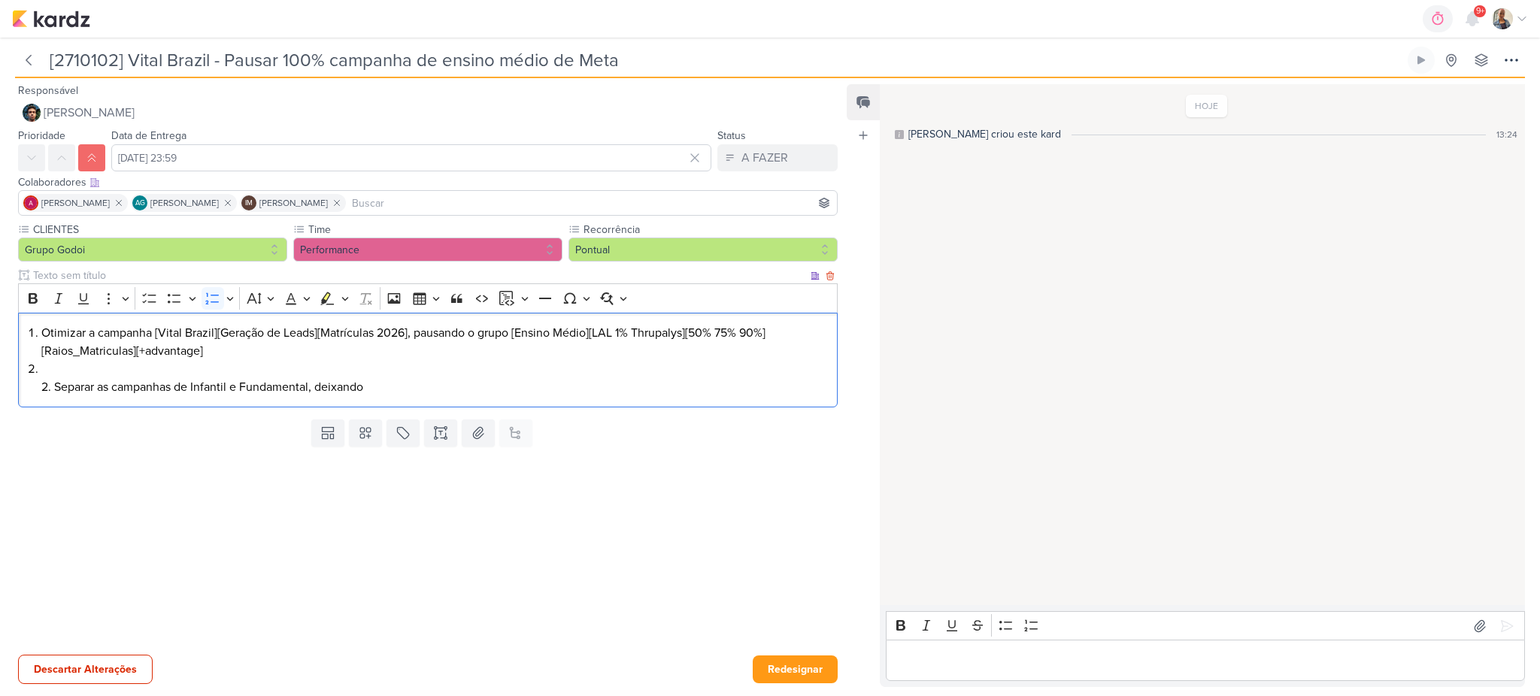
drag, startPoint x: 56, startPoint y: 389, endPoint x: 414, endPoint y: 390, distance: 357.9
click at [414, 390] on li "⁠⁠⁠⁠⁠⁠⁠ 2. Separar as campanhas de Infantil e Fundamental, deixando" at bounding box center [435, 378] width 789 height 36
click at [159, 371] on li "2." at bounding box center [435, 378] width 789 height 36
click at [143, 384] on li "⁠⁠⁠⁠⁠⁠⁠Separar as campanhas de Infantil e Fundamental, deixando 2." at bounding box center [435, 378] width 789 height 36
click at [371, 361] on li "Separar as campanhas de Infantil e Fundamental, deixando" at bounding box center [435, 378] width 789 height 36
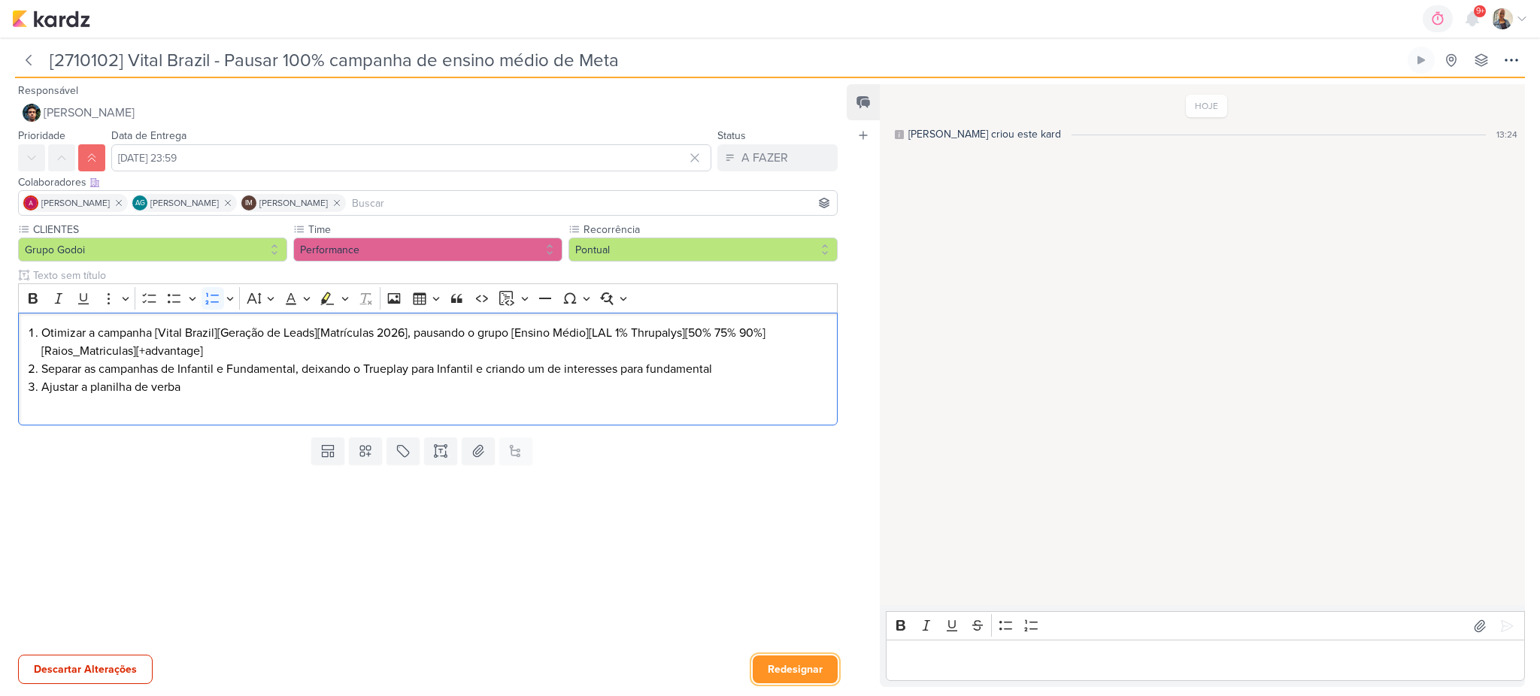
click at [801, 580] on button "Redesignar" at bounding box center [795, 670] width 85 height 28
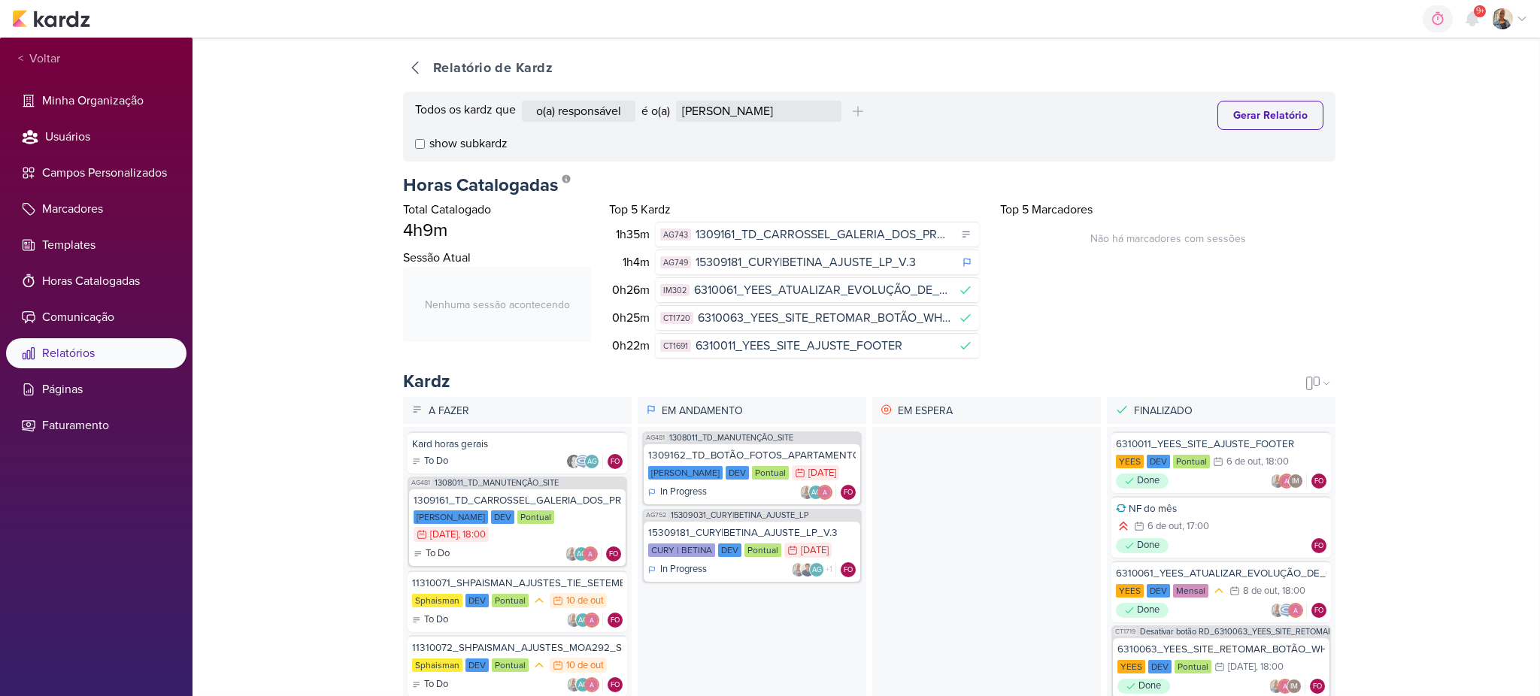
select select "1911"
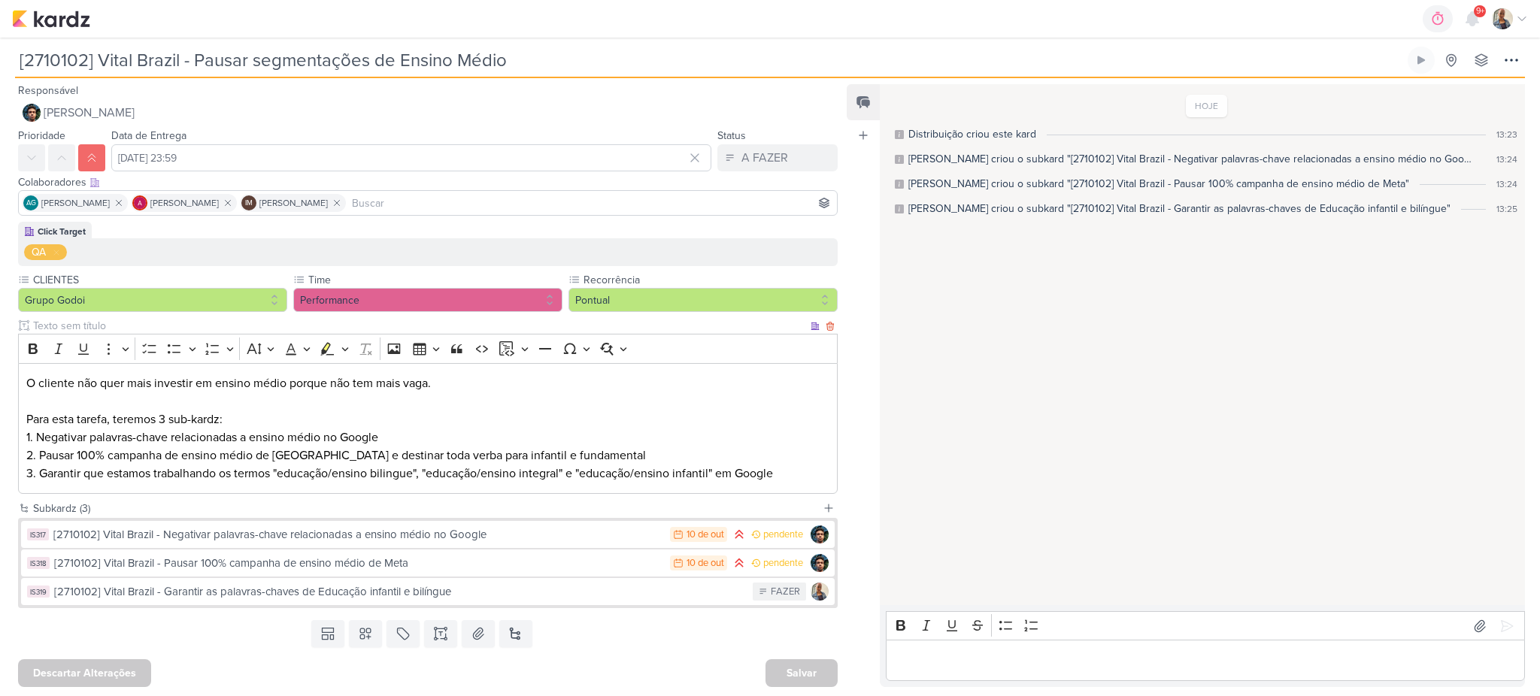
scroll to position [3, 0]
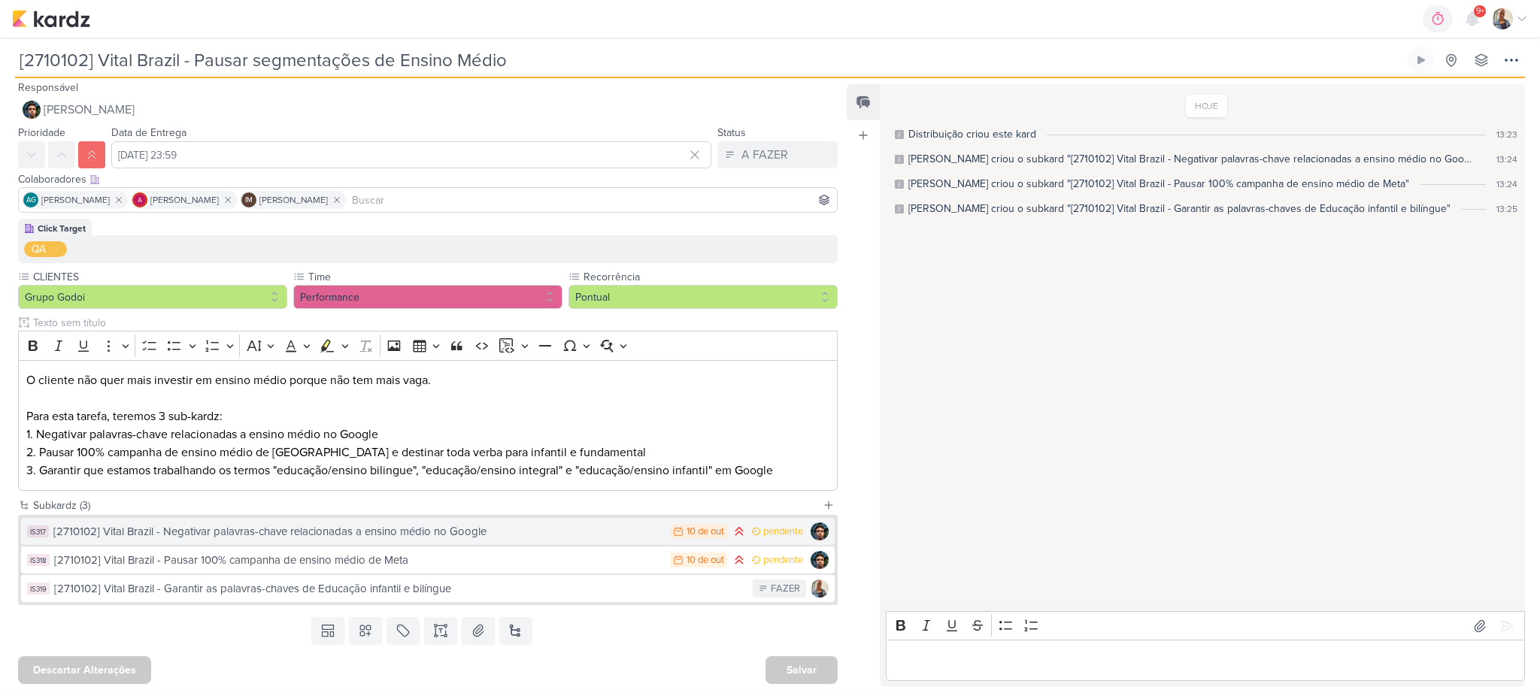
click at [238, 529] on div "[2710102] Vital Brazil - Negativar palavras-chave relacionadas a ensino médio n…" at bounding box center [357, 531] width 609 height 17
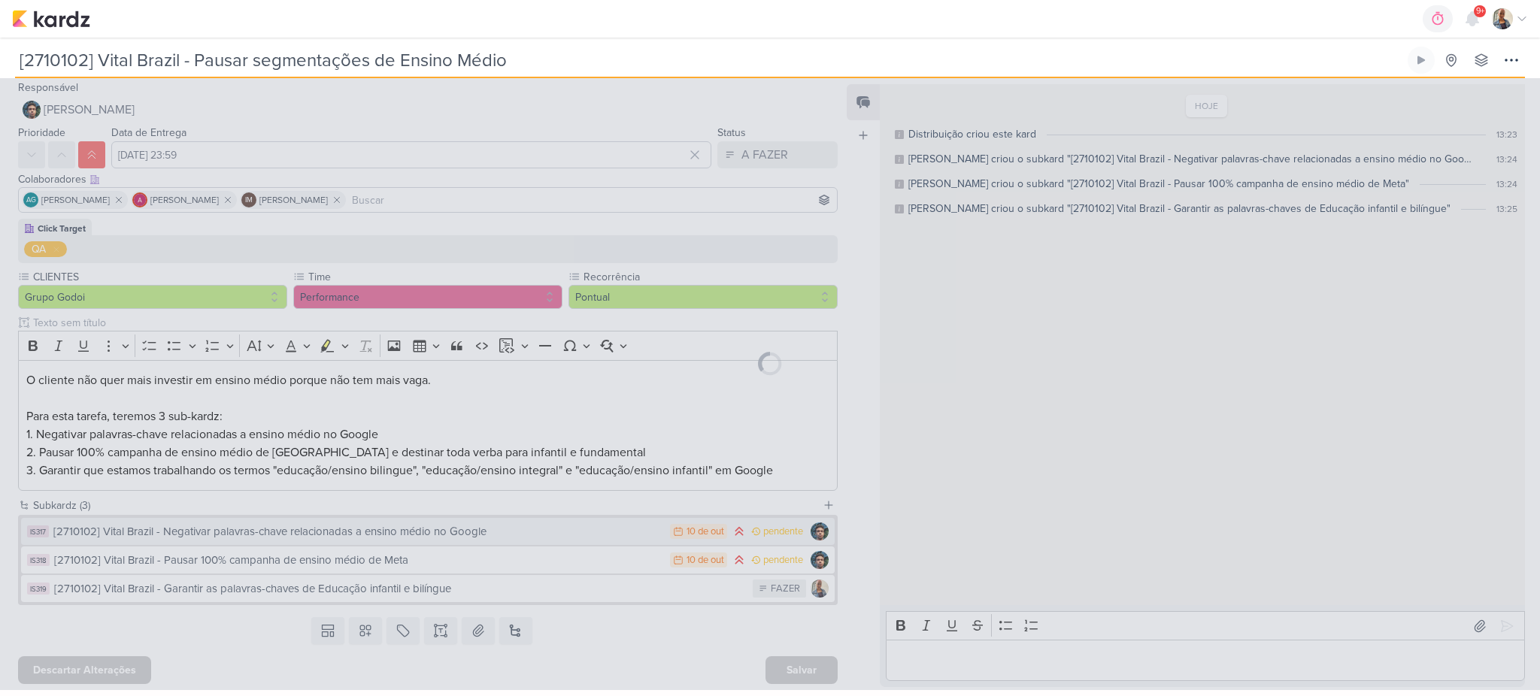
type input "[2710102] Vital Brazil - Negativar palavras-chave relacionadas a ensino médio n…"
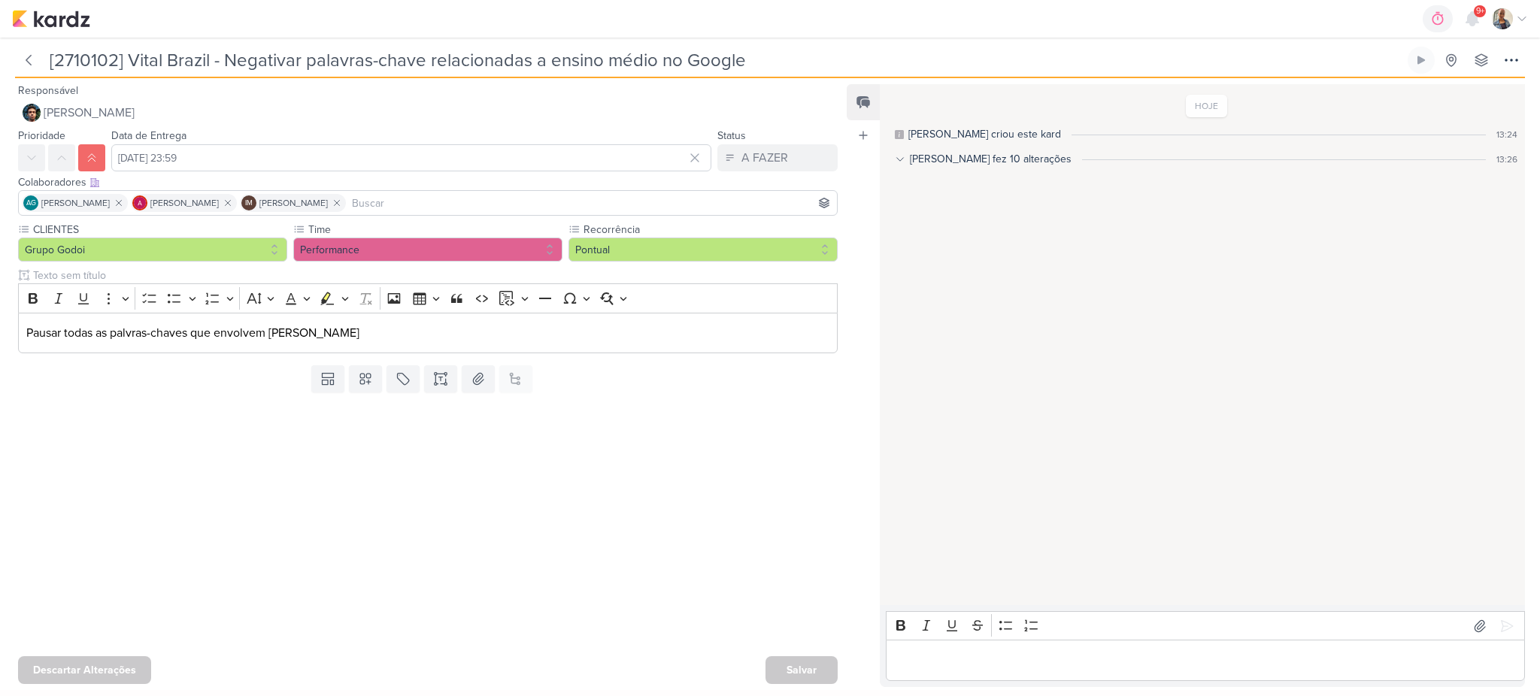
click at [303, 69] on input "[2710102] Vital Brazil - Negativar palavras-chave relacionadas a ensino médio n…" at bounding box center [724, 60] width 1359 height 27
click at [299, 62] on input "[2710102] Vital Brazil - Negativar palavras-chave relacionadas a ensino médio n…" at bounding box center [724, 60] width 1359 height 27
drag, startPoint x: 299, startPoint y: 56, endPoint x: 230, endPoint y: 52, distance: 69.3
click at [230, 52] on input "[2710102] Vital Brazil - Negativar palavras-chave relacionadas a ensino médio n…" at bounding box center [724, 60] width 1359 height 27
type input "[2710102] Vital Brazil - Pausar as palavras-chave relacionadas a ensino médio n…"
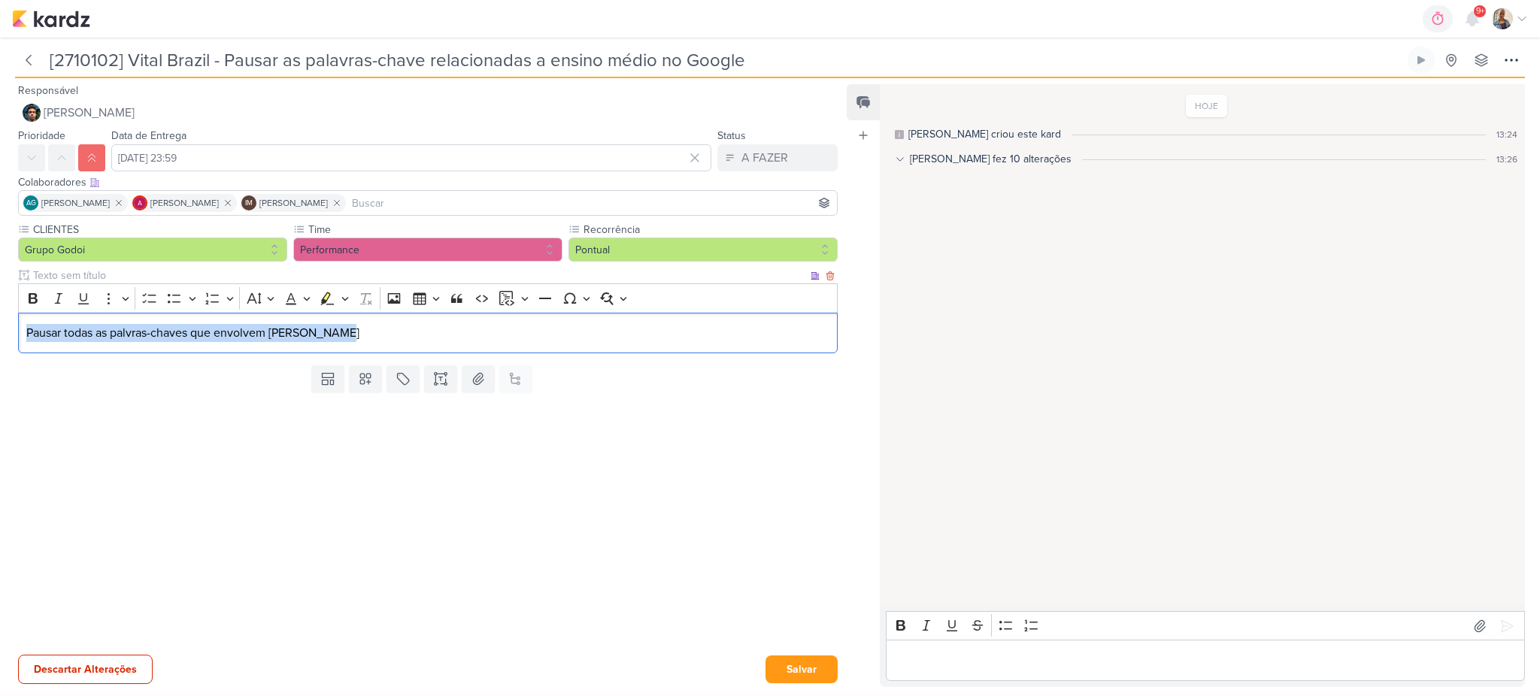
drag, startPoint x: 349, startPoint y: 330, endPoint x: 25, endPoint y: 332, distance: 324.1
click at [25, 332] on div "Pausar todas as palvras-chaves que envolvem Ensino Médio" at bounding box center [428, 333] width 820 height 41
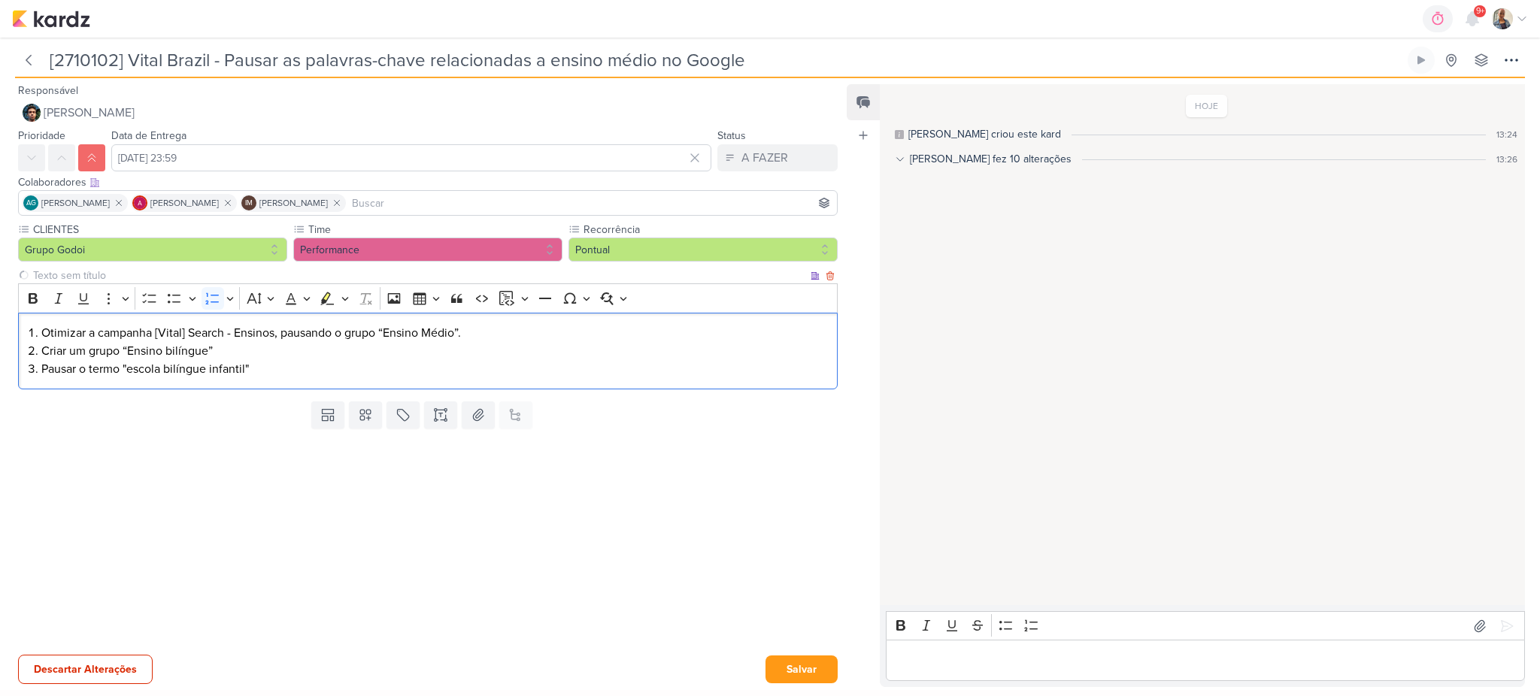
click at [349, 377] on li "Pausar o termo "escola bilíngue infantil"" at bounding box center [435, 369] width 789 height 18
click at [783, 656] on button "Salvar" at bounding box center [801, 670] width 72 height 28
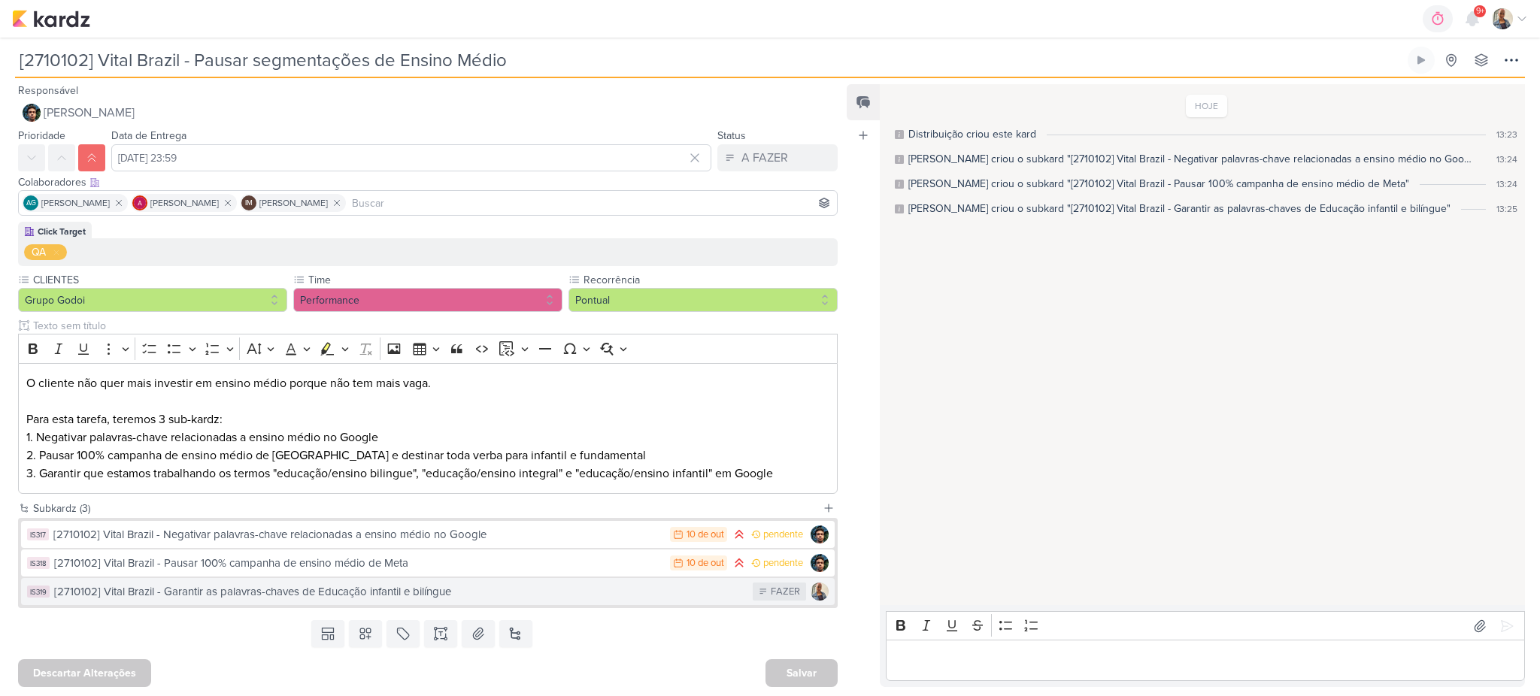
click at [416, 596] on div "[2710102] Vital Brazil - Garantir as palavras-chaves de Educação infantil e bil…" at bounding box center [399, 591] width 691 height 17
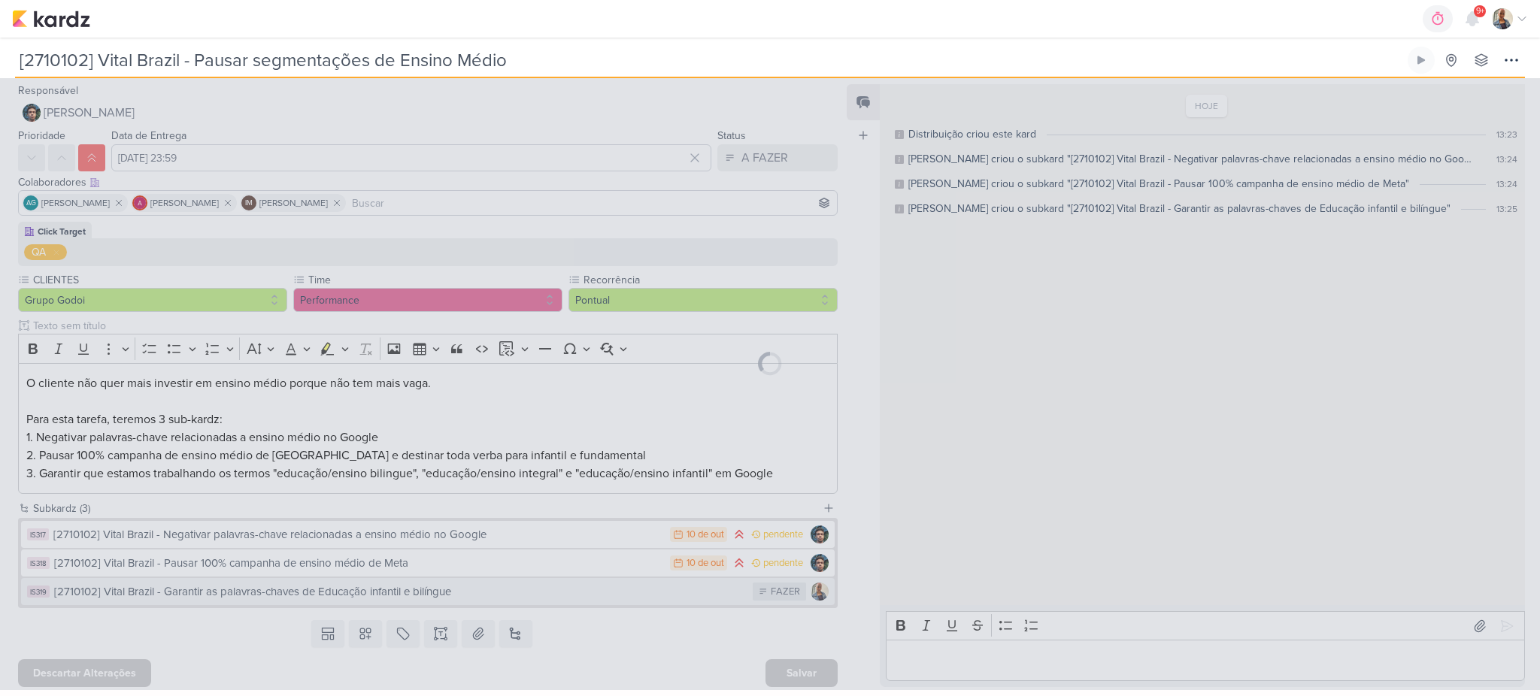
type input "[2710102] Vital Brazil - Garantir as palavras-chaves de Educação infantil e bil…"
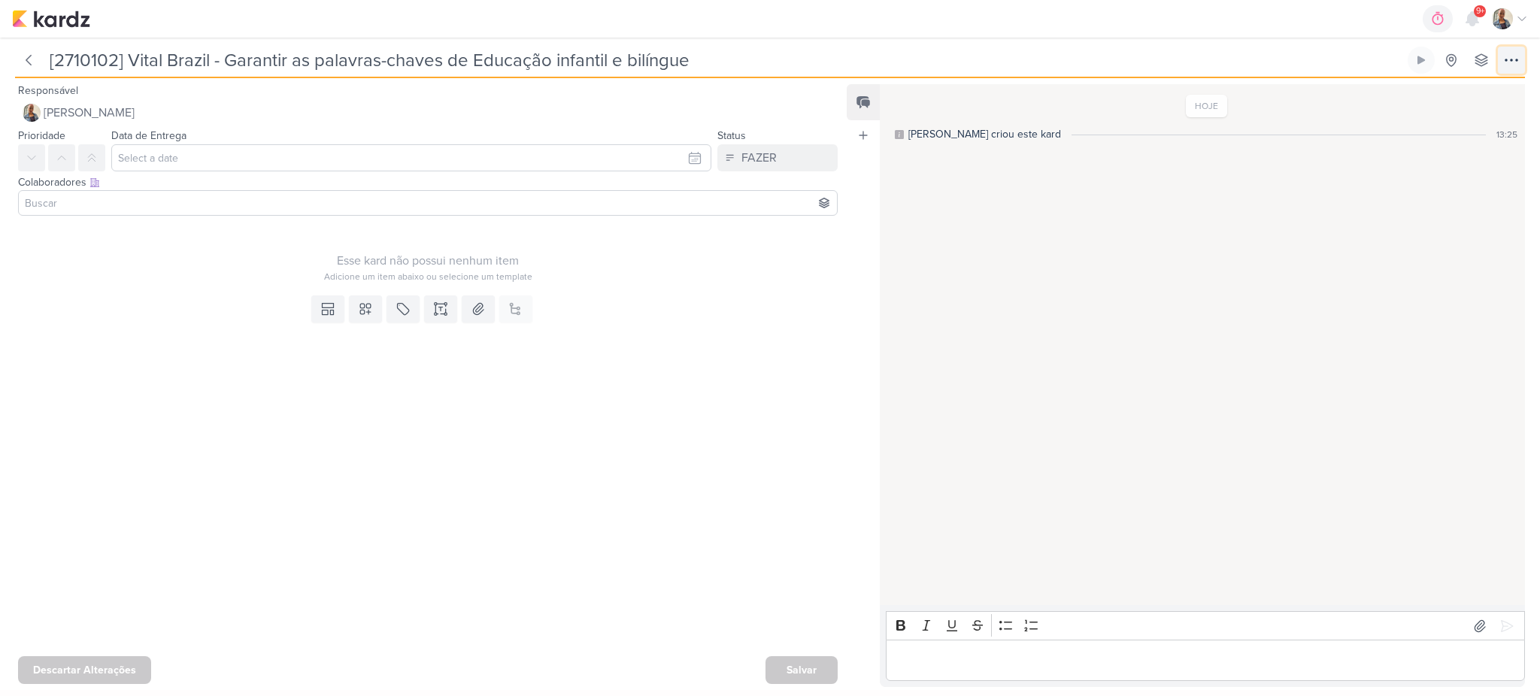
click at [1510, 63] on icon at bounding box center [1511, 60] width 18 height 18
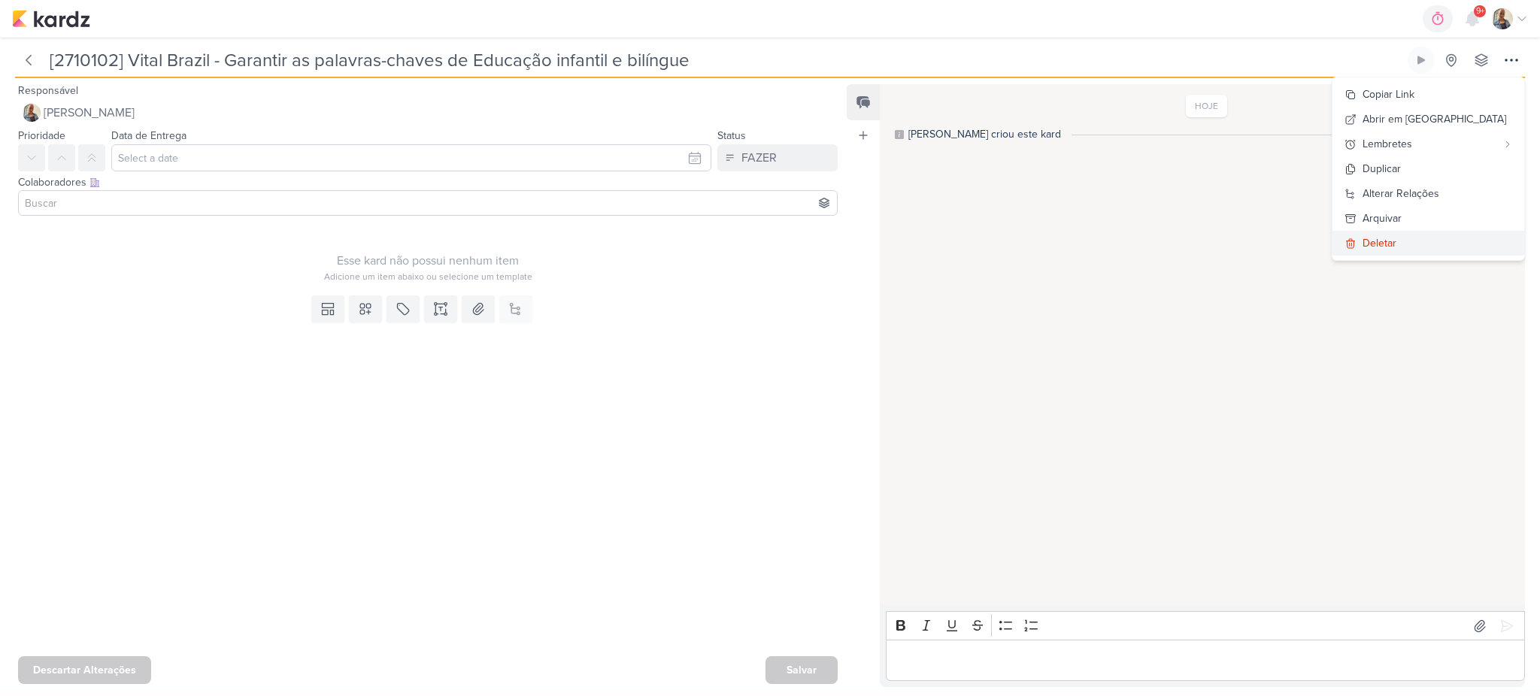
click at [1465, 235] on button "Deletar" at bounding box center [1428, 243] width 192 height 25
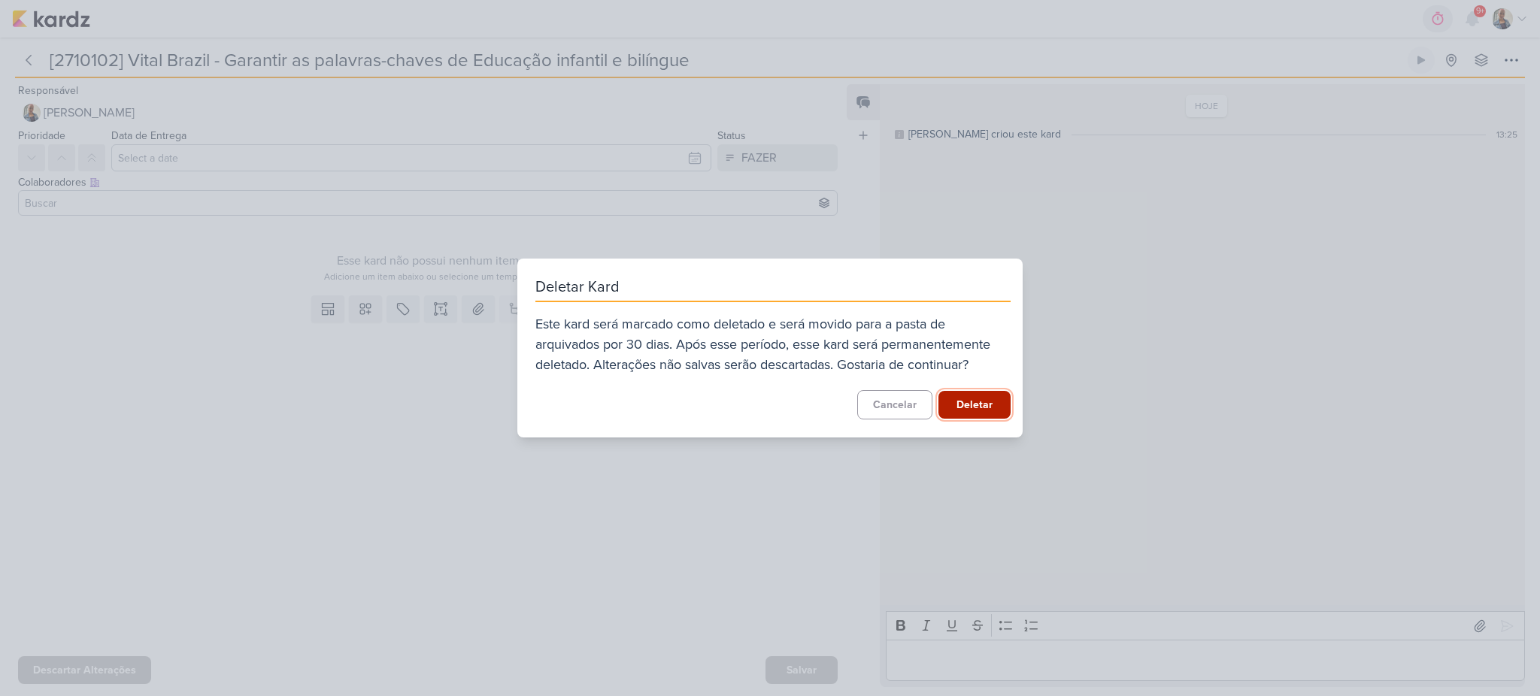
click at [975, 397] on button "Deletar" at bounding box center [974, 405] width 72 height 28
